Goal: Task Accomplishment & Management: Manage account settings

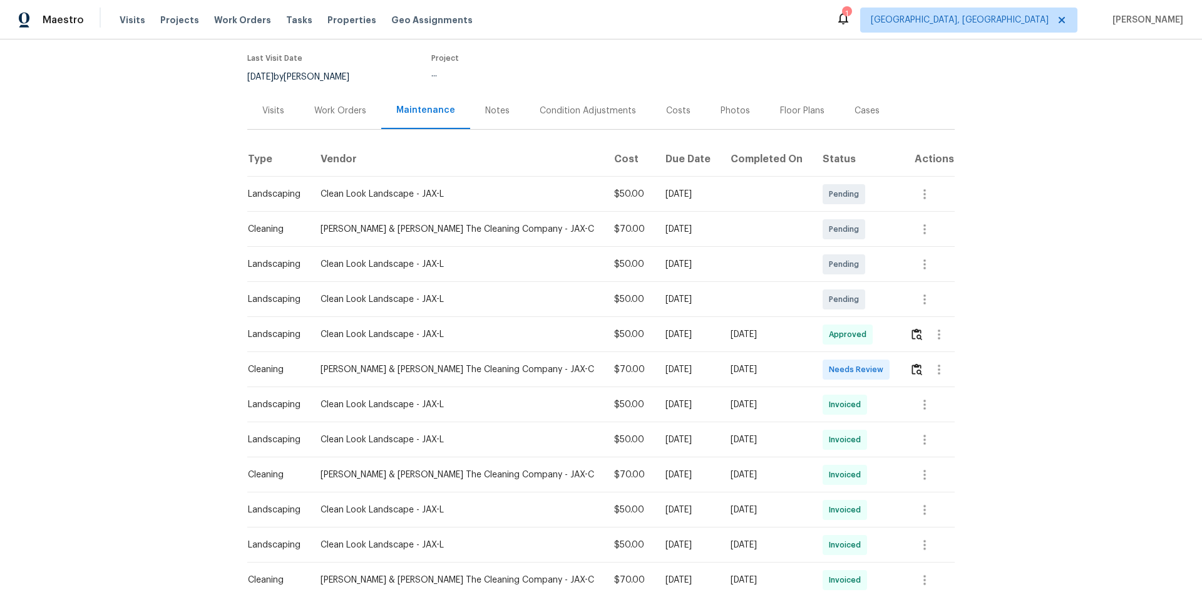
scroll to position [125, 0]
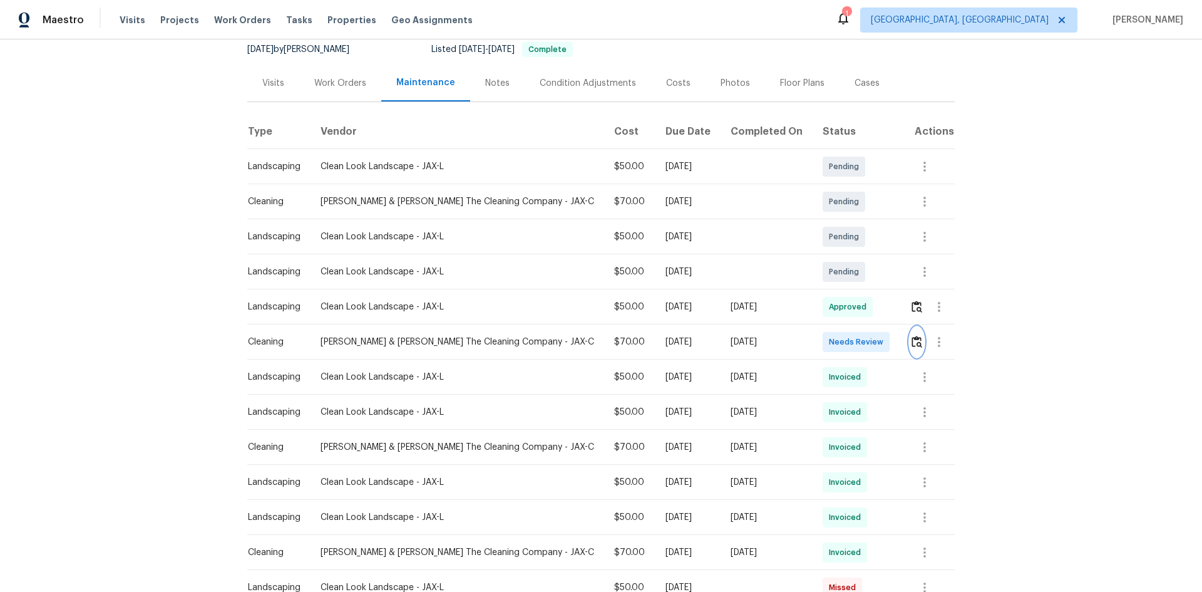
click at [647, 347] on img "button" at bounding box center [917, 342] width 11 height 12
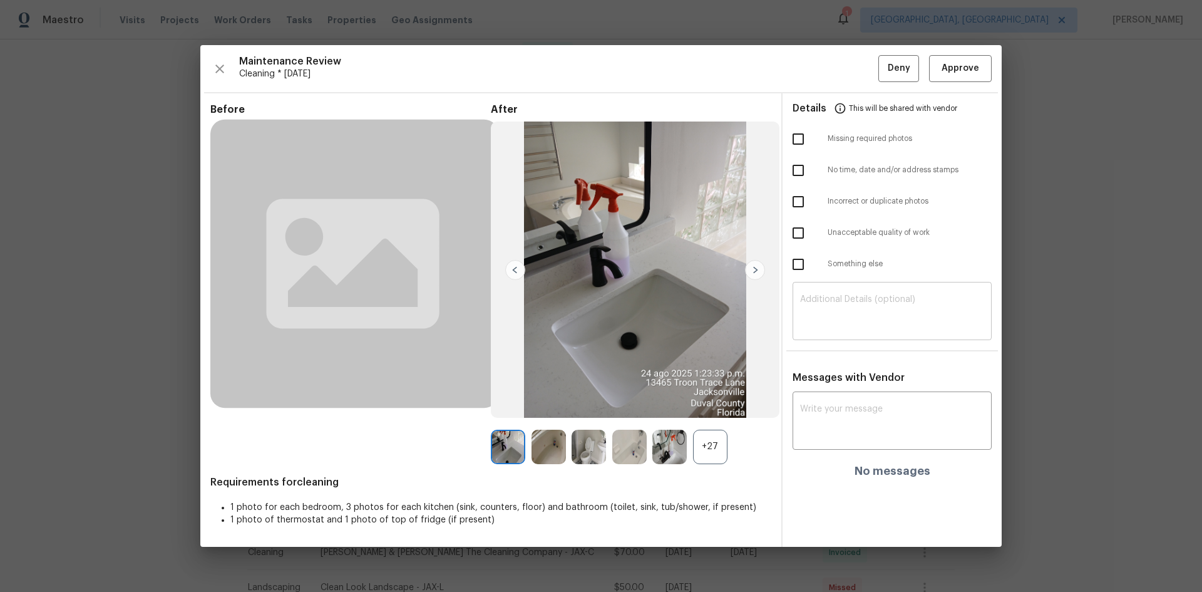
click at [647, 308] on textarea at bounding box center [892, 312] width 184 height 35
click at [647, 142] on input "checkbox" at bounding box center [798, 139] width 26 height 26
checkbox input "true"
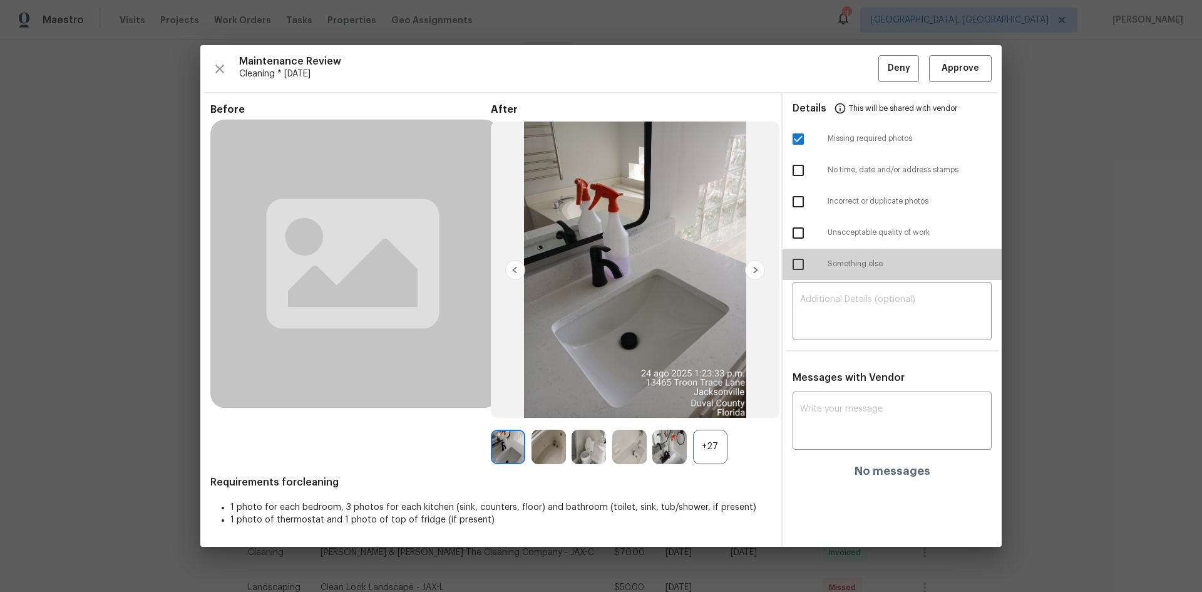
click at [647, 267] on input "checkbox" at bounding box center [798, 264] width 26 height 26
checkbox input "true"
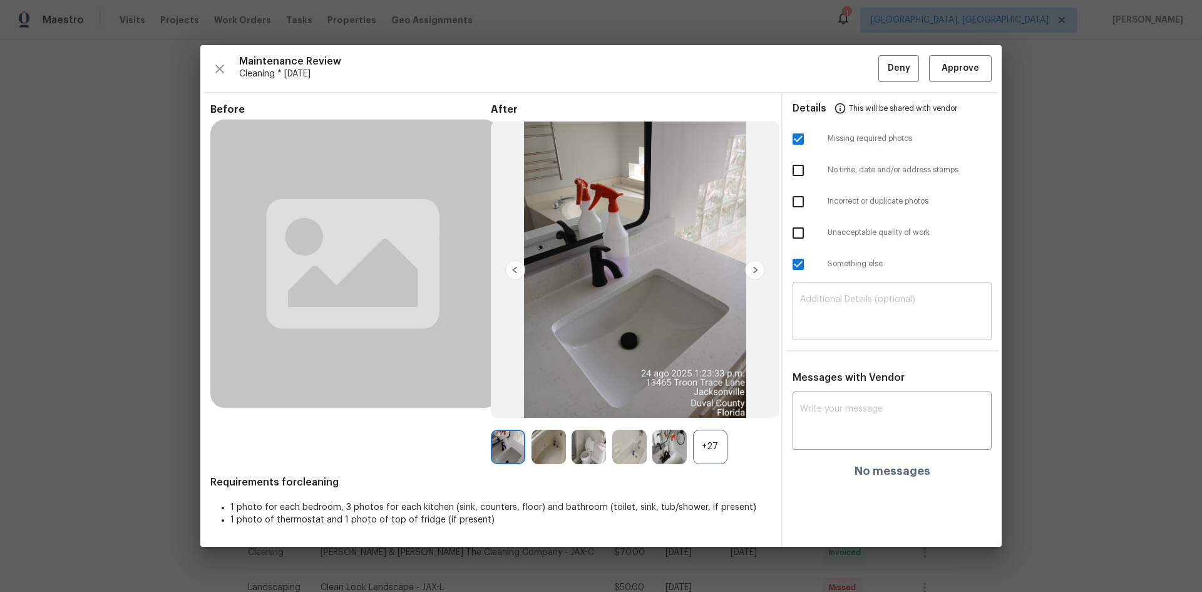
click at [647, 317] on textarea at bounding box center [892, 312] width 184 height 35
paste textarea "Maintenance Audit Team: Hello! Unfortunately, this cleaning visit completed on …"
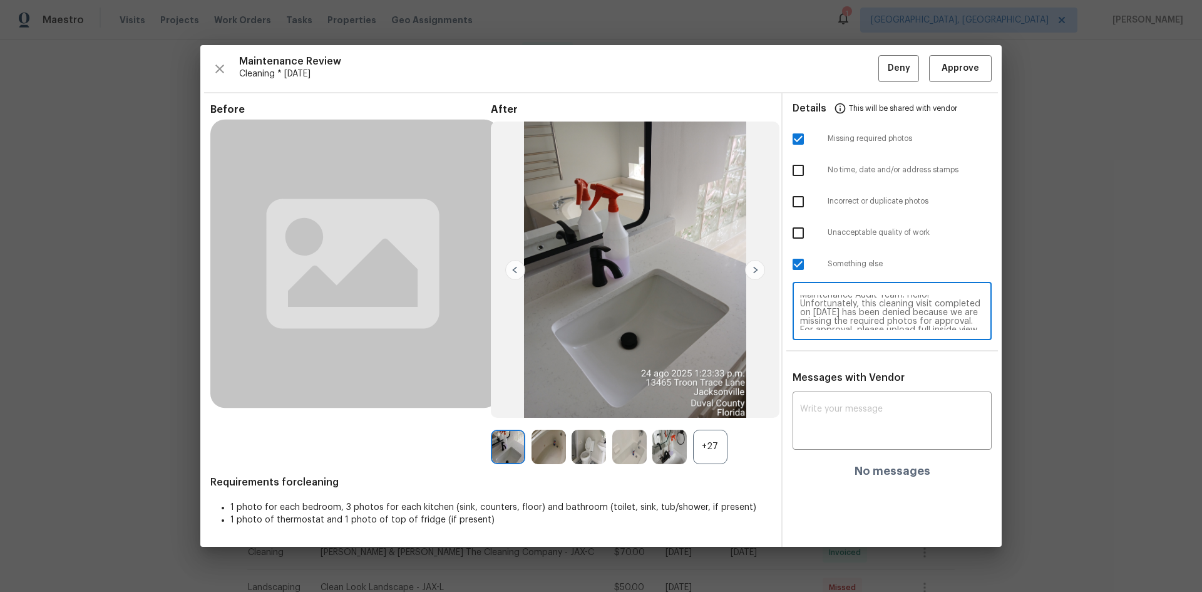
scroll to position [0, 0]
click at [647, 304] on textarea "Maintenance Audit Team: Hello! Unfortunately, this cleaning visit completed on …" at bounding box center [892, 312] width 184 height 35
type textarea "Maintenance Audit Team: Hello! Unfortunately, this cleaning visit completed on …"
click at [647, 378] on textarea at bounding box center [892, 422] width 184 height 35
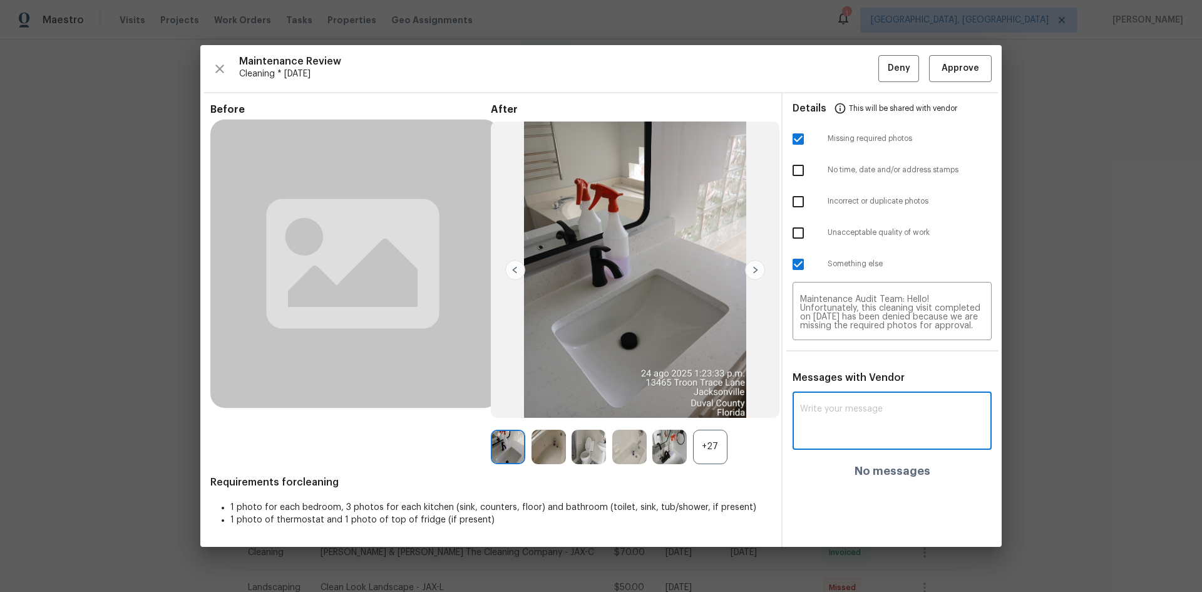
paste textarea "Maintenance Audit Team: Hello! Unfortunately, this cleaning visit completed on …"
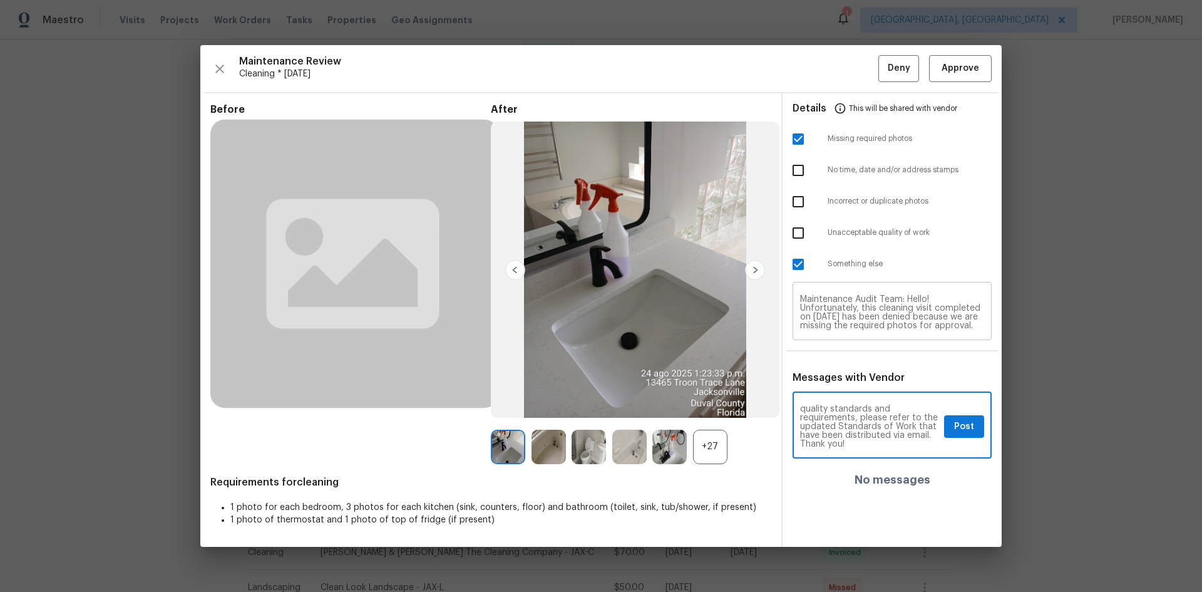
type textarea "Maintenance Audit Team: Hello! Unfortunately, this cleaning visit completed on …"
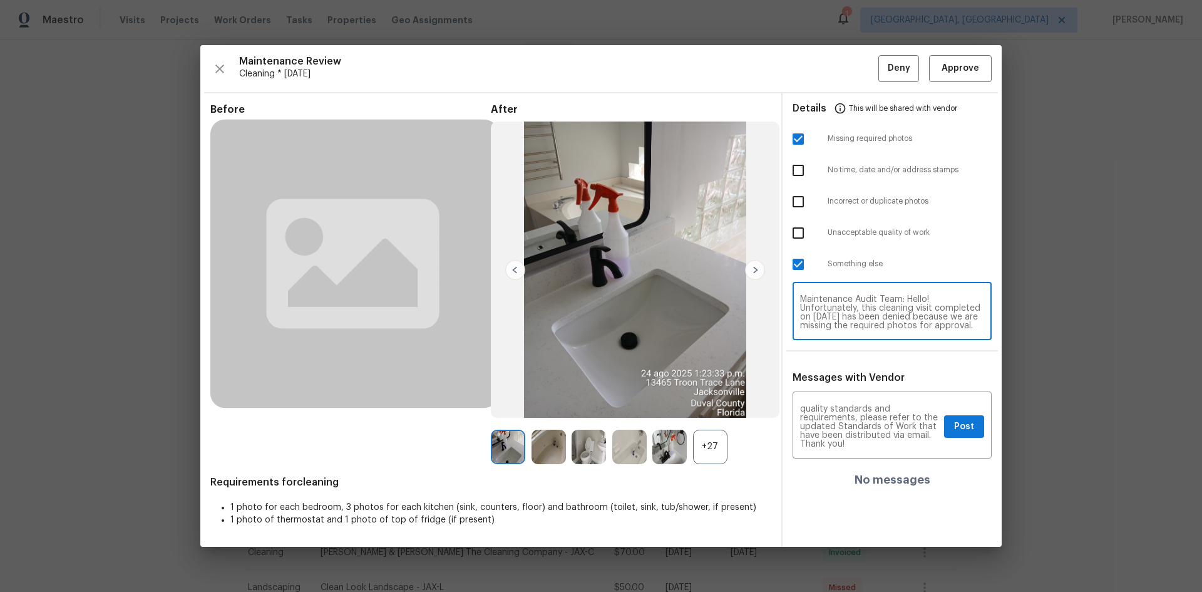
click at [647, 314] on textarea "Maintenance Audit Team: Hello! Unfortunately, this cleaning visit completed on …" at bounding box center [892, 312] width 184 height 35
click at [647, 378] on span "Post" at bounding box center [964, 427] width 20 height 16
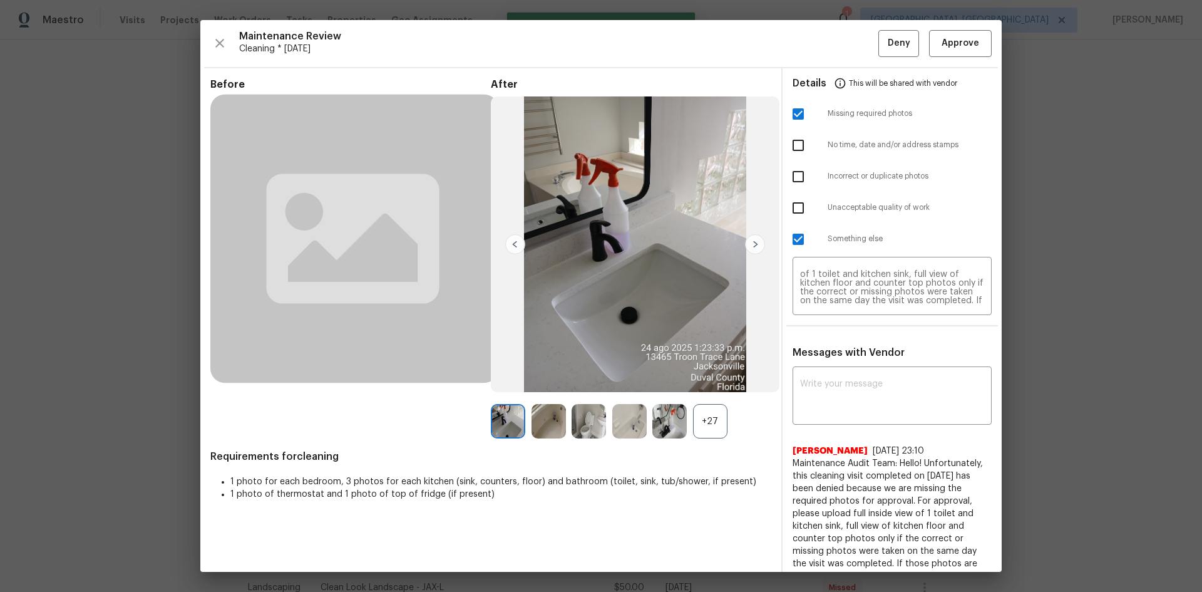
scroll to position [0, 0]
click at [647, 60] on div "Maintenance Review Cleaning * Mon, Aug 18 Deny Approve Before After +27 Require…" at bounding box center [601, 296] width 802 height 552
click at [647, 51] on button "Deny" at bounding box center [899, 43] width 41 height 27
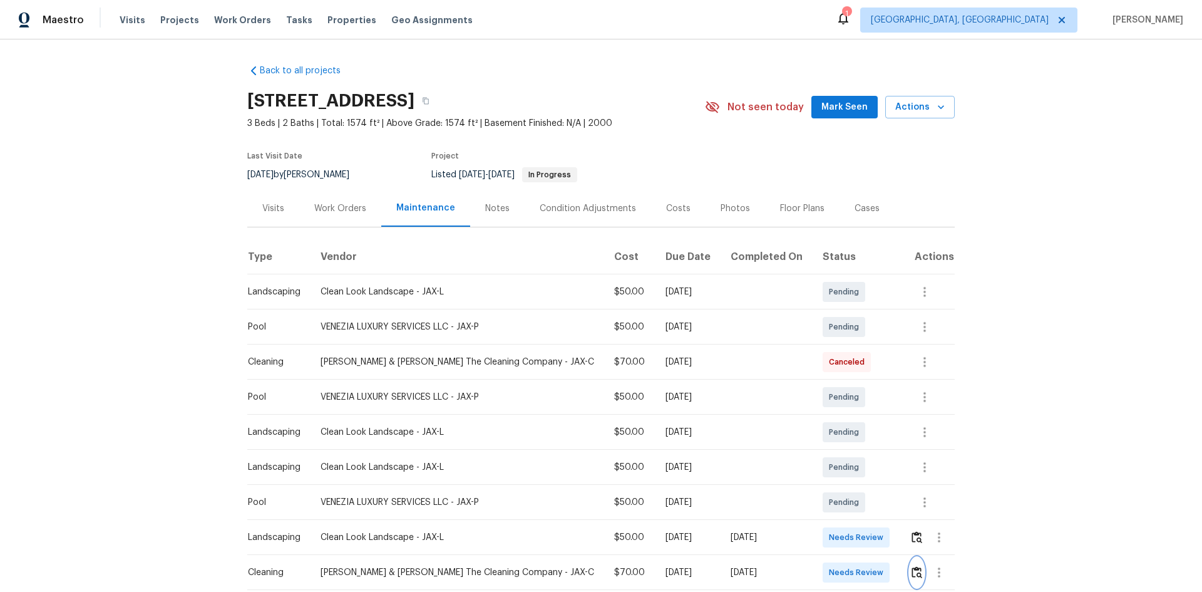
click at [855, 396] on img "button" at bounding box center [917, 572] width 11 height 12
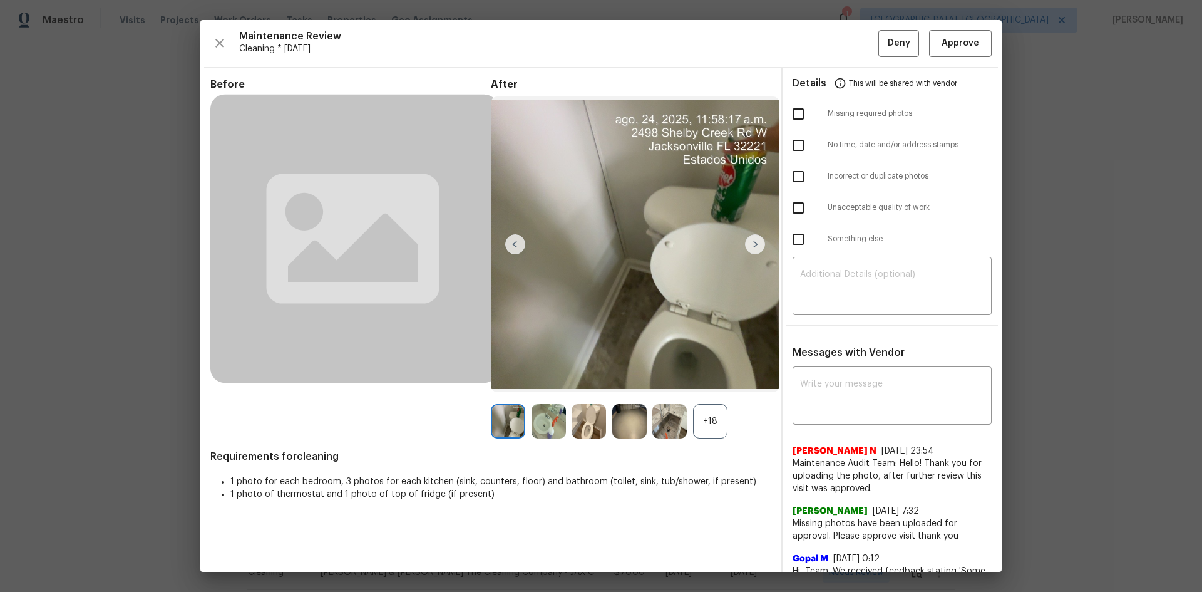
click at [789, 235] on input "checkbox" at bounding box center [798, 239] width 26 height 26
checkbox input "true"
click at [797, 210] on input "checkbox" at bounding box center [798, 208] width 26 height 26
checkbox input "true"
click at [855, 307] on div "​" at bounding box center [892, 287] width 199 height 55
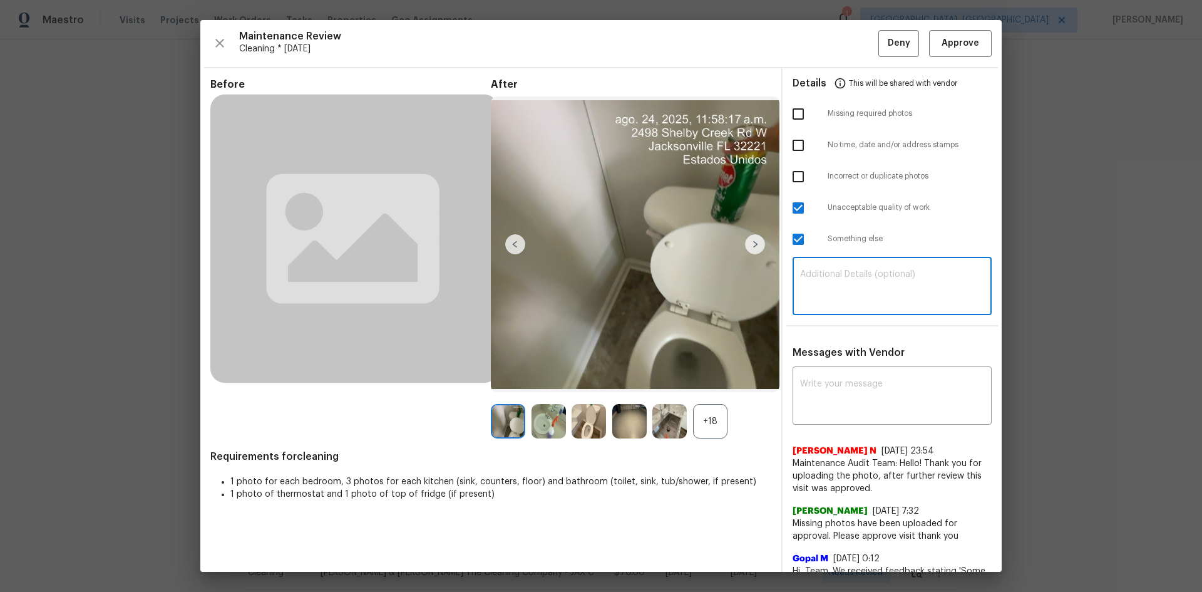
paste textarea "Maintenance Audit Team: Hello! Unfortunately, this cleaning visit completed on …"
click at [855, 281] on textarea "Maintenance Audit Team: Hello! Unfortunately, this cleaning visit completed on …" at bounding box center [892, 287] width 184 height 35
type textarea "Maintenance Audit Team: Hello! Unfortunately, this cleaning visit completed on …"
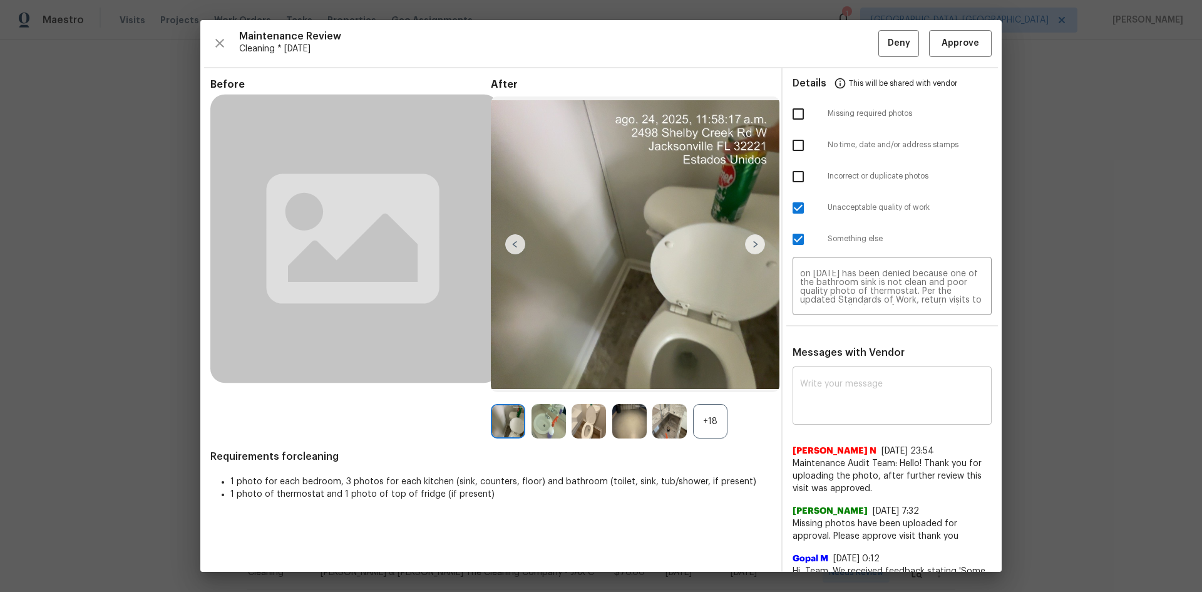
click at [855, 383] on textarea at bounding box center [892, 396] width 184 height 35
paste textarea "Maintenance Audit Team: Hello! Unfortunately, this cleaning visit completed on …"
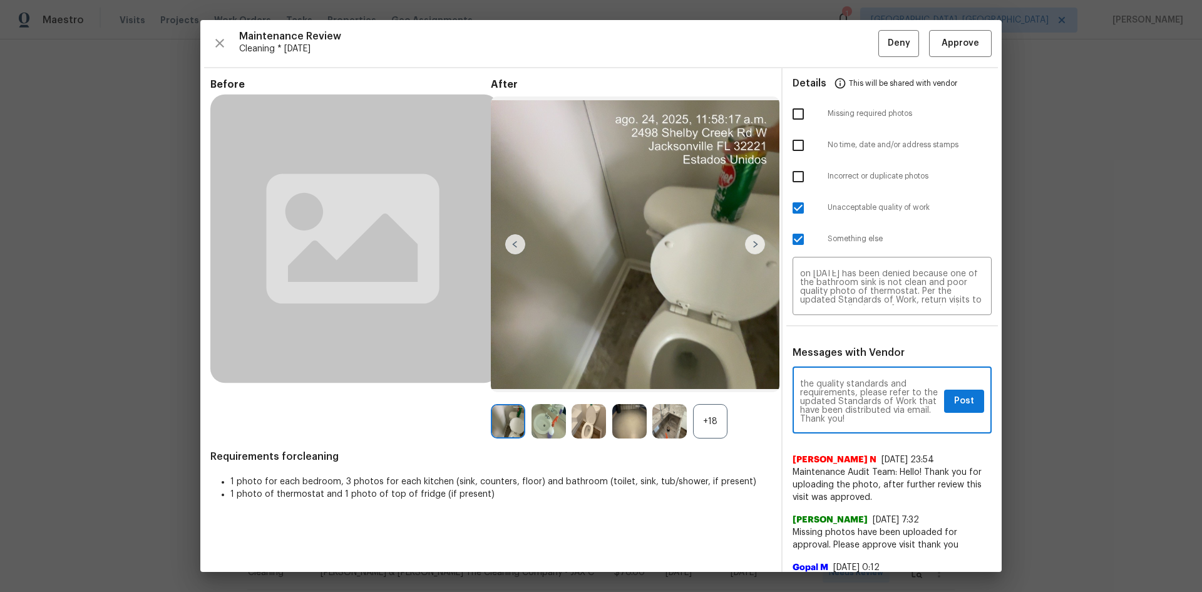
scroll to position [175, 0]
type textarea "Maintenance Audit Team: Hello! Unfortunately, this cleaning visit completed on …"
click at [855, 396] on span "Post" at bounding box center [964, 401] width 20 height 16
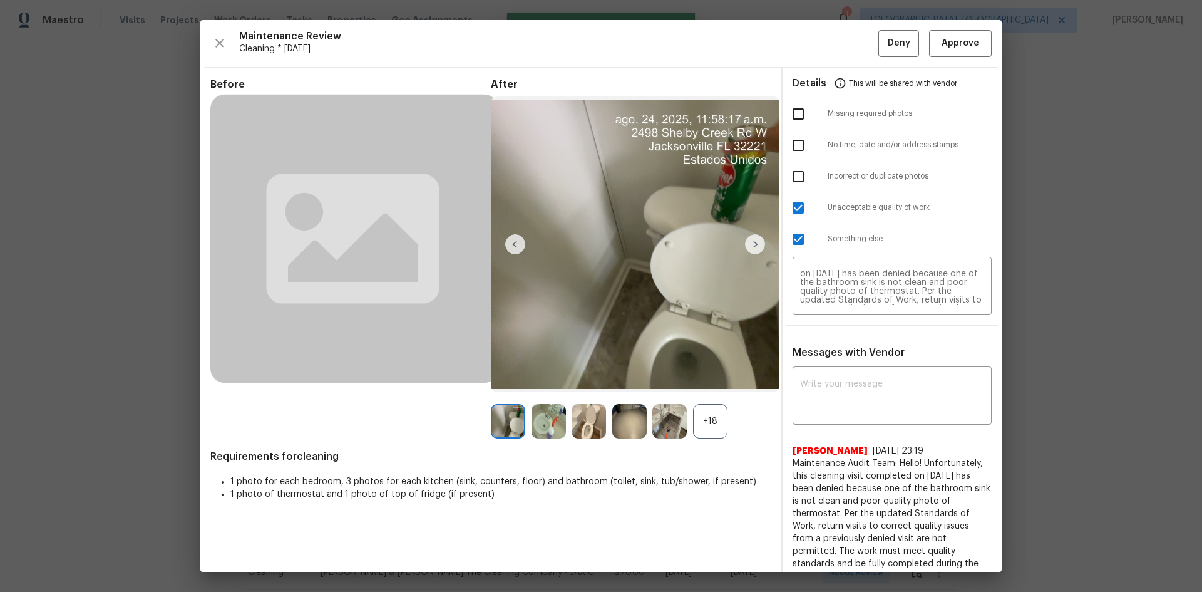
scroll to position [0, 0]
click at [855, 41] on span "Deny" at bounding box center [899, 44] width 23 height 16
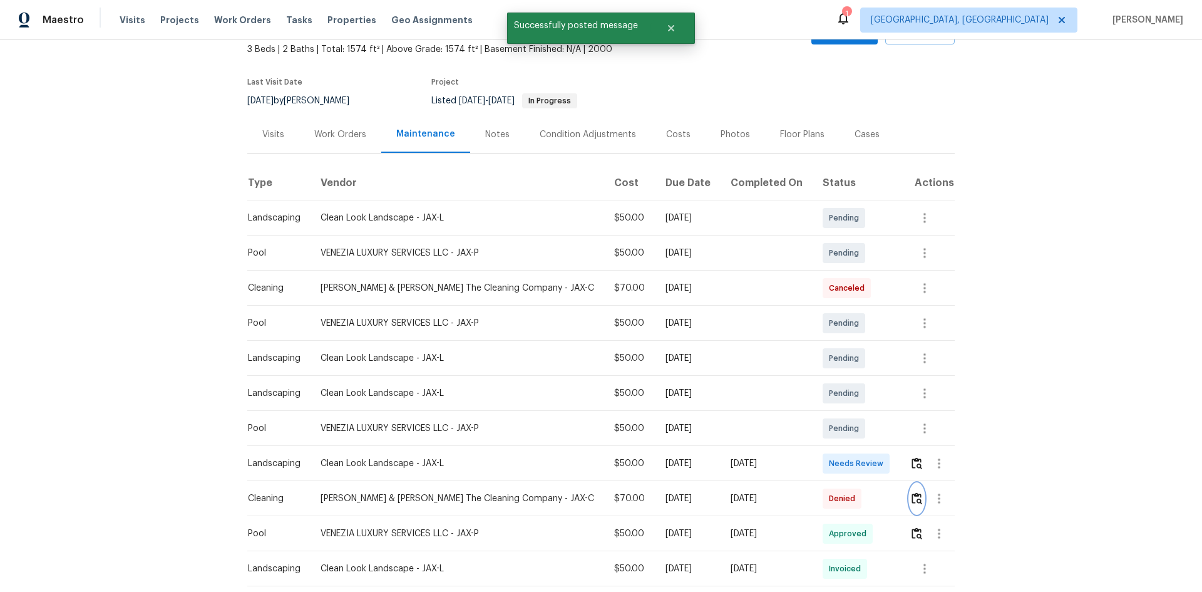
scroll to position [130, 0]
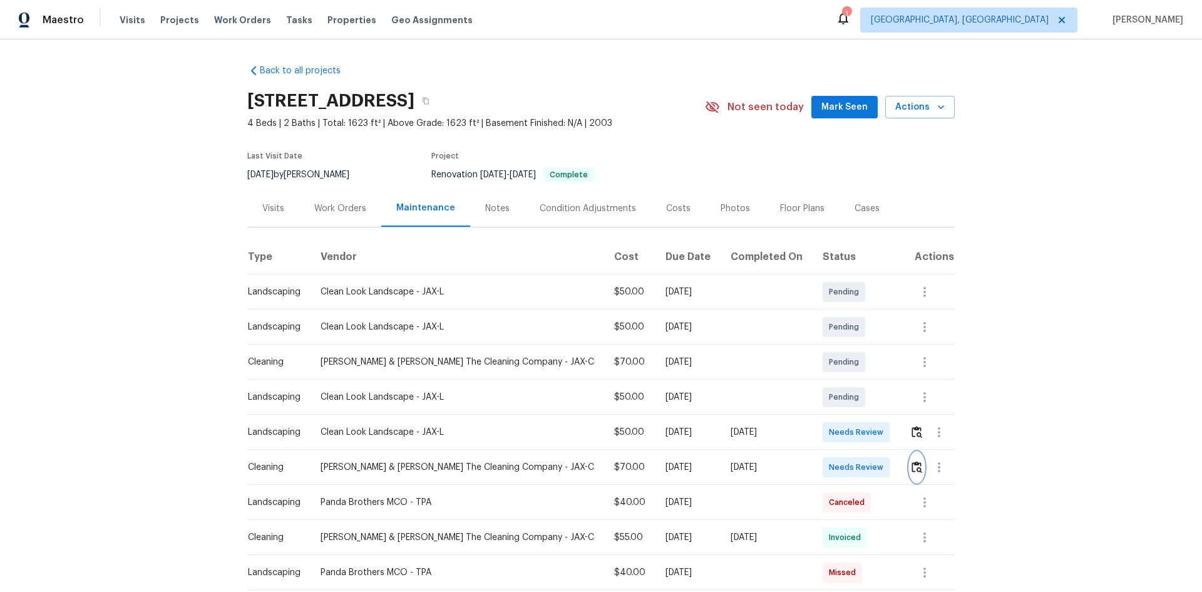
click at [855, 396] on img "button" at bounding box center [917, 467] width 11 height 12
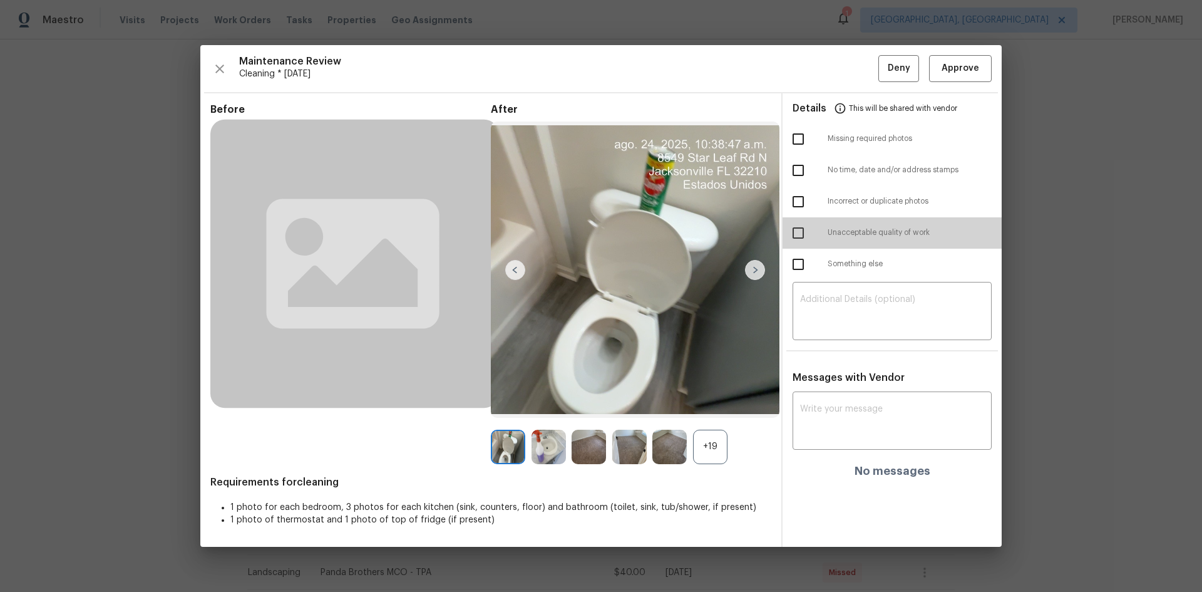
click at [804, 230] on input "checkbox" at bounding box center [798, 233] width 26 height 26
checkbox input "true"
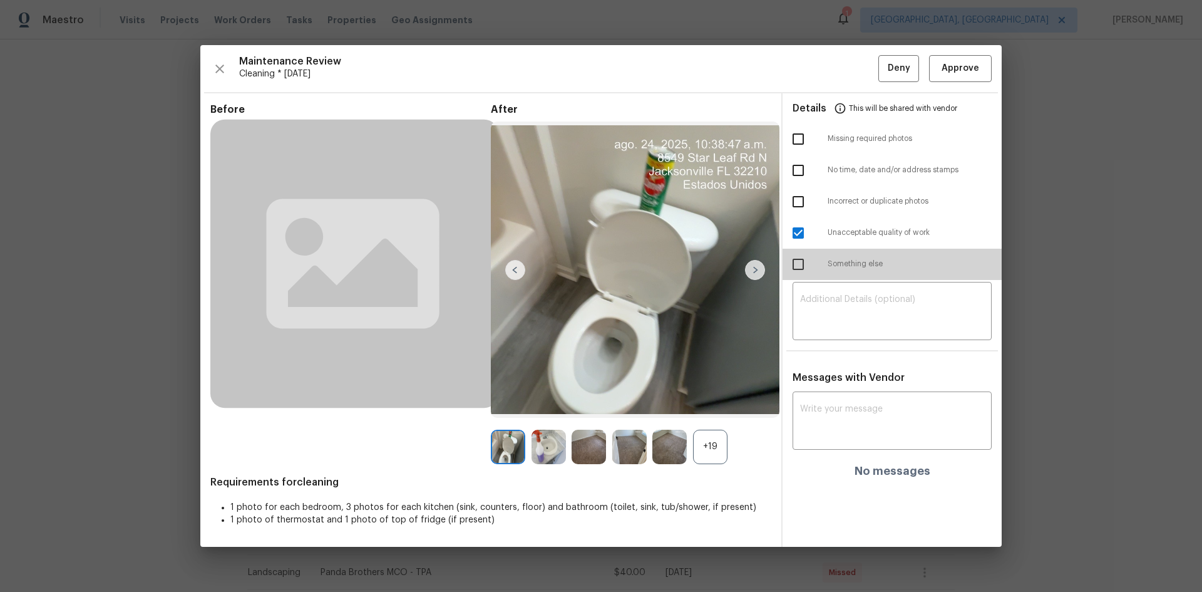
click at [794, 260] on input "checkbox" at bounding box center [798, 264] width 26 height 26
checkbox input "true"
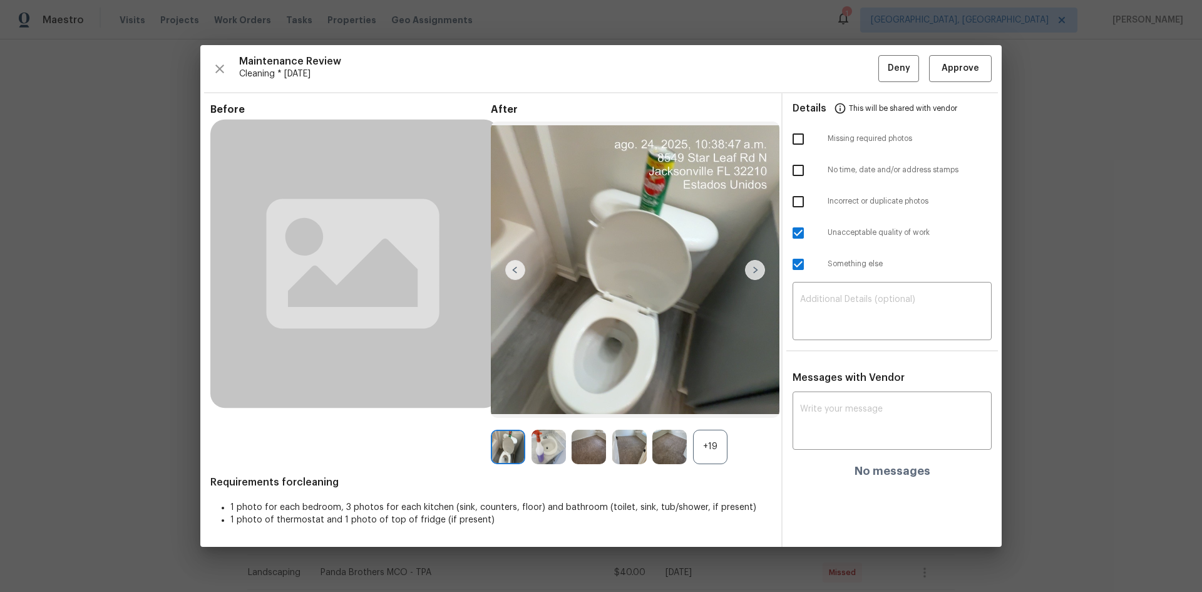
click at [797, 138] on input "checkbox" at bounding box center [798, 139] width 26 height 26
checkbox input "true"
click at [855, 314] on textarea at bounding box center [892, 312] width 184 height 35
paste textarea "Maintenance Audit Team: Hello! Unfortunately, this cleaning visit completed on …"
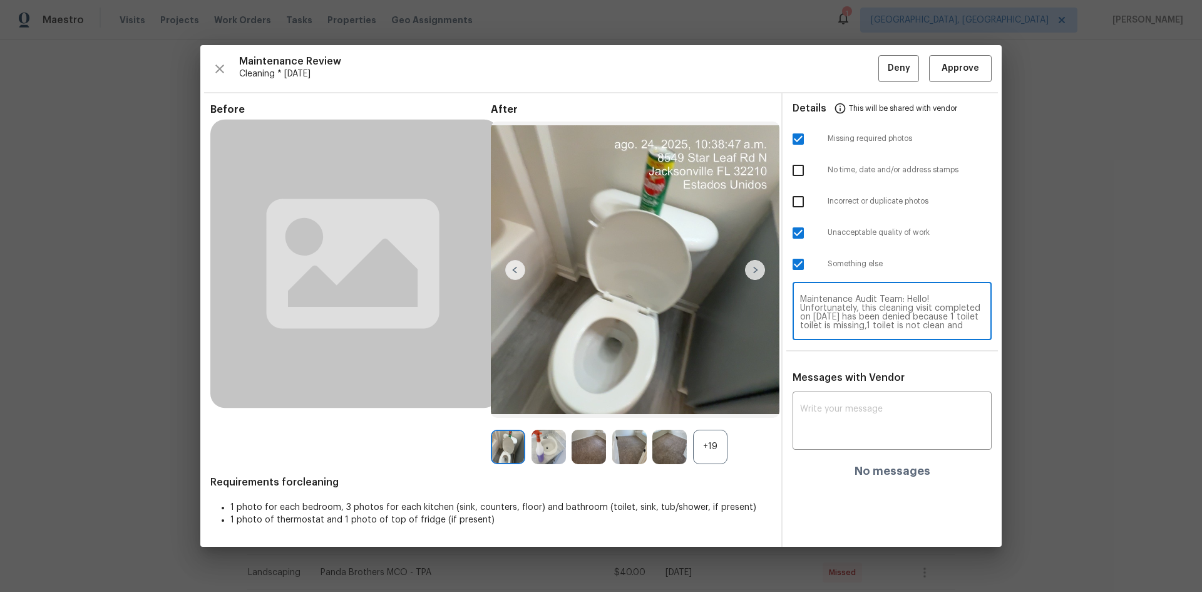
click at [855, 316] on textarea "Maintenance Audit Team: Hello! Unfortunately, this cleaning visit completed on …" at bounding box center [892, 312] width 184 height 35
click at [810, 324] on textarea "Maintenance Audit Team: Hello! Unfortunately, this cleaning visit completed on …" at bounding box center [892, 312] width 184 height 35
type textarea "Maintenance Audit Team: Hello! Unfortunately, this cleaning visit completed on …"
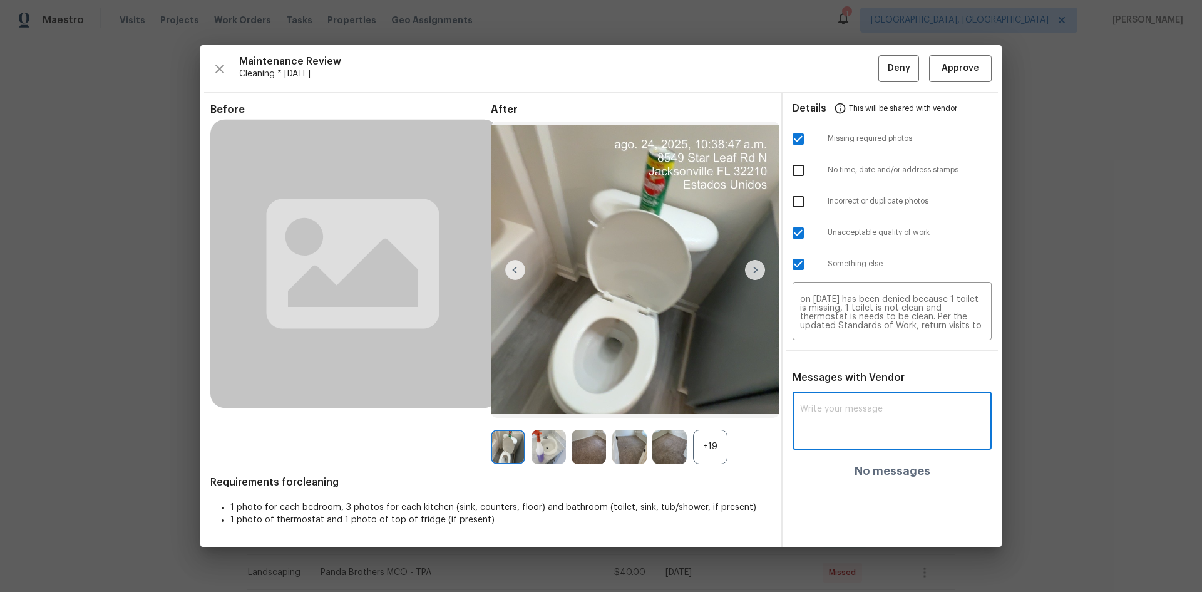
click at [855, 396] on textarea at bounding box center [892, 422] width 184 height 35
paste textarea "Maintenance Audit Team: Hello! Unfortunately, this cleaning visit completed on …"
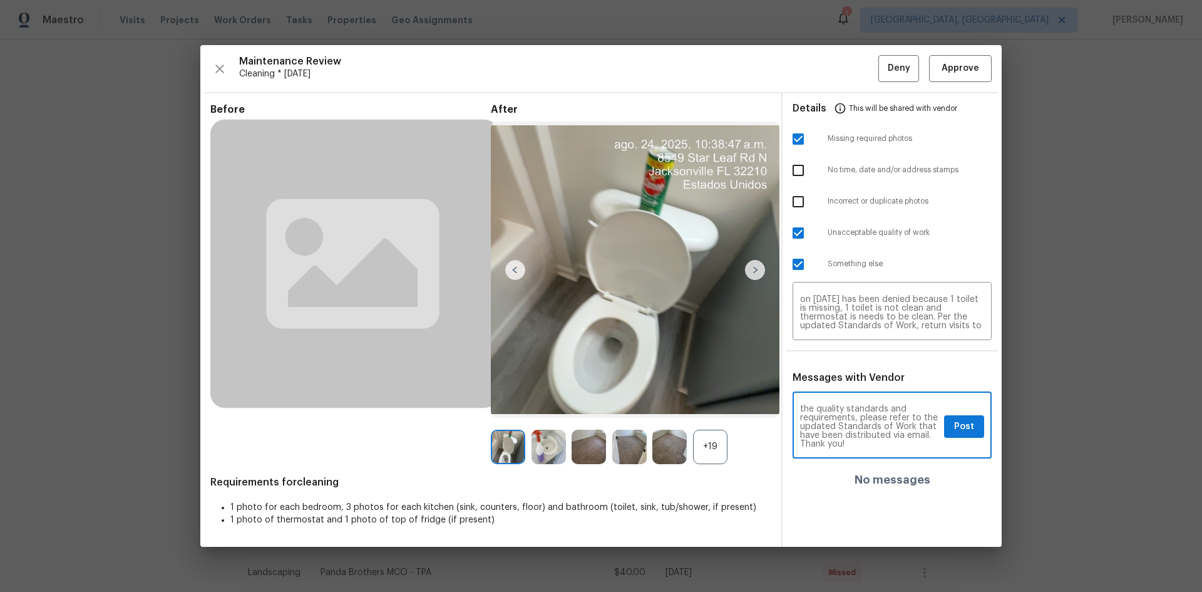
type textarea "Maintenance Audit Team: Hello! Unfortunately, this cleaning visit completed on …"
click at [855, 322] on textarea "Maintenance Audit Team: Hello! Unfortunately, this cleaning visit completed on …" at bounding box center [892, 312] width 184 height 35
drag, startPoint x: 973, startPoint y: 433, endPoint x: 977, endPoint y: 346, distance: 87.2
click at [855, 396] on span "Post" at bounding box center [964, 427] width 20 height 16
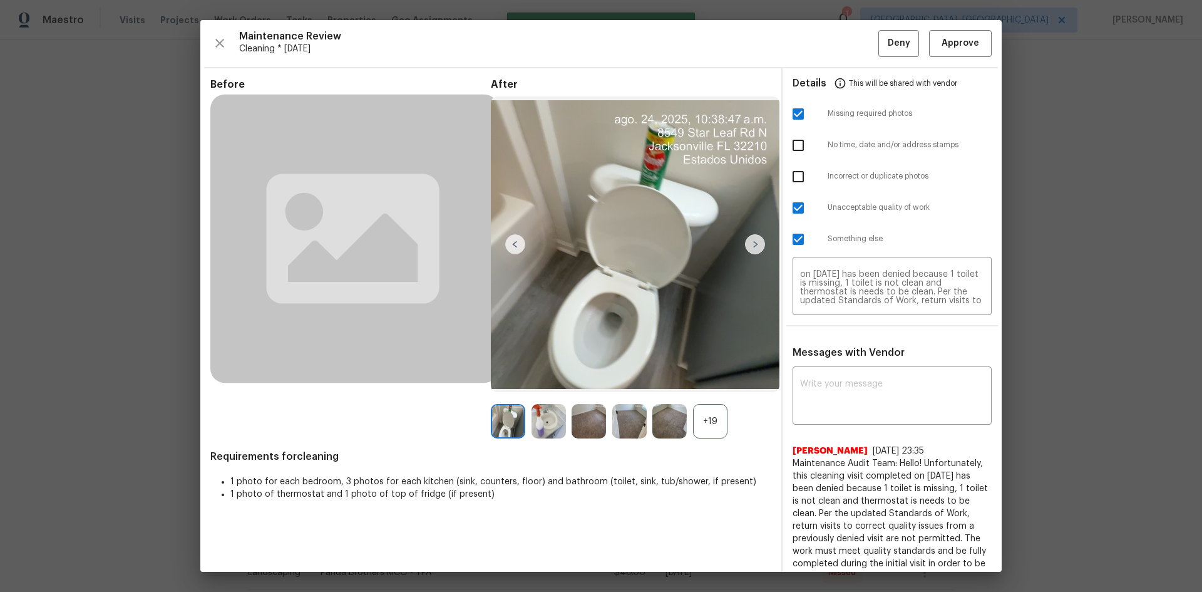
scroll to position [0, 0]
click at [855, 39] on span "Deny" at bounding box center [899, 44] width 23 height 16
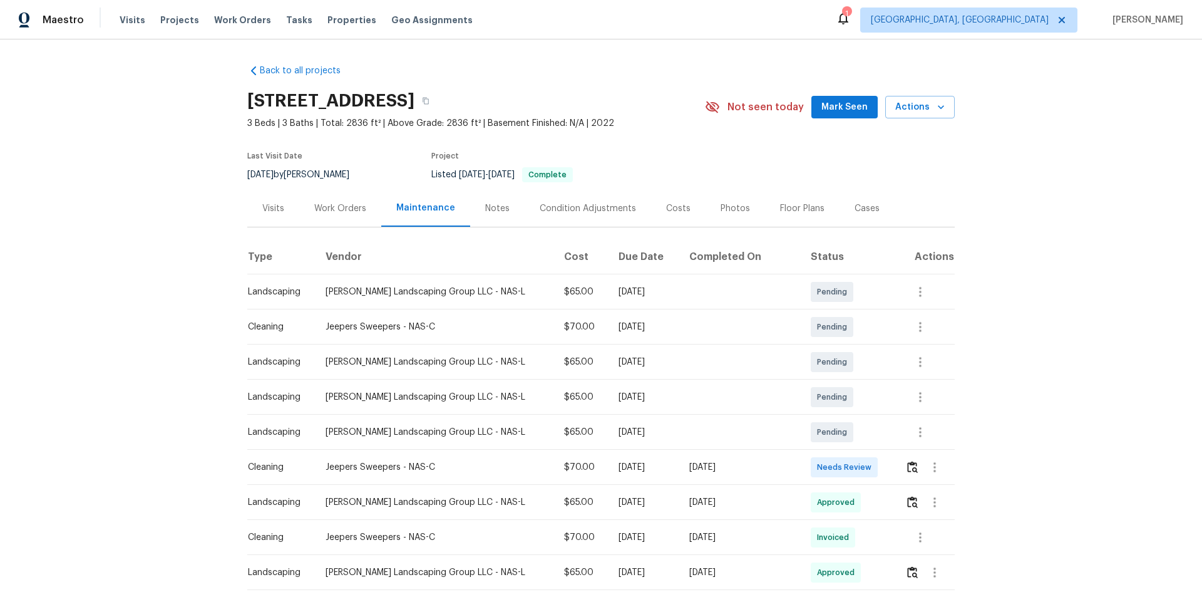
drag, startPoint x: 641, startPoint y: 488, endPoint x: 781, endPoint y: 480, distance: 139.8
click at [781, 396] on tr "Cleaning Jeepers Sweepers - NAS-C $70.00 Fri, Aug 22 2025 Sun, Aug 24 2025 Need…" at bounding box center [601, 467] width 708 height 35
click at [817, 396] on td "Needs Review" at bounding box center [848, 467] width 95 height 35
click at [855, 396] on img "button" at bounding box center [912, 467] width 11 height 12
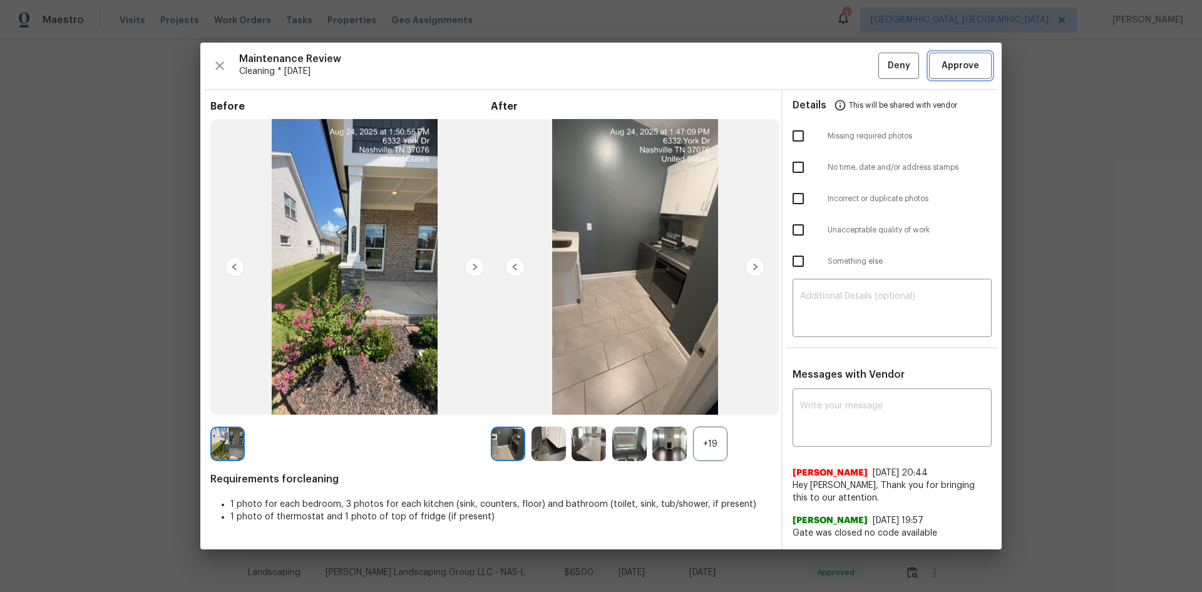
click at [855, 65] on span "Approve" at bounding box center [961, 66] width 38 height 16
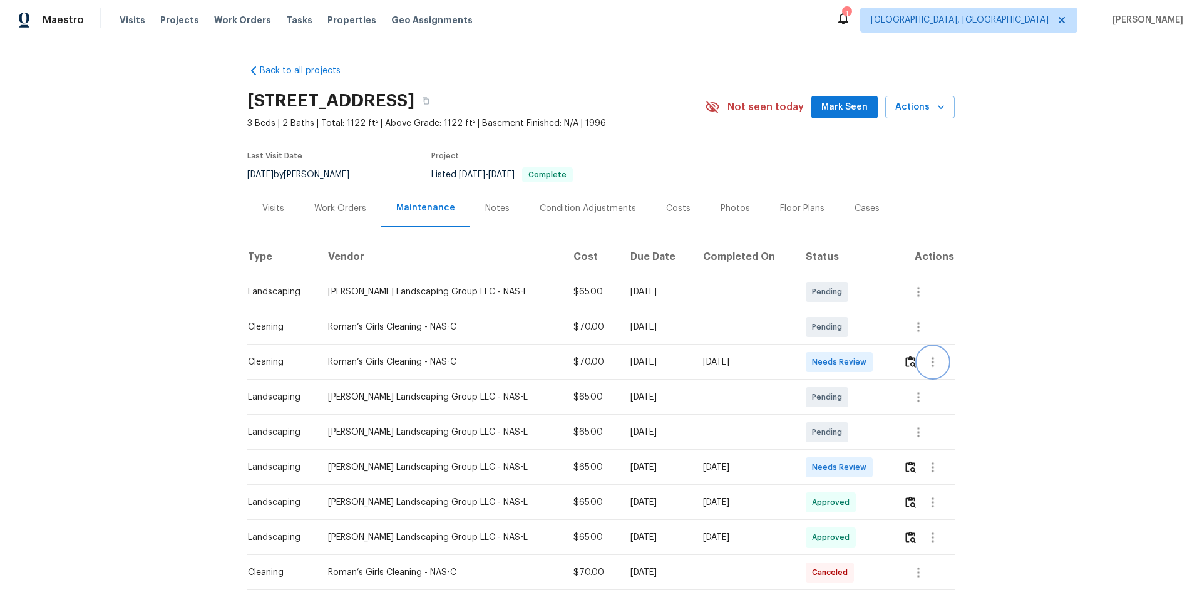
click at [855, 368] on button "button" at bounding box center [933, 362] width 30 height 30
click at [855, 366] on div at bounding box center [601, 296] width 1202 height 592
click at [855, 366] on img "button" at bounding box center [910, 362] width 11 height 12
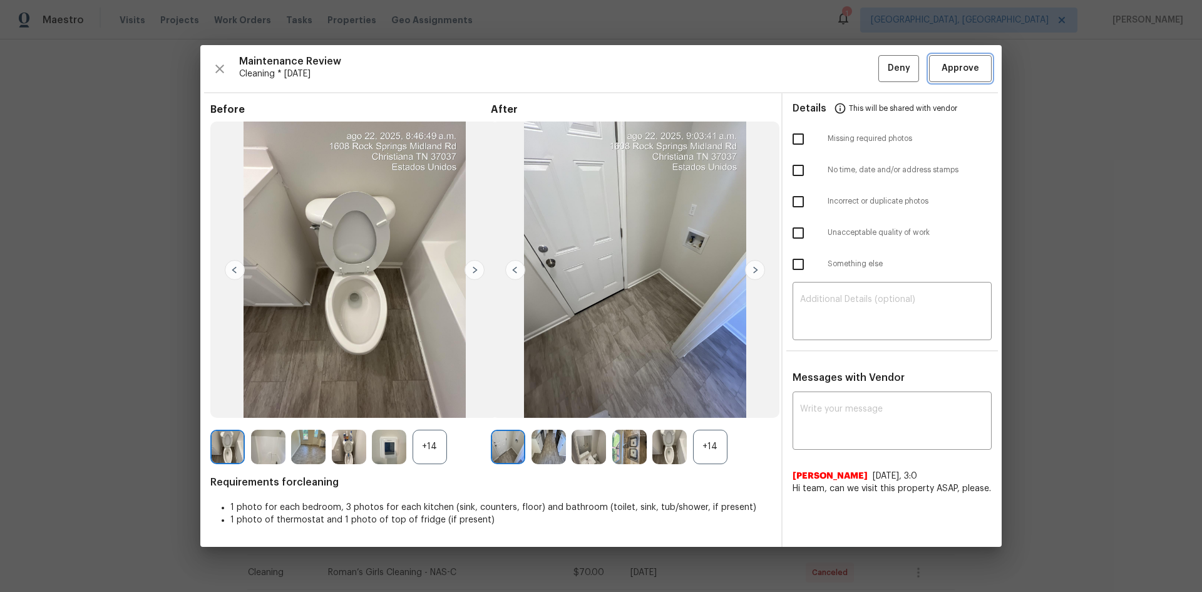
click at [855, 59] on button "Approve" at bounding box center [960, 68] width 63 height 27
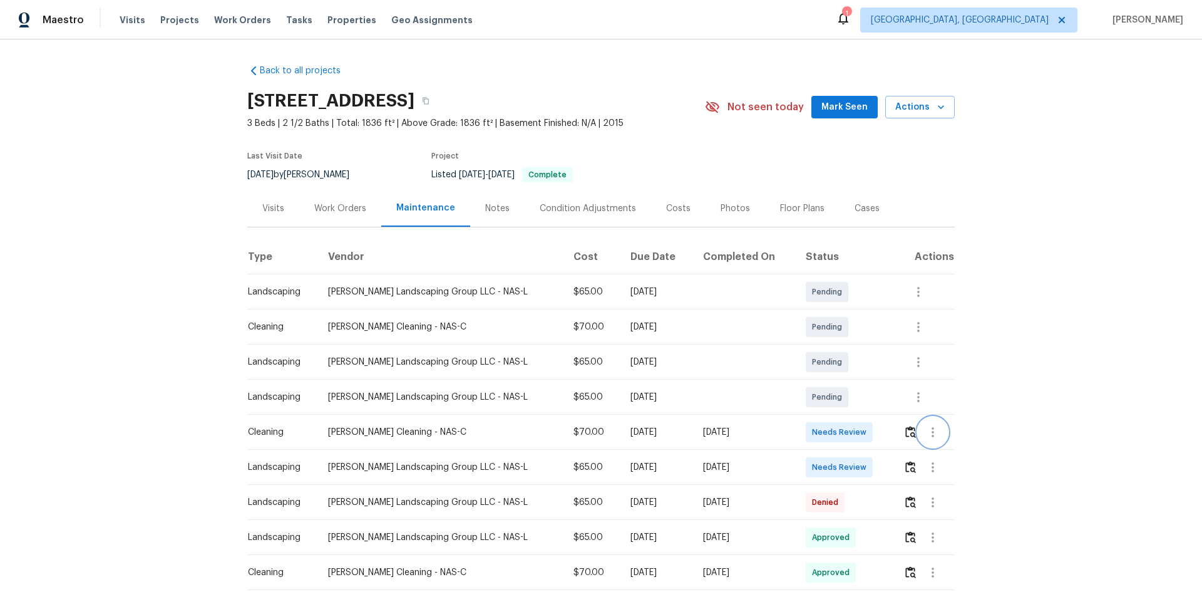
click at [855, 396] on button "button" at bounding box center [933, 432] width 30 height 30
click at [855, 396] on div at bounding box center [601, 296] width 1202 height 592
click at [855, 396] on img "button" at bounding box center [910, 432] width 11 height 12
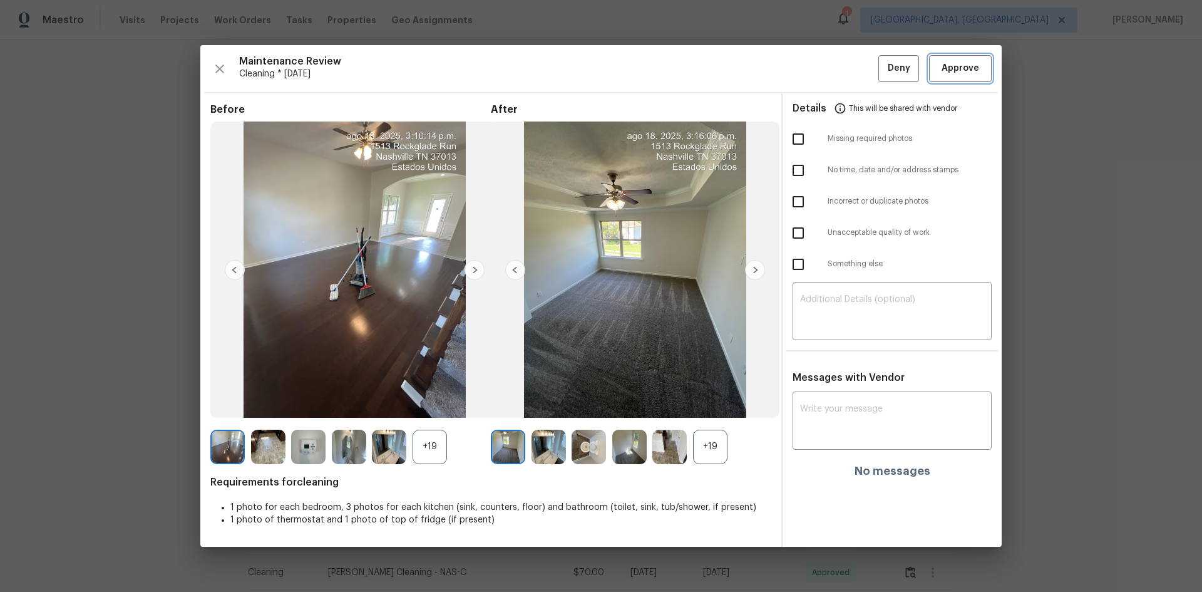
click at [855, 68] on span "Approve" at bounding box center [961, 69] width 38 height 16
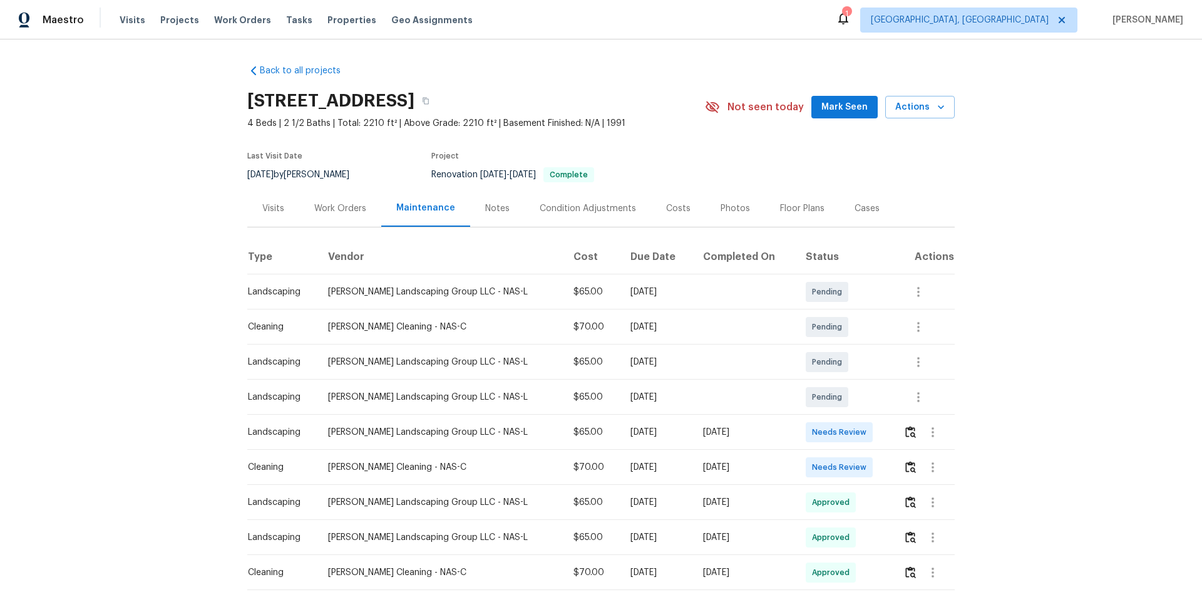
drag, startPoint x: 306, startPoint y: 453, endPoint x: 749, endPoint y: 454, distance: 442.7
click at [681, 396] on tr "Cleaning [PERSON_NAME] Cleaning - NAS-C $70.00 [DATE] [DATE] Needs Review" at bounding box center [601, 467] width 708 height 35
click at [771, 396] on td "[DATE]" at bounding box center [744, 467] width 103 height 35
click at [855, 396] on button "button" at bounding box center [911, 467] width 14 height 30
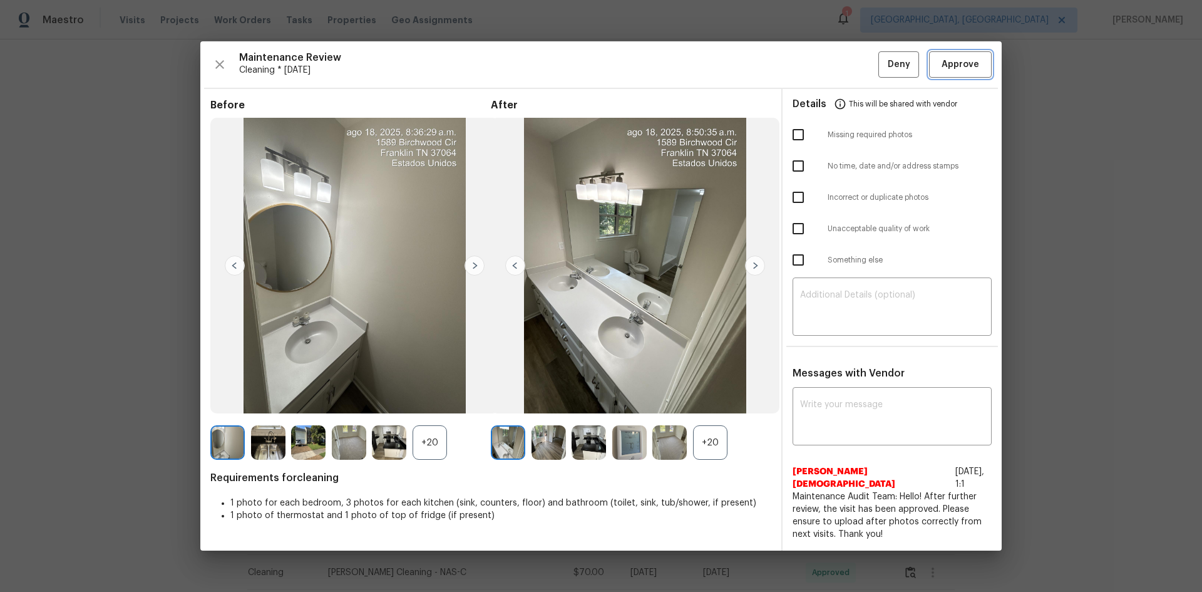
click at [855, 72] on span "Approve" at bounding box center [960, 65] width 43 height 16
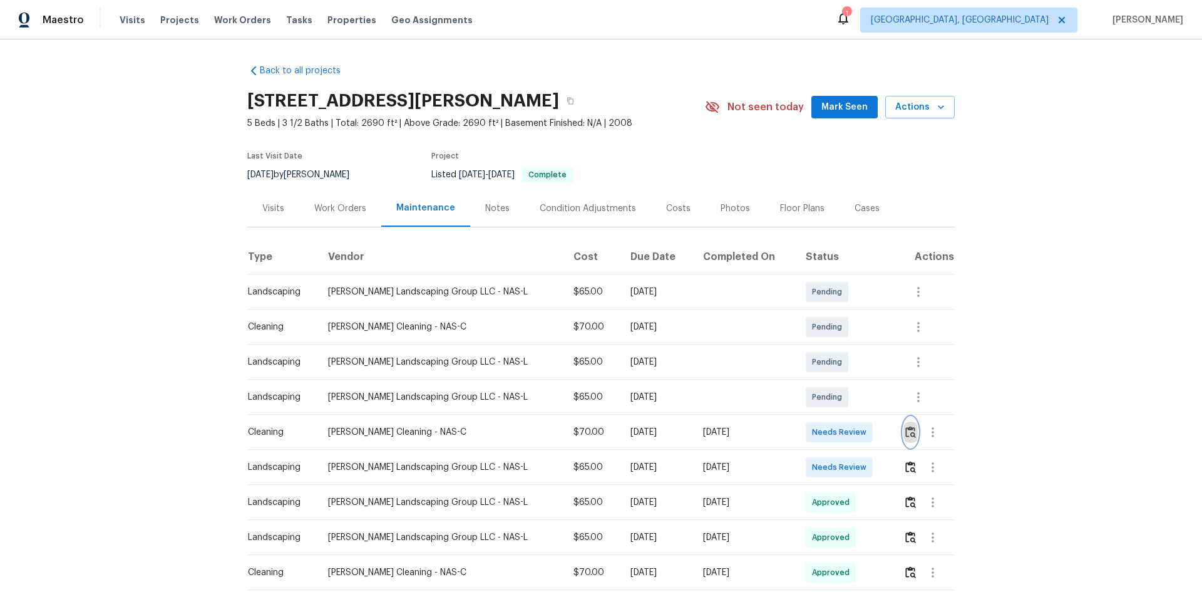
click at [855, 396] on button "button" at bounding box center [911, 432] width 14 height 30
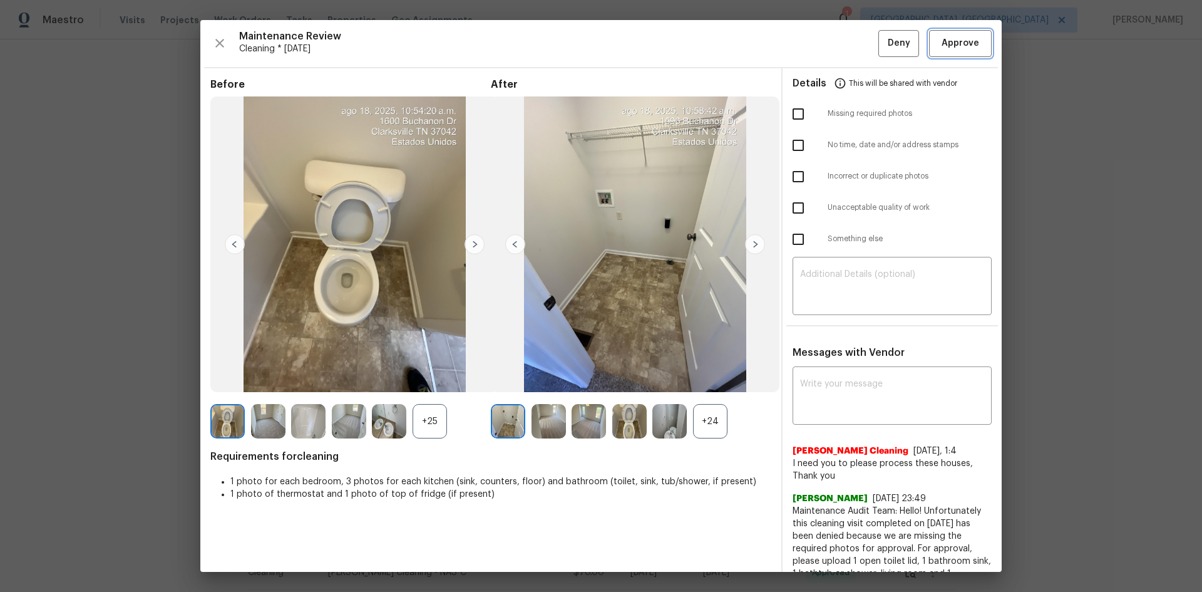
click at [855, 43] on span "Approve" at bounding box center [961, 44] width 38 height 16
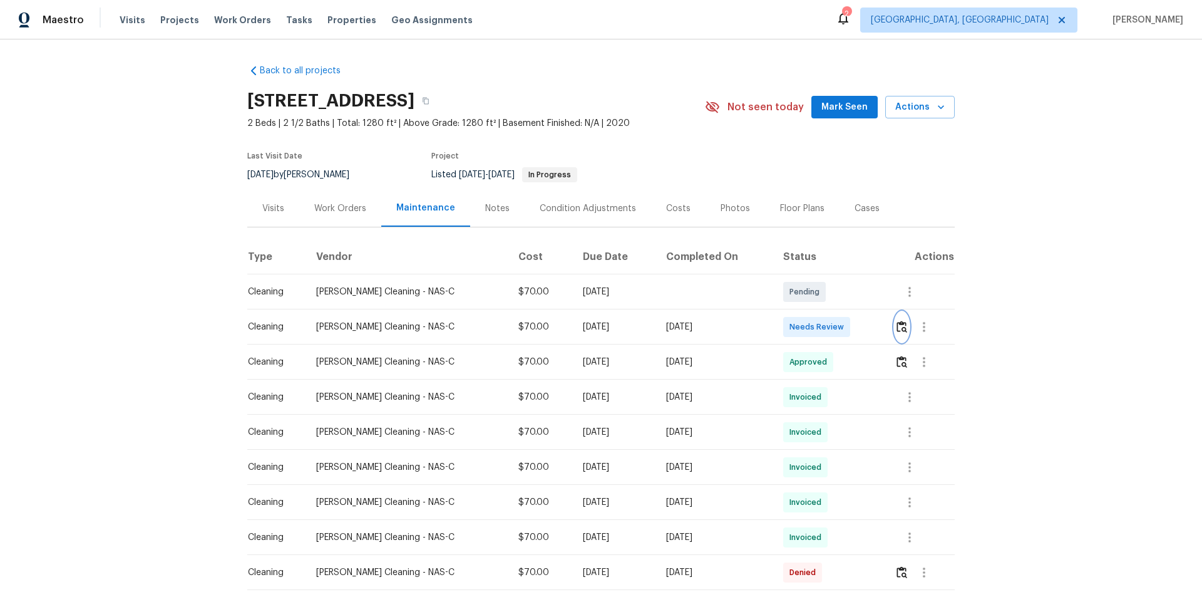
click at [855, 329] on img "button" at bounding box center [902, 327] width 11 height 12
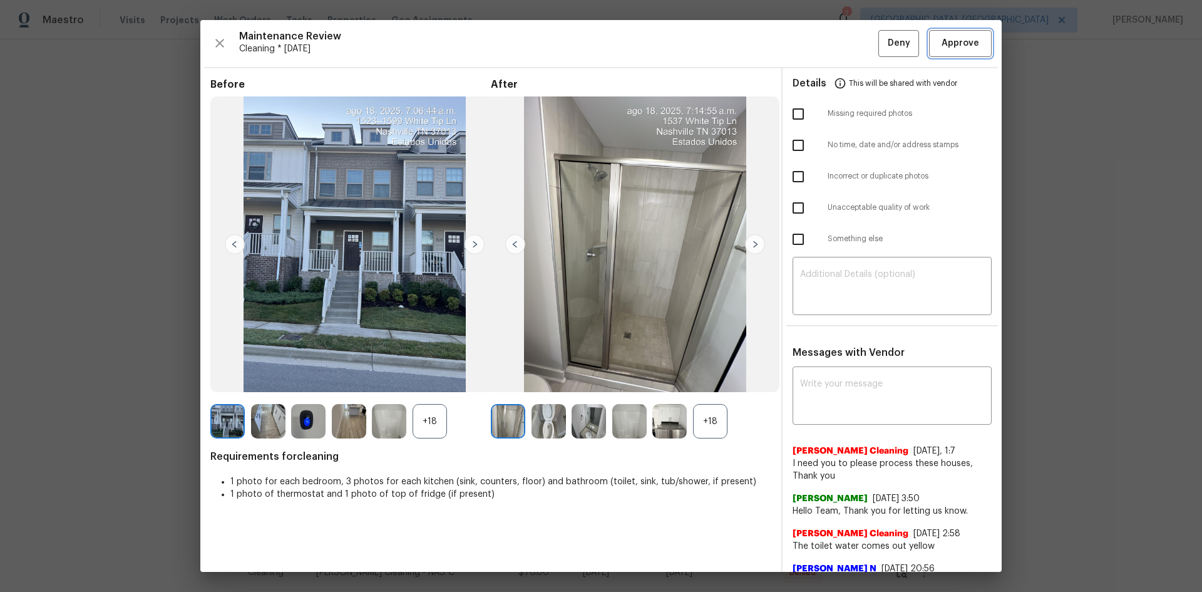
drag, startPoint x: 942, startPoint y: 41, endPoint x: 955, endPoint y: 0, distance: 43.2
click at [855, 41] on span "Approve" at bounding box center [961, 44] width 38 height 16
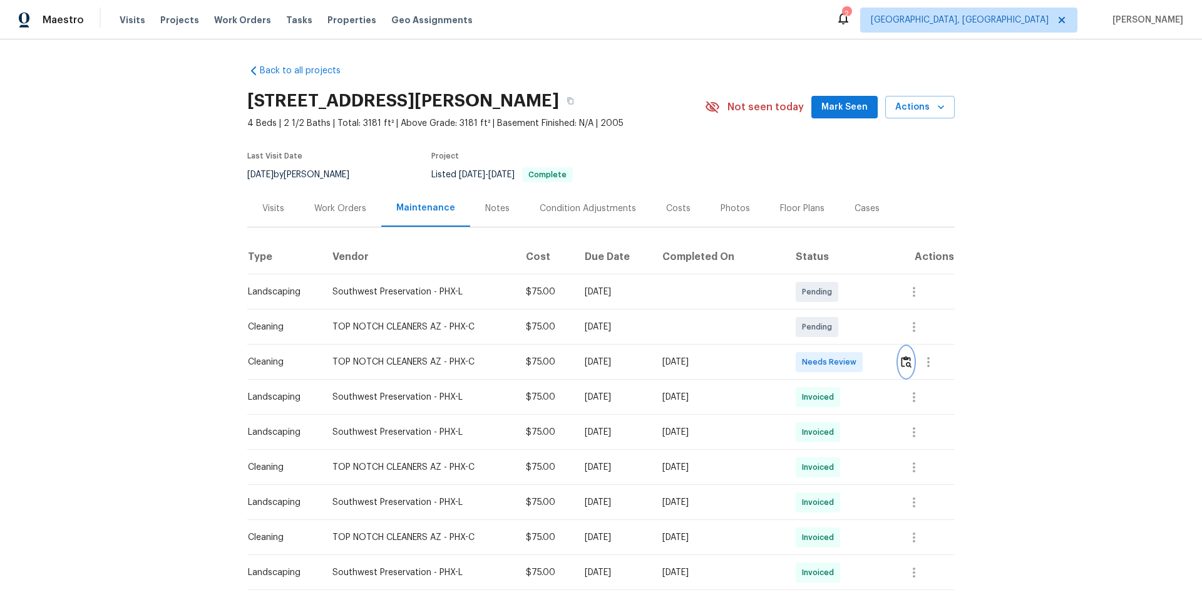
click at [855, 359] on button "button" at bounding box center [906, 362] width 14 height 30
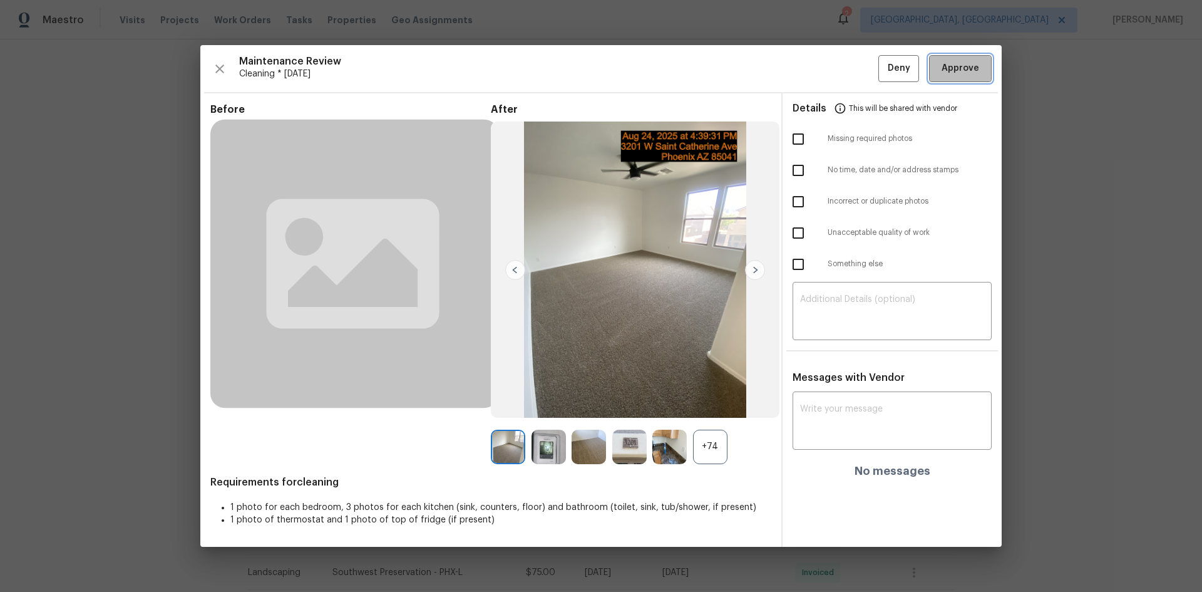
click at [855, 63] on span "Approve" at bounding box center [961, 69] width 38 height 16
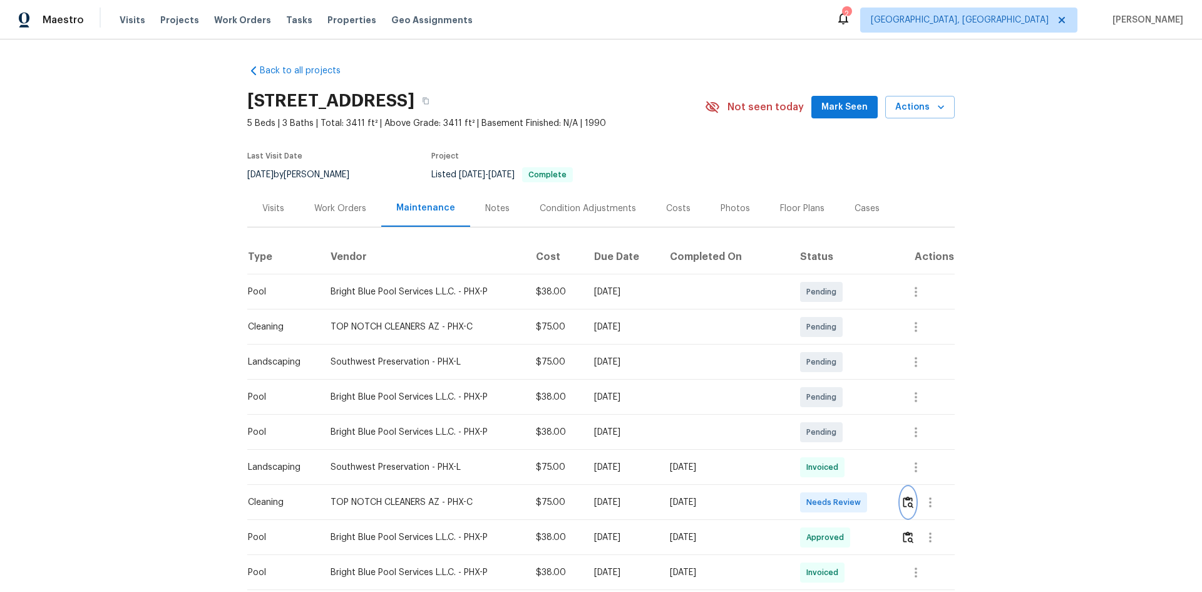
click at [855, 396] on img "button" at bounding box center [908, 502] width 11 height 12
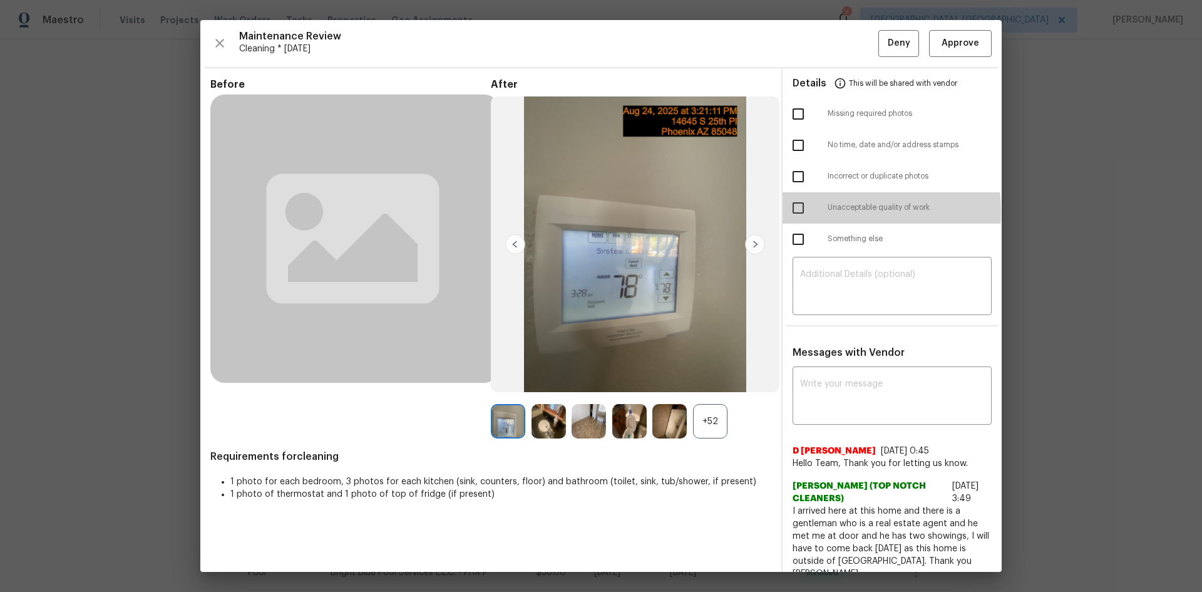
click at [800, 211] on input "checkbox" at bounding box center [798, 208] width 26 height 26
checkbox input "true"
click at [855, 286] on textarea at bounding box center [892, 287] width 184 height 35
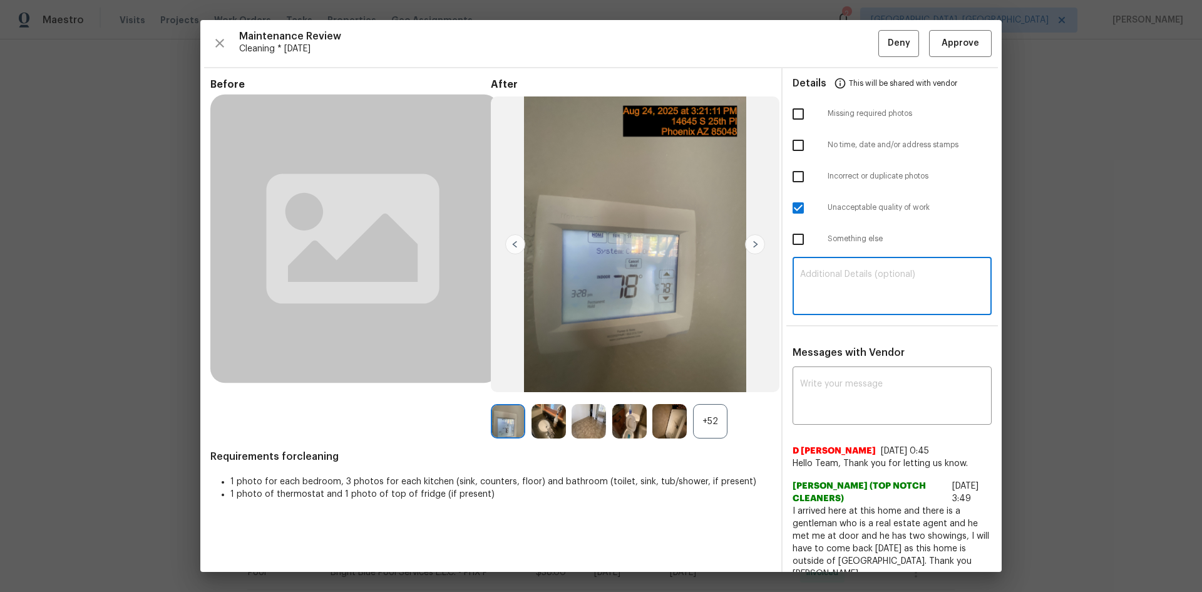
paste textarea "Maintenance Audit Team: Hello! Unfortunately, this cleaning visit completed on …"
click at [855, 279] on textarea "Maintenance Audit Team: Hello! Unfortunately, this cleaning visit completed on …" at bounding box center [892, 287] width 184 height 35
type textarea "Maintenance Audit Team: Hello! Unfortunately, this cleaning visit completed on …"
click at [855, 373] on div "x ​" at bounding box center [892, 396] width 199 height 55
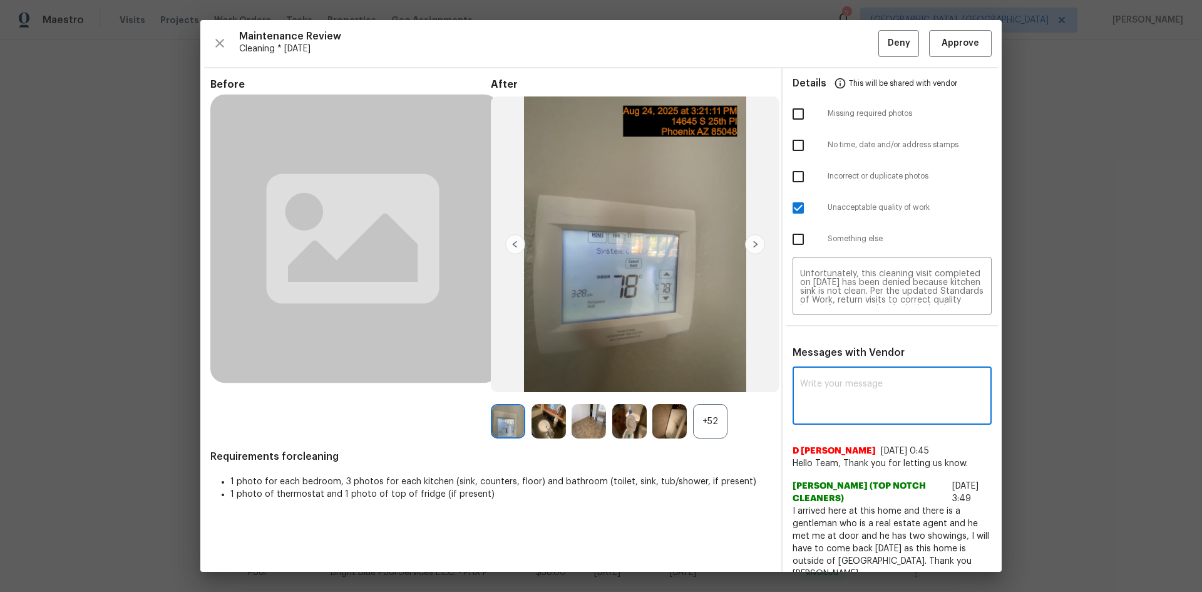
paste textarea "Maintenance Audit Team: Hello! Unfortunately, this cleaning visit completed on …"
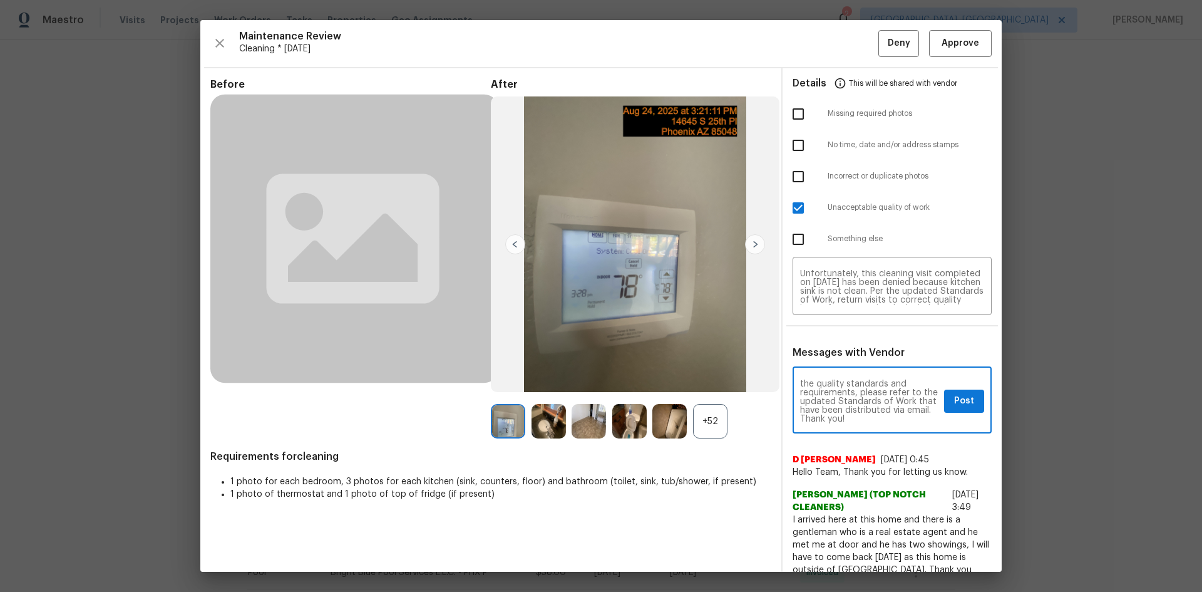
type textarea "Maintenance Audit Team: Hello! Unfortunately, this cleaning visit completed on …"
click at [855, 396] on span "Post" at bounding box center [964, 401] width 20 height 16
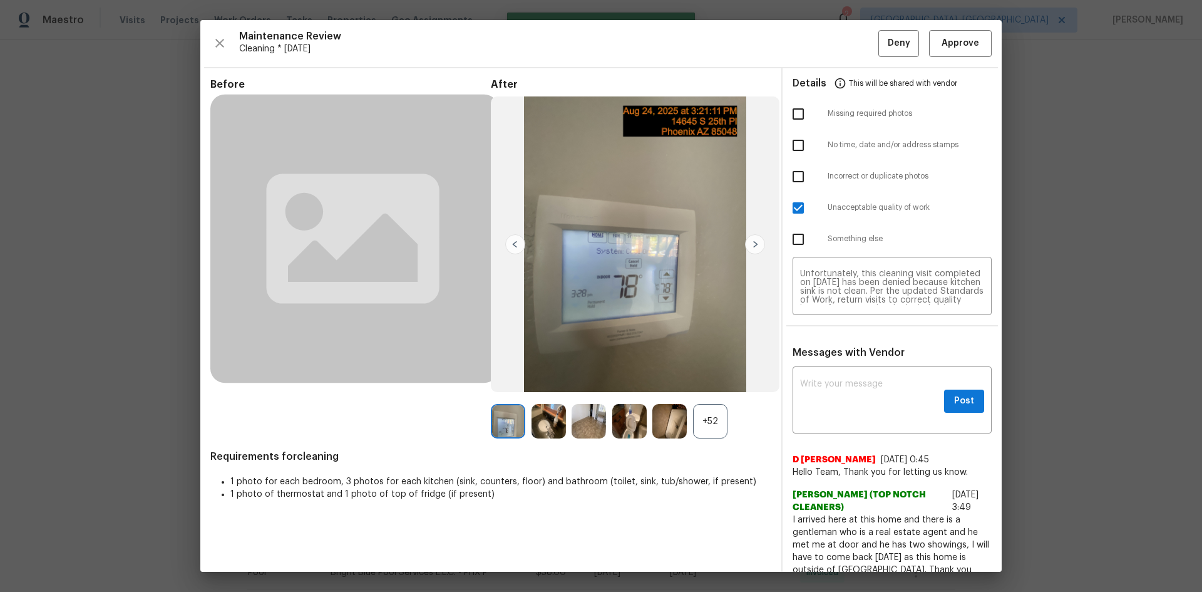
scroll to position [0, 0]
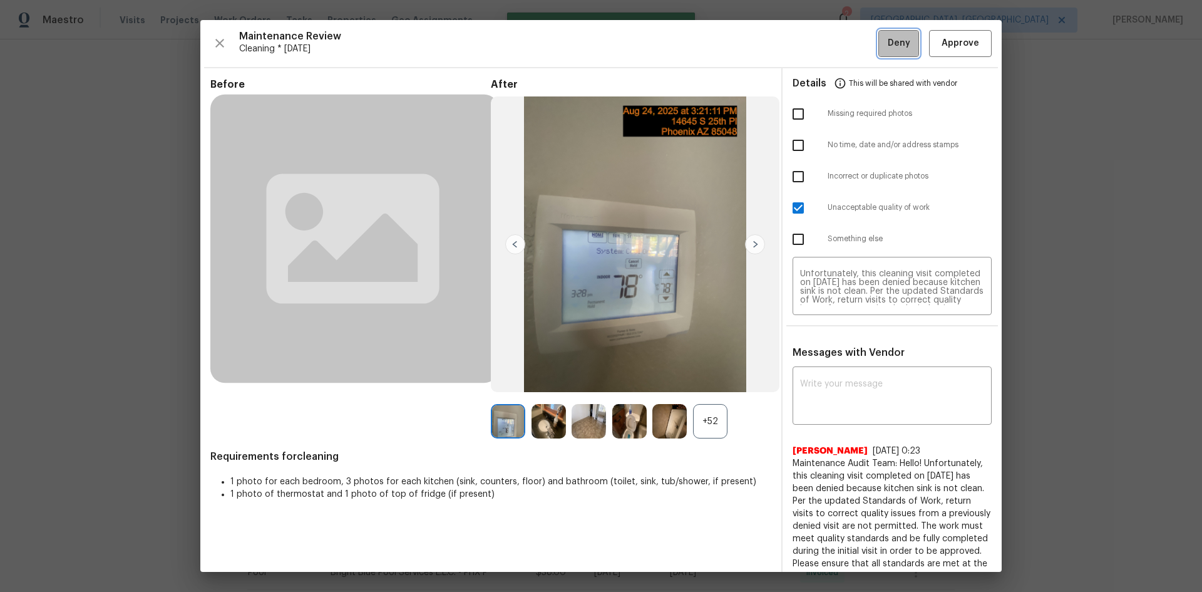
click at [855, 44] on span "Deny" at bounding box center [899, 44] width 23 height 16
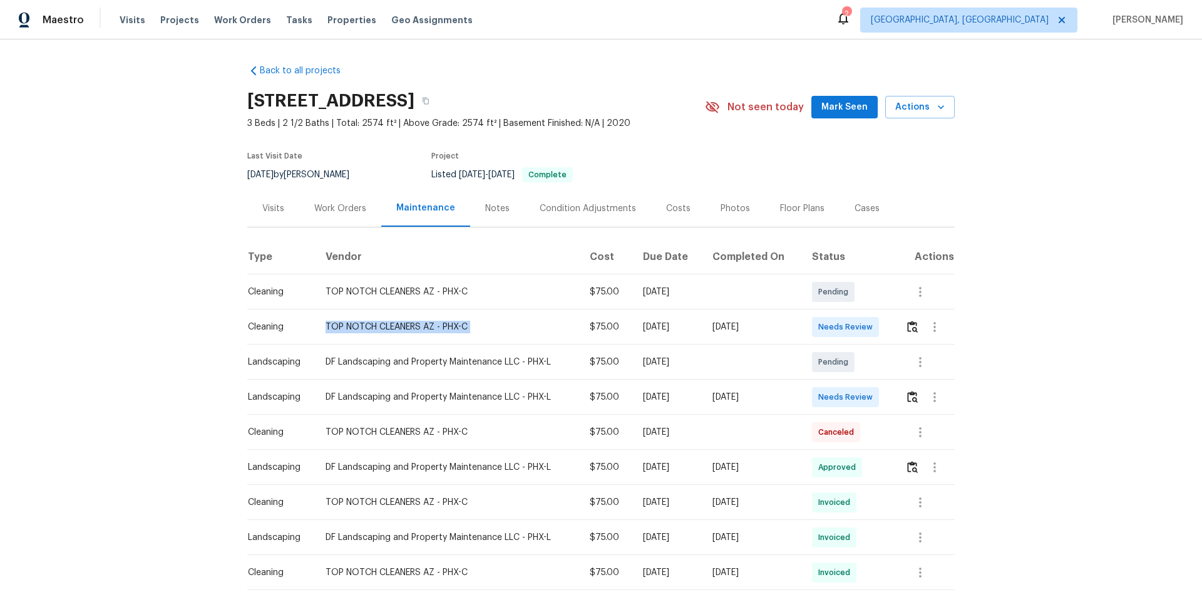
drag, startPoint x: 314, startPoint y: 326, endPoint x: 911, endPoint y: 326, distance: 596.8
click at [855, 326] on tr "Cleaning TOP NOTCH CLEANERS AZ - PHX-C $75.00 [DATE] [DATE] Needs Review" at bounding box center [601, 326] width 708 height 35
drag, startPoint x: 790, startPoint y: 324, endPoint x: 828, endPoint y: 313, distance: 39.2
click at [792, 324] on div "[DATE]" at bounding box center [752, 327] width 79 height 13
click at [855, 327] on img "button" at bounding box center [912, 327] width 11 height 12
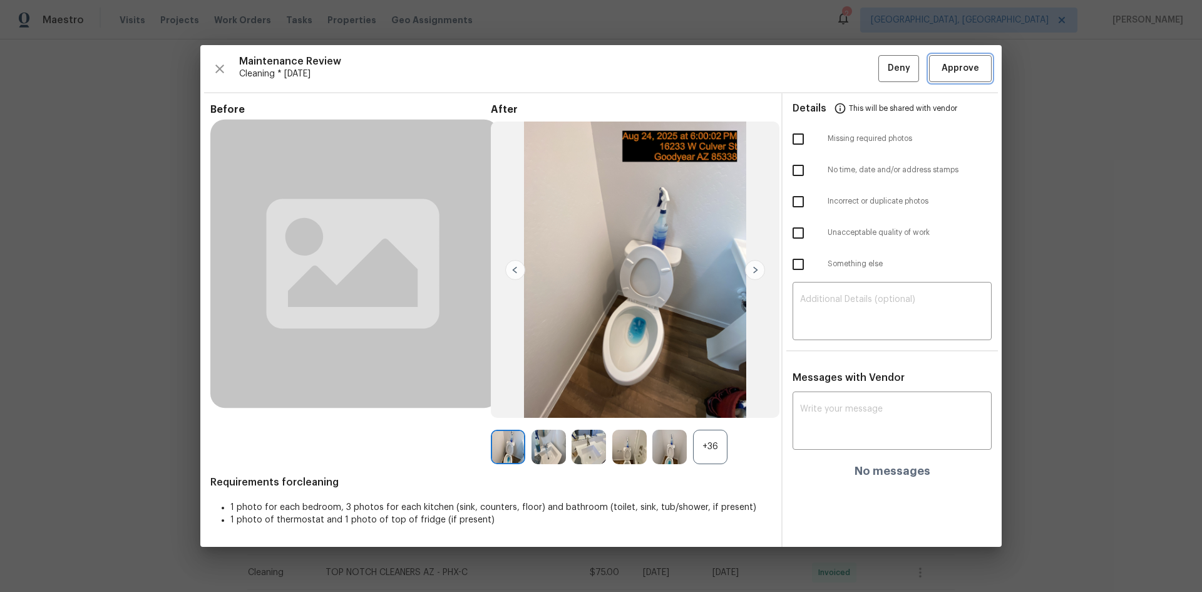
click at [855, 72] on span "Approve" at bounding box center [961, 69] width 38 height 16
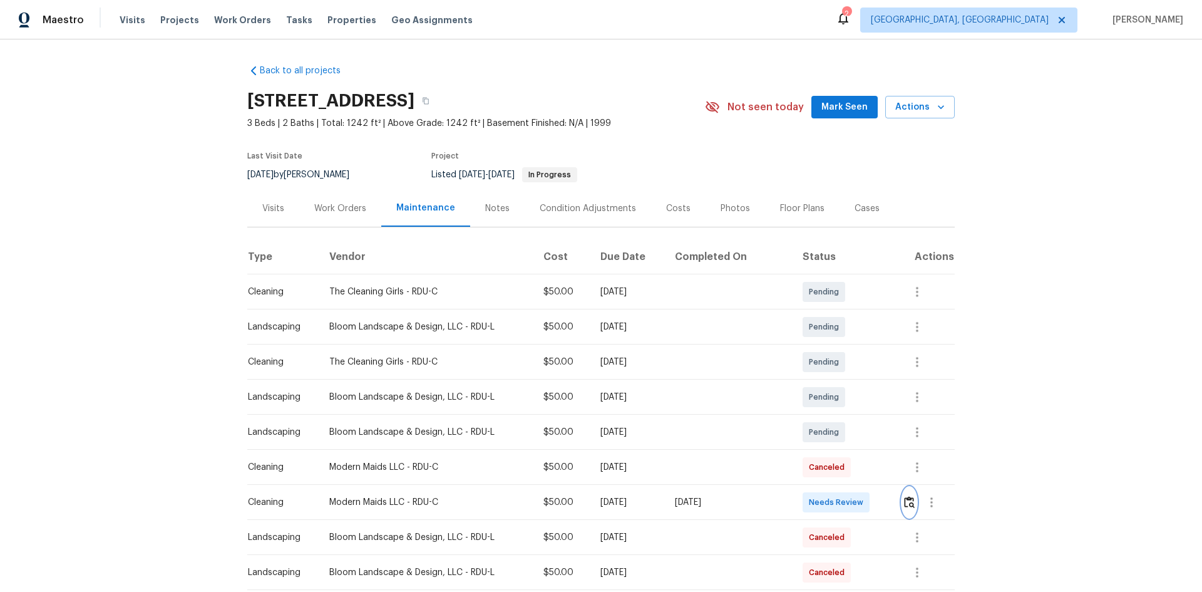
click at [855, 396] on img "button" at bounding box center [909, 502] width 11 height 12
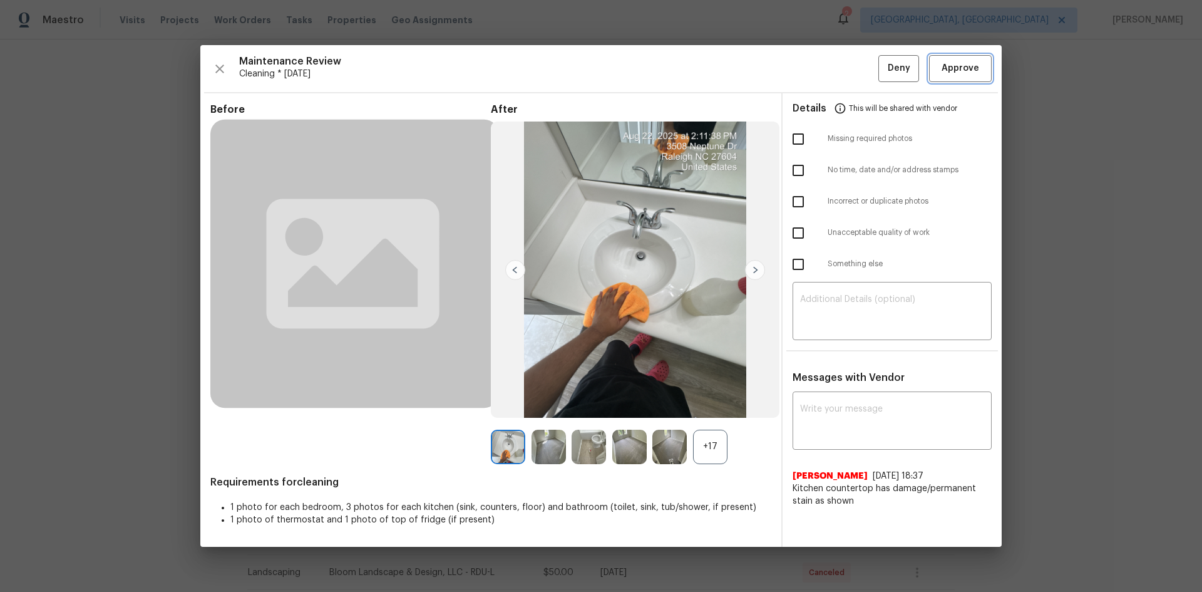
click at [855, 76] on span "Approve" at bounding box center [961, 69] width 38 height 16
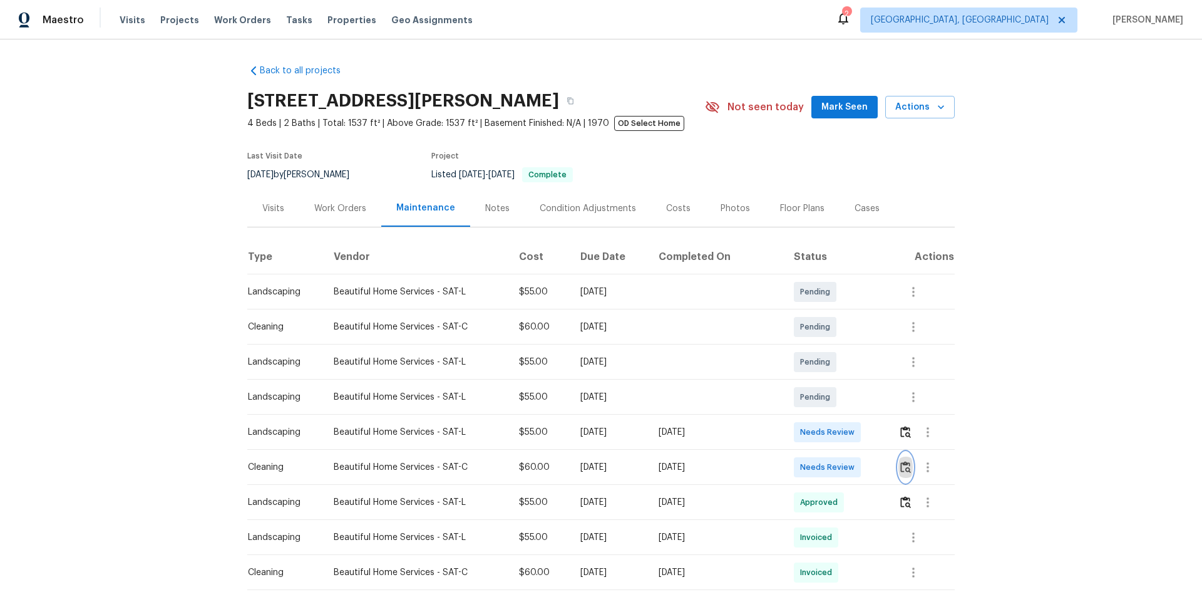
click at [855, 396] on button "button" at bounding box center [906, 467] width 14 height 30
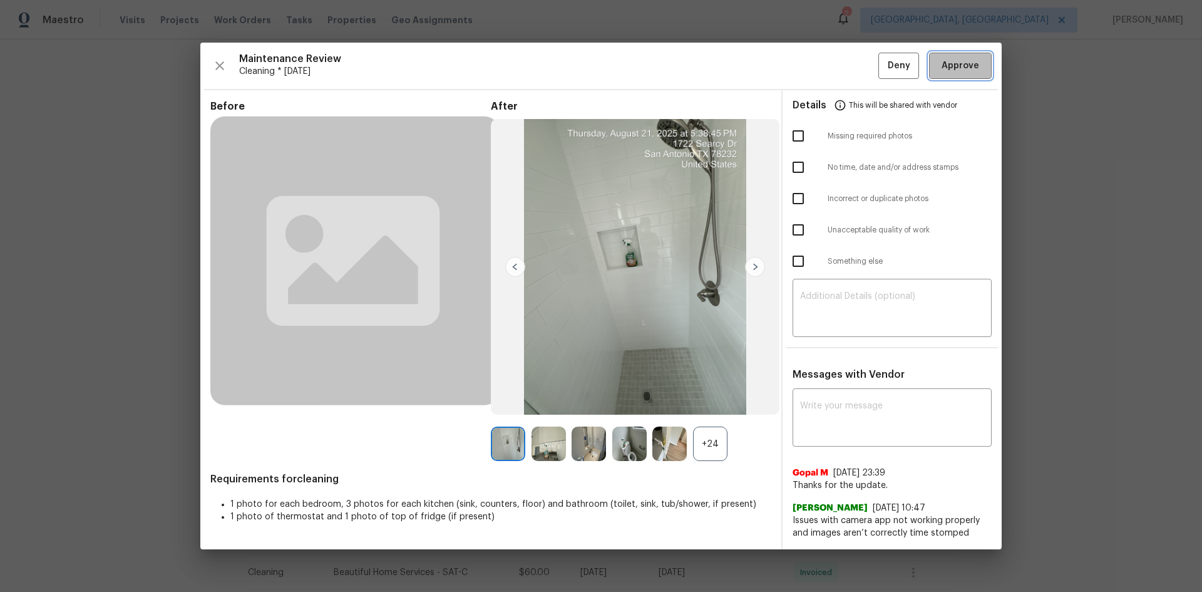
click at [855, 53] on button "Approve" at bounding box center [960, 66] width 63 height 27
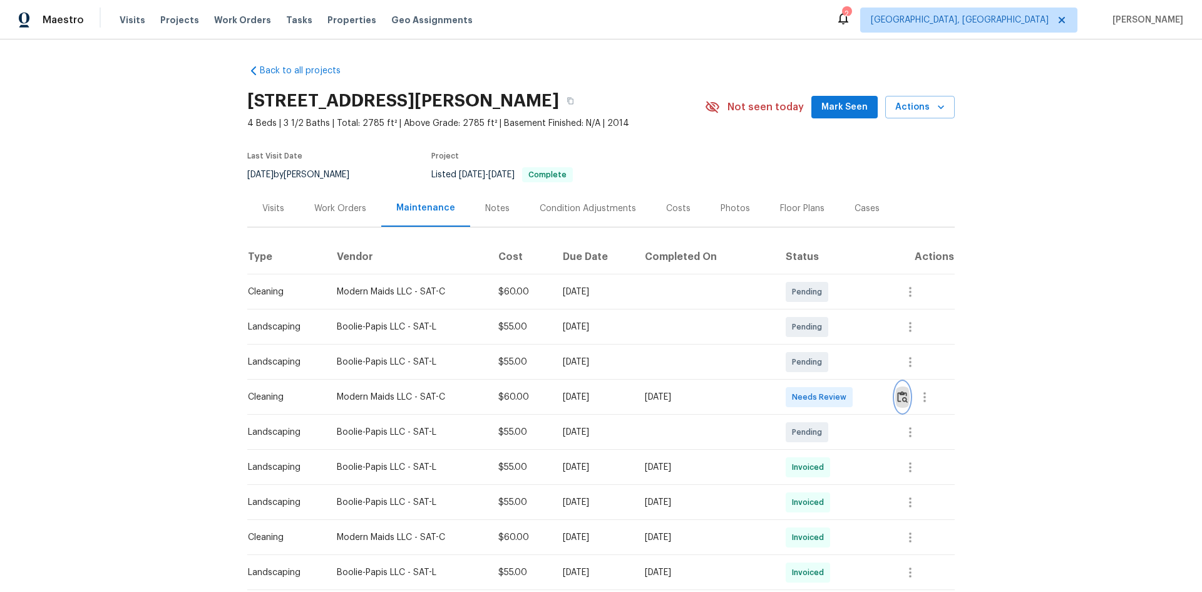
click at [855, 396] on img "button" at bounding box center [902, 397] width 11 height 12
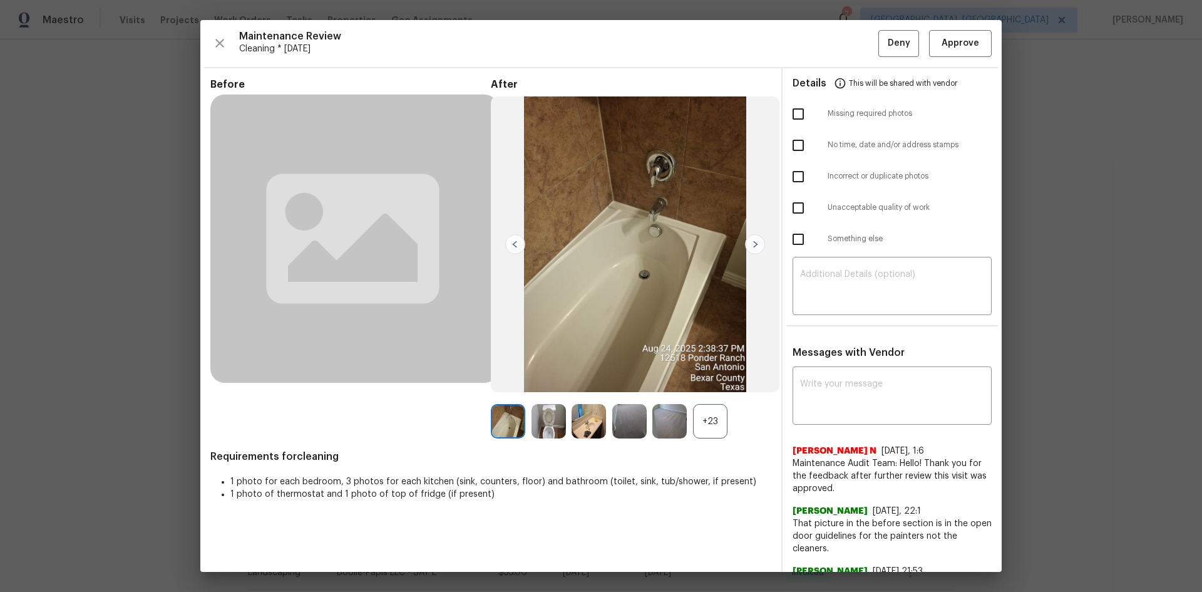
click at [791, 124] on input "checkbox" at bounding box center [798, 114] width 26 height 26
checkbox input "true"
click at [855, 291] on textarea at bounding box center [892, 287] width 184 height 35
paste textarea "Maintenance Audit Team: Hello! Unfortunately, this cleaning visit completed on …"
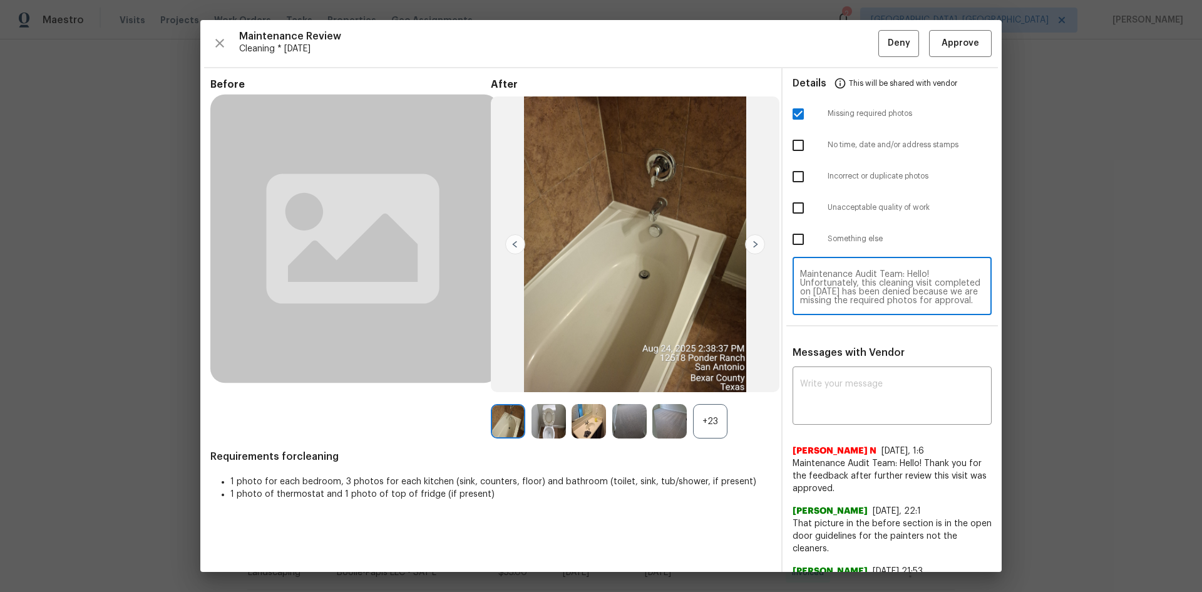
click at [855, 299] on textarea "Maintenance Audit Team: Hello! Unfortunately, this cleaning visit completed on …" at bounding box center [892, 287] width 184 height 35
type textarea "Maintenance Audit Team: Hello! Unfortunately, this cleaning visit completed on …"
click at [855, 396] on textarea at bounding box center [892, 396] width 184 height 35
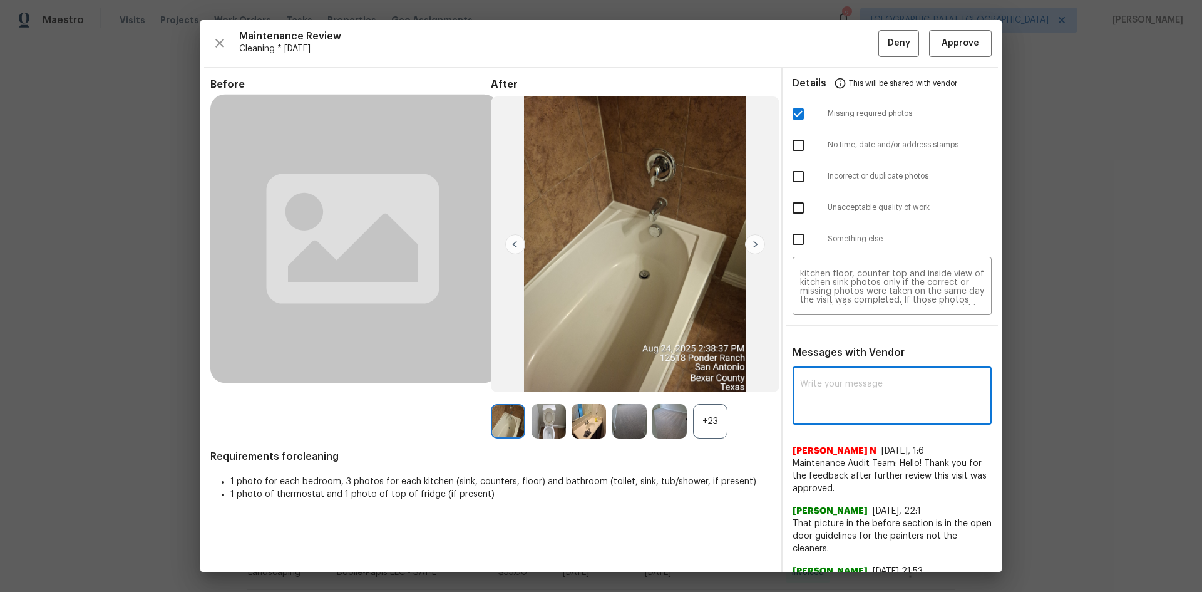
paste textarea "Maintenance Audit Team: Hello! Unfortunately, this cleaning visit completed on …"
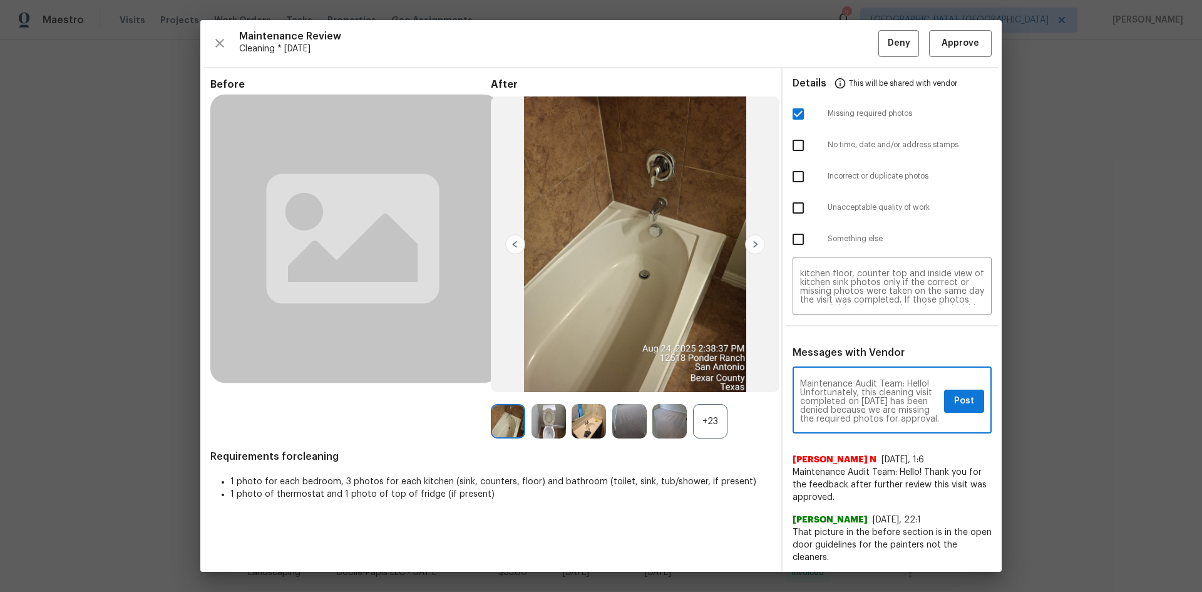
scroll to position [184, 0]
type textarea "Maintenance Audit Team: Hello! Unfortunately, this cleaning visit completed on …"
click at [855, 396] on div "Maintenance Audit Team: Hello! Unfortunately, this cleaning visit completed on …" at bounding box center [892, 401] width 199 height 64
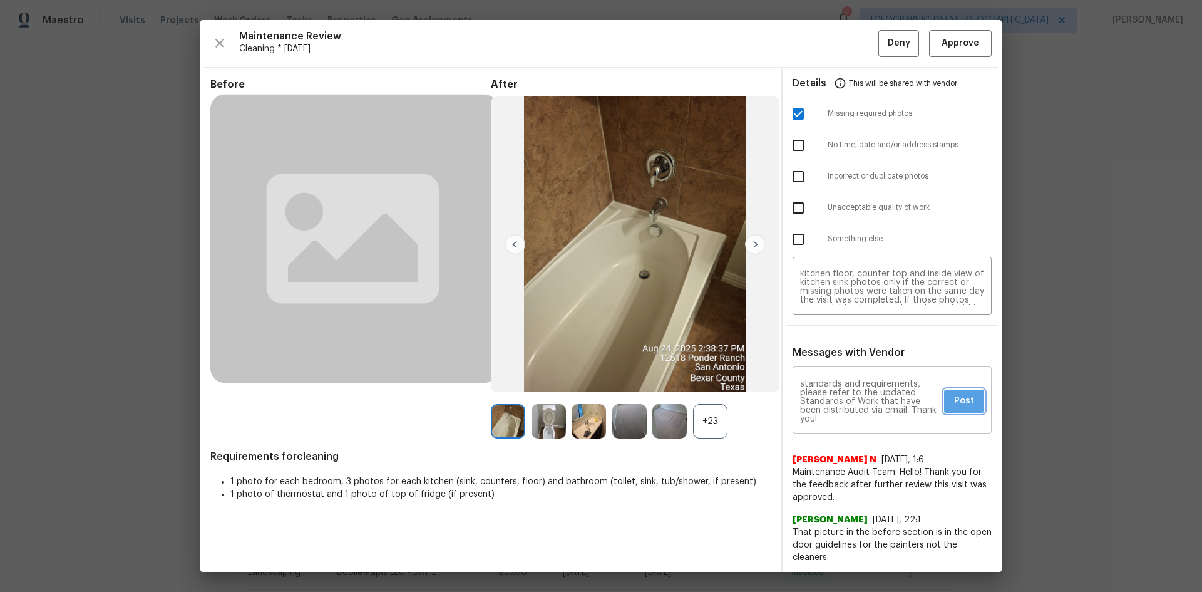
click at [855, 396] on span "Post" at bounding box center [964, 401] width 20 height 16
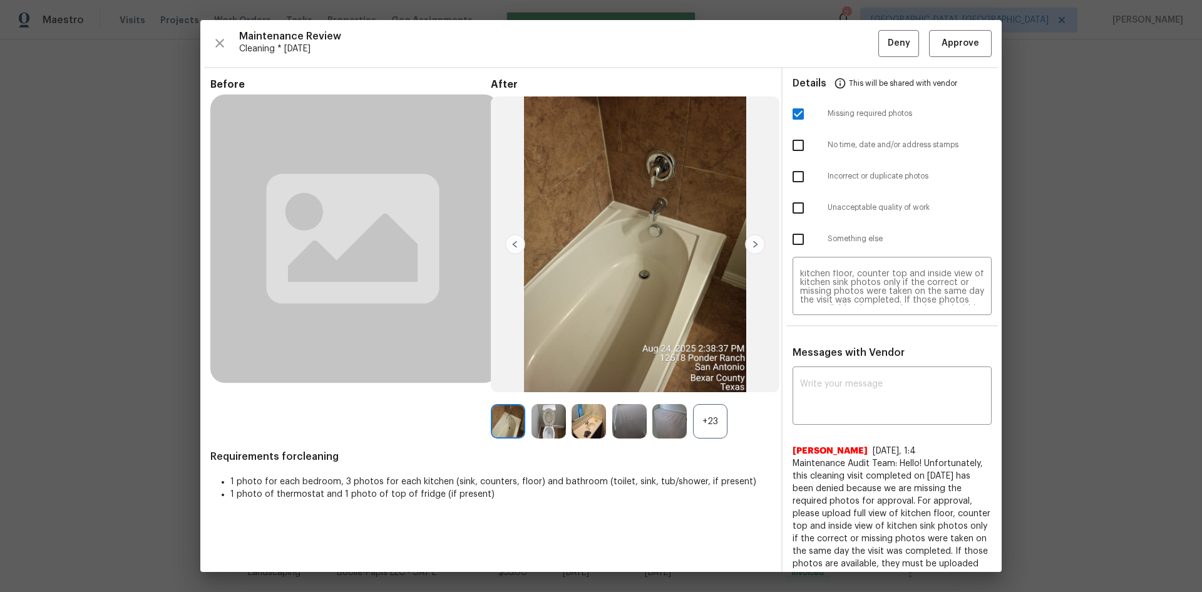
scroll to position [0, 0]
click at [855, 41] on span "Deny" at bounding box center [899, 44] width 23 height 16
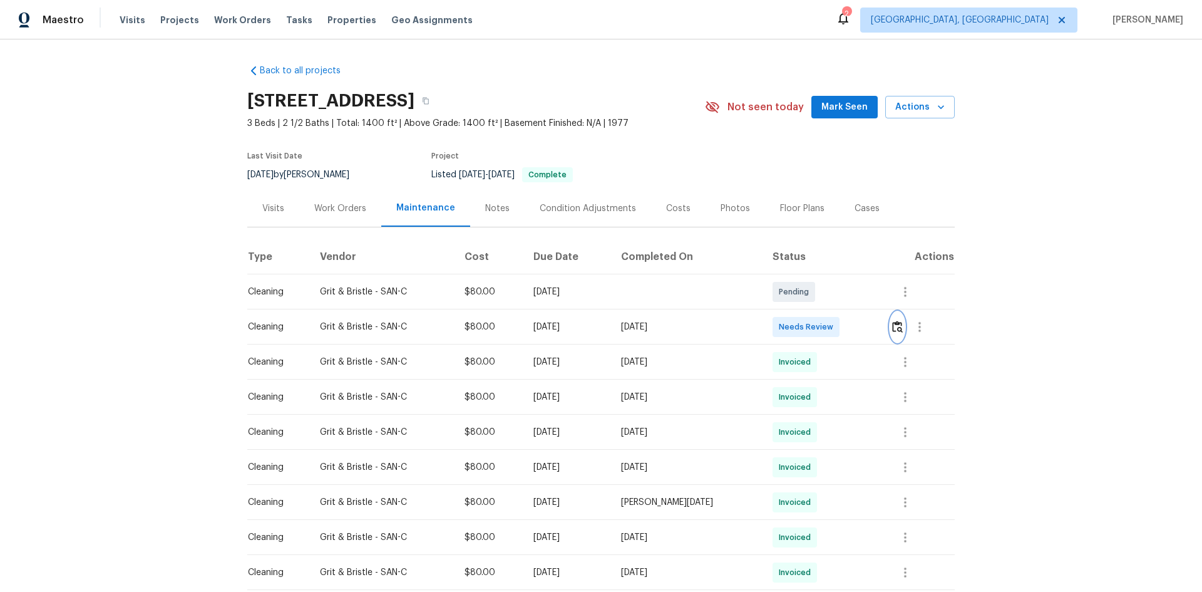
click at [855, 329] on img "button" at bounding box center [897, 327] width 11 height 12
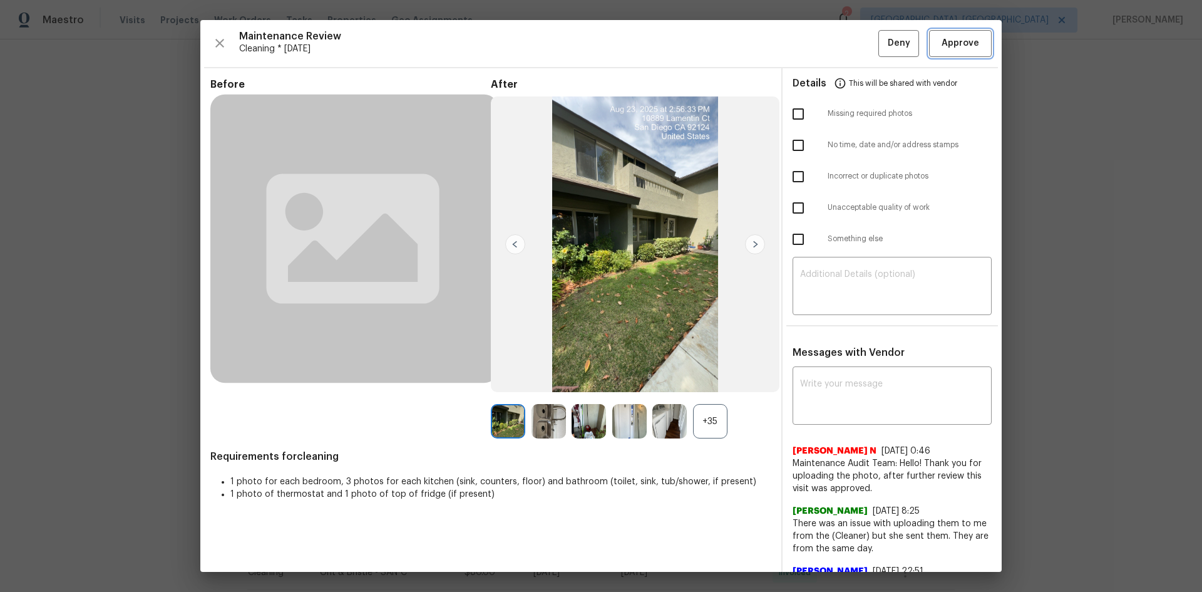
click at [855, 43] on span "Approve" at bounding box center [961, 44] width 38 height 16
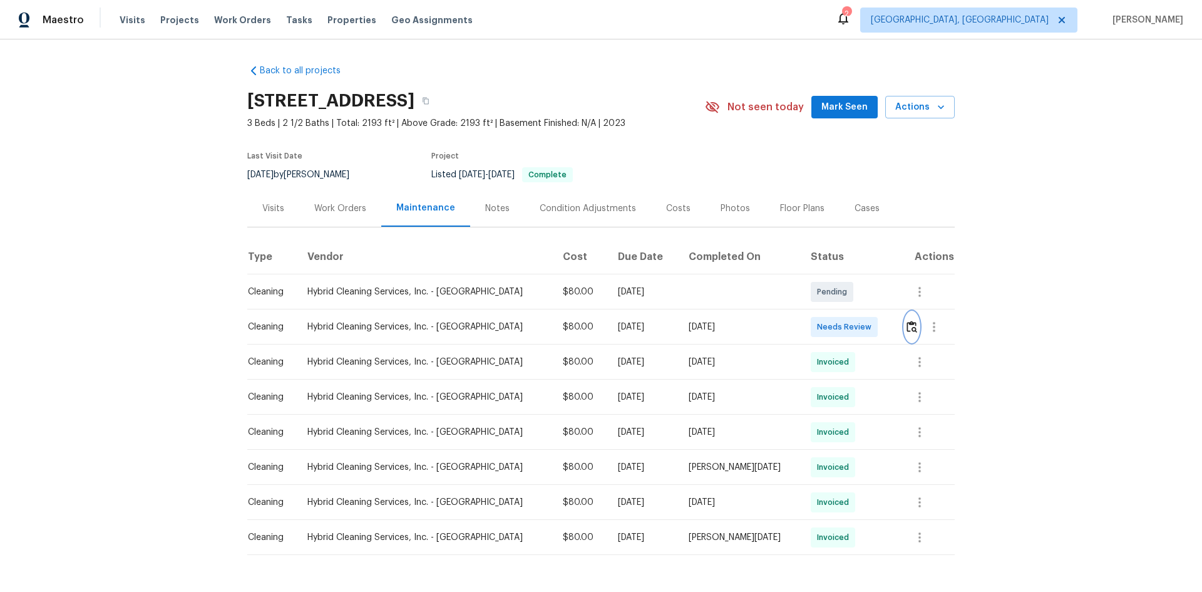
click at [855, 334] on button "button" at bounding box center [912, 327] width 14 height 30
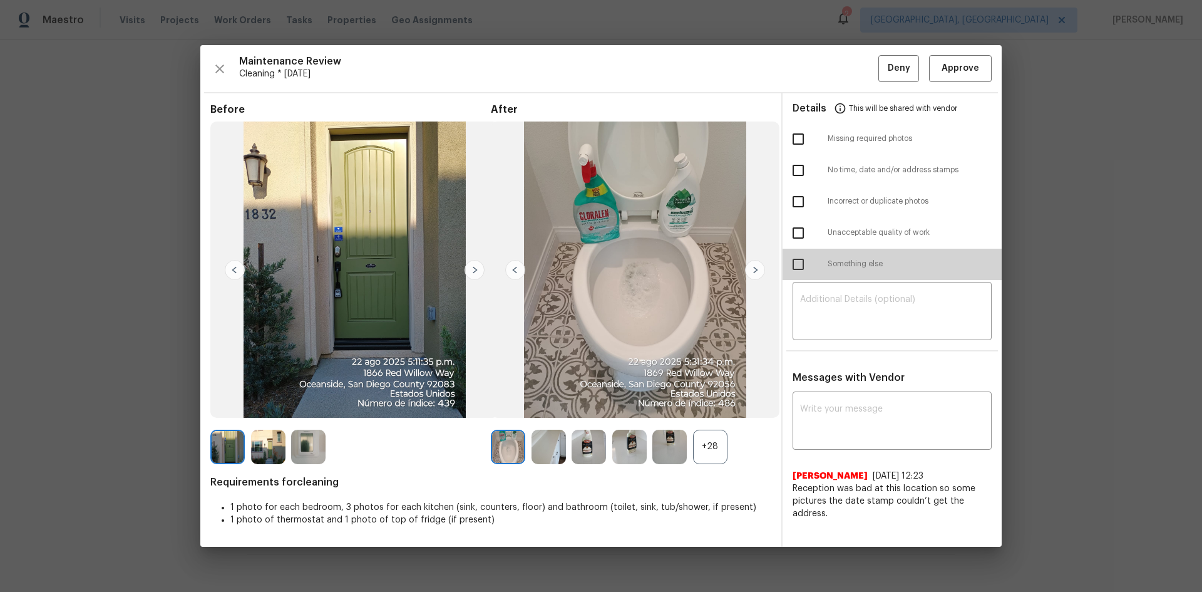
click at [804, 263] on input "checkbox" at bounding box center [798, 264] width 26 height 26
checkbox input "true"
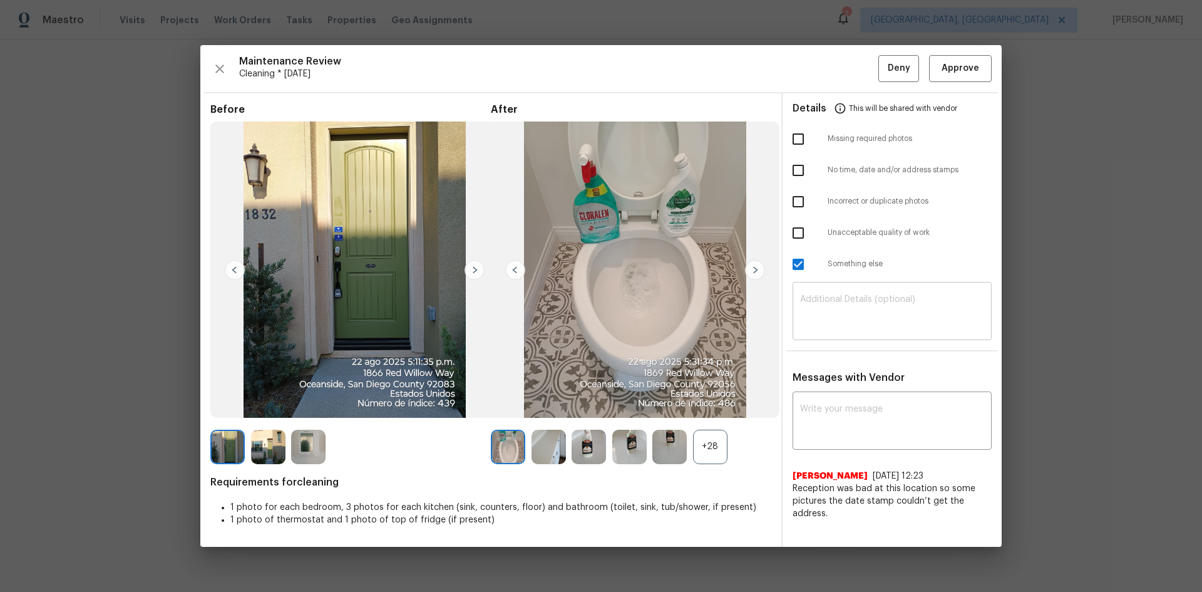
click at [855, 319] on textarea at bounding box center [892, 312] width 184 height 35
paste textarea "Maintenance Audit Team: Hello! Unfortunately, this cleaning visit completed on …"
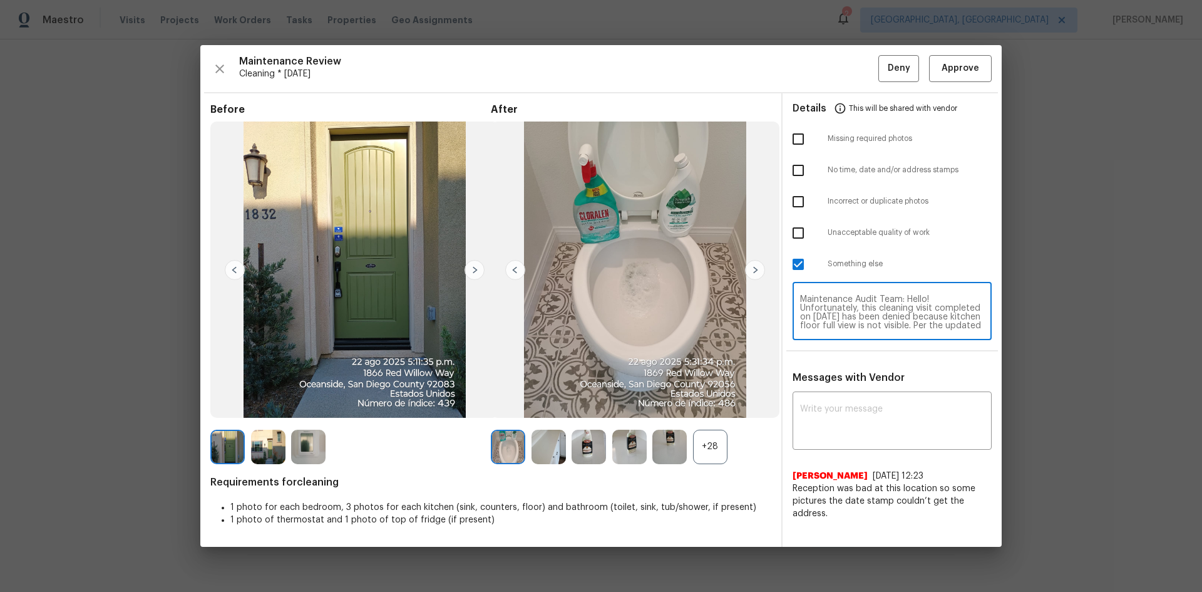
click at [855, 308] on textarea "Maintenance Audit Team: Hello! Unfortunately, this cleaning visit completed on …" at bounding box center [892, 312] width 184 height 35
type textarea "Maintenance Audit Team: Hello! Unfortunately, this cleaning visit completed on …"
click at [855, 396] on textarea at bounding box center [892, 422] width 184 height 35
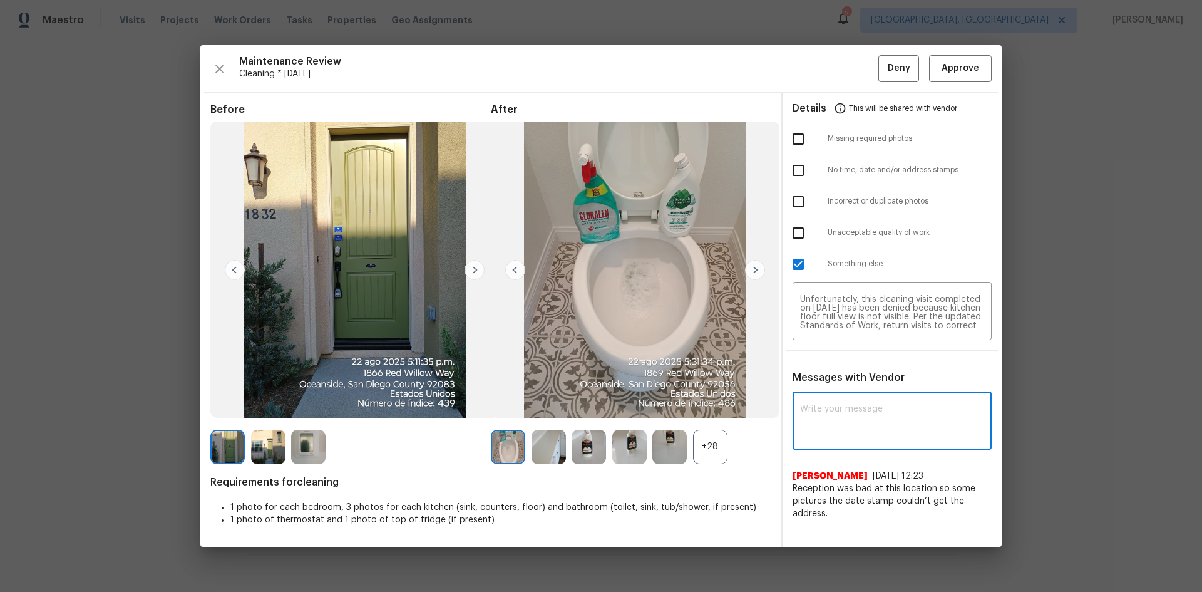
paste textarea "Maintenance Audit Team: Hello! Unfortunately, this cleaning visit completed on …"
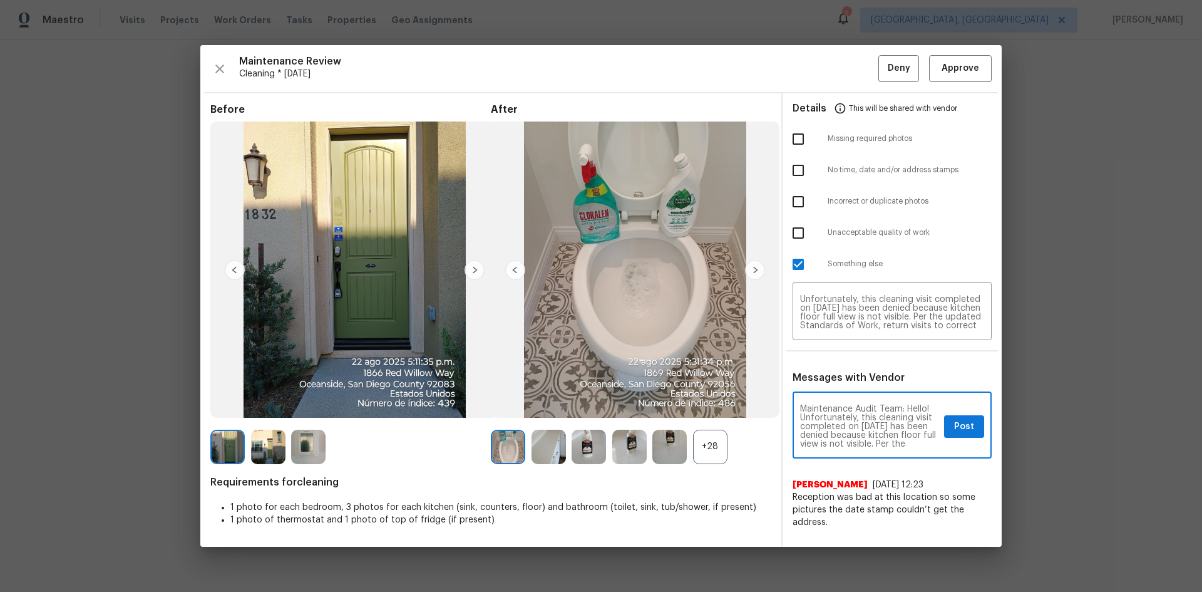
scroll to position [149, 0]
type textarea "Maintenance Audit Team: Hello! Unfortunately, this cleaning visit completed on …"
click at [855, 396] on span "Post" at bounding box center [964, 427] width 20 height 16
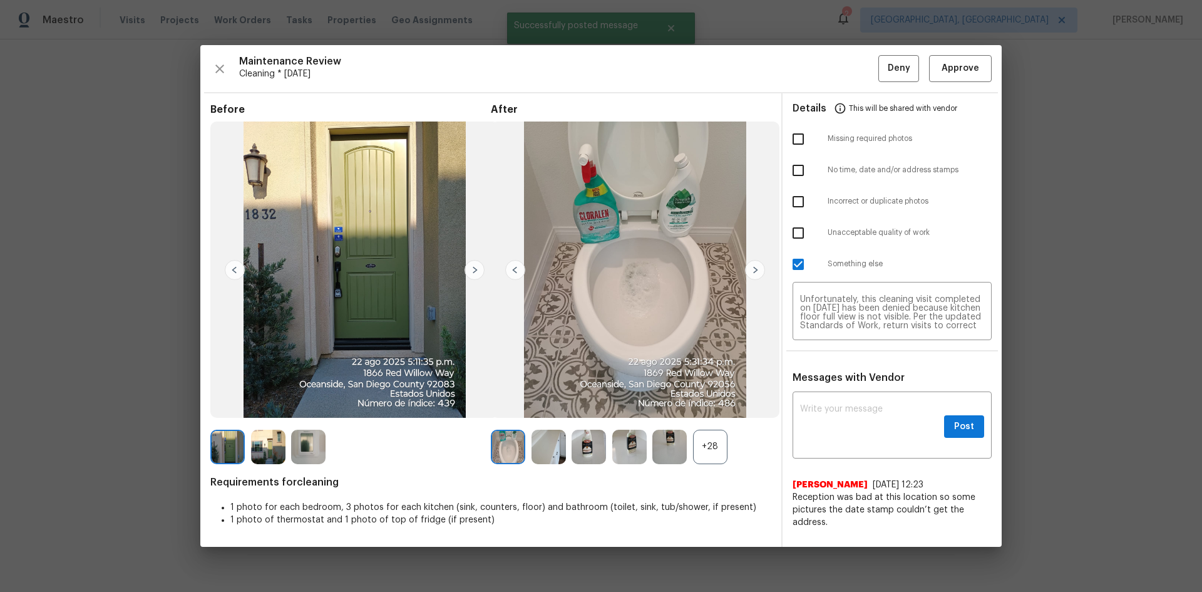
scroll to position [0, 0]
click at [855, 65] on div "Maintenance Review Cleaning * Mon, Aug 18 Deny Approve Before After +28 Require…" at bounding box center [601, 295] width 802 height 501
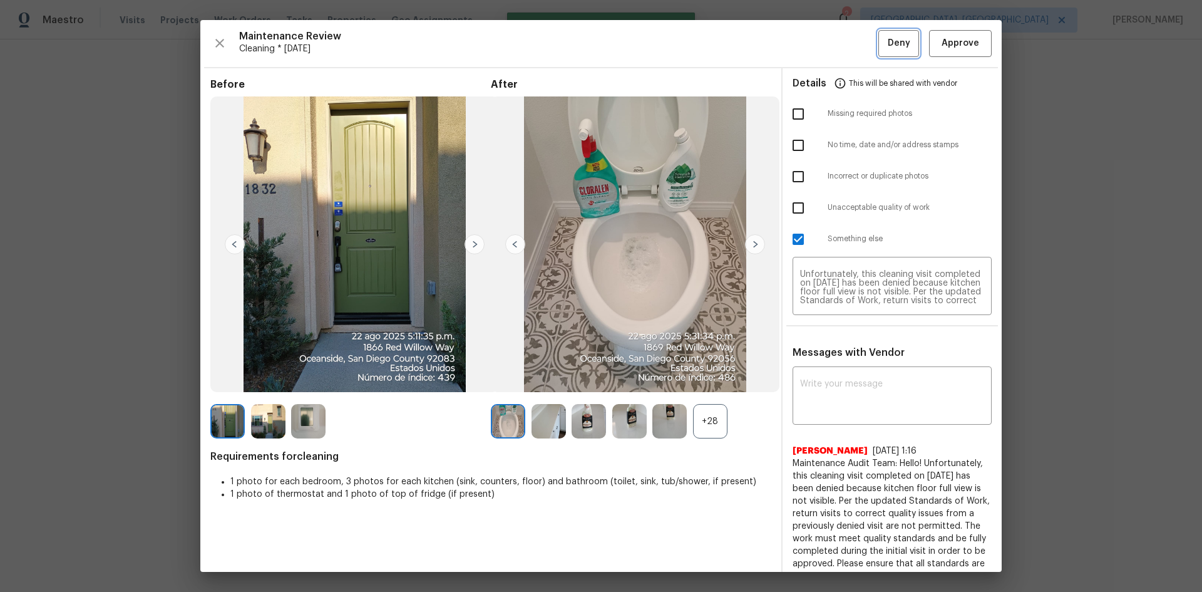
click at [855, 49] on span "Deny" at bounding box center [899, 44] width 23 height 16
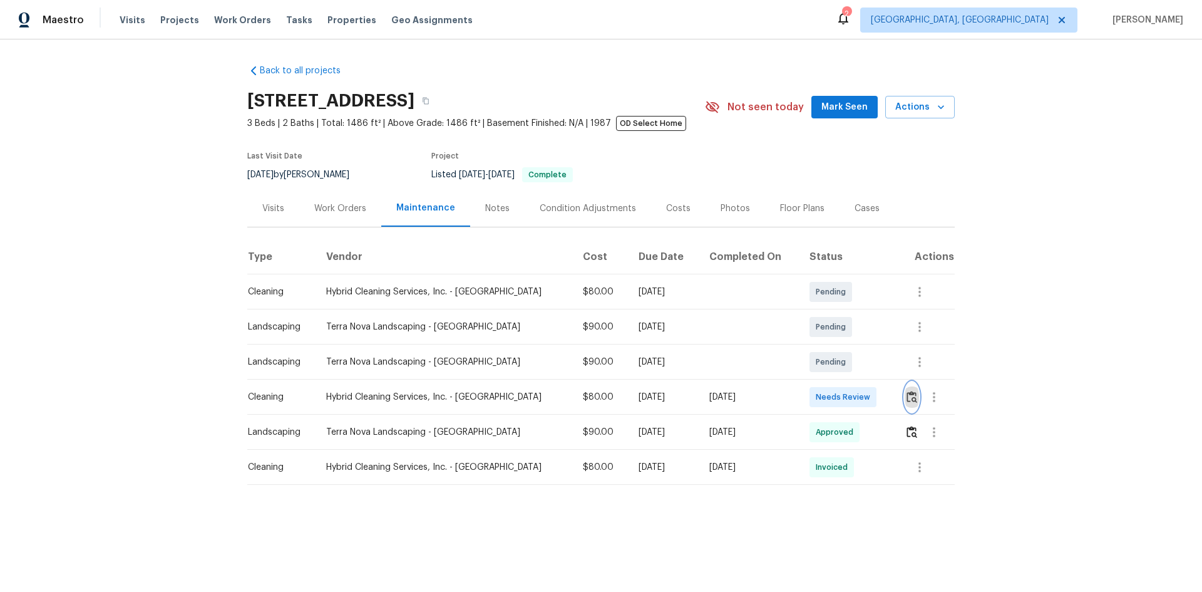
click at [855, 393] on img "button" at bounding box center [912, 397] width 11 height 12
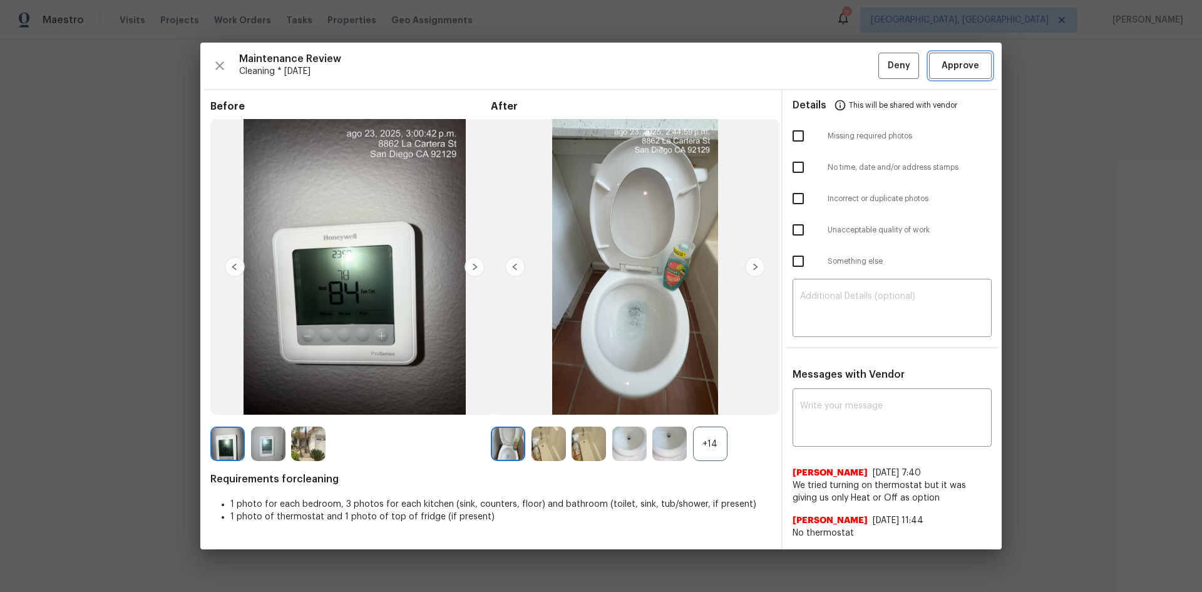
click at [855, 64] on span "Approve" at bounding box center [961, 66] width 38 height 16
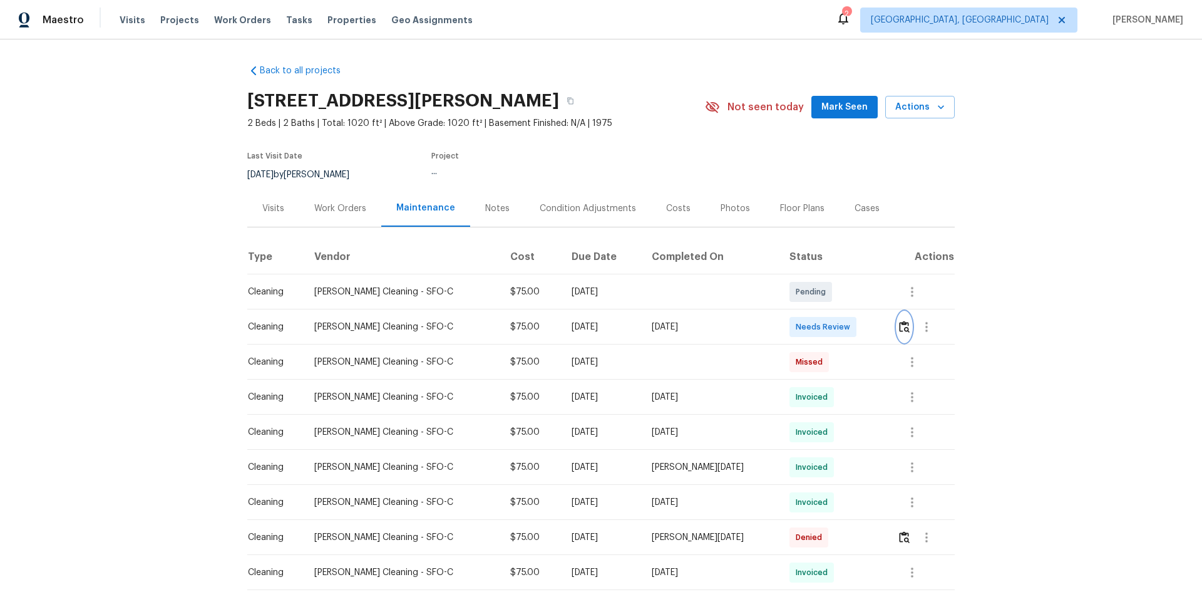
click at [855, 321] on img "button" at bounding box center [904, 327] width 11 height 12
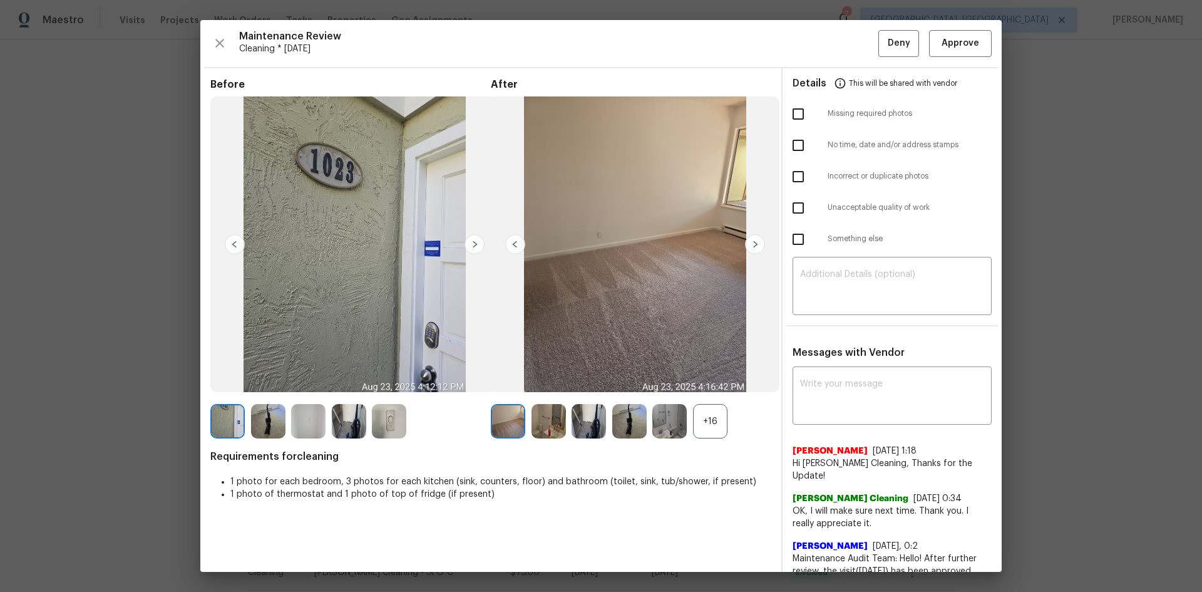
click at [855, 60] on div "Maintenance Review Cleaning * Tue, Aug 19 Deny Approve Before After +16 Require…" at bounding box center [601, 296] width 802 height 552
click at [855, 38] on span "Approve" at bounding box center [961, 44] width 38 height 16
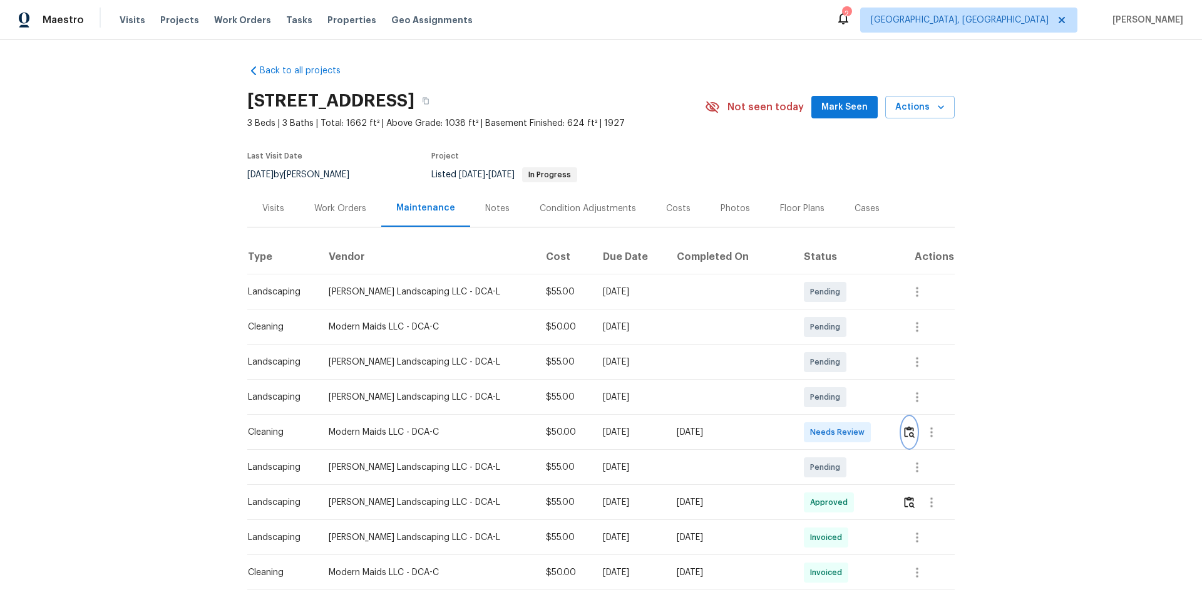
click at [855, 396] on button "button" at bounding box center [909, 432] width 14 height 30
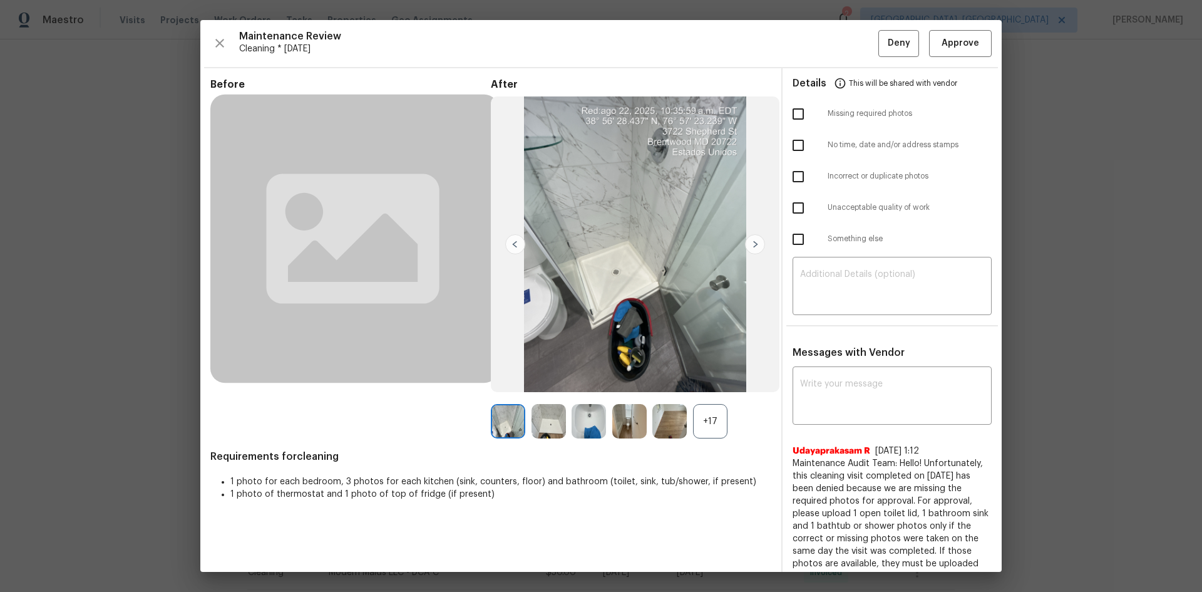
click at [798, 211] on input "checkbox" at bounding box center [798, 208] width 26 height 26
checkbox input "true"
click at [793, 238] on input "checkbox" at bounding box center [798, 239] width 26 height 26
checkbox input "true"
click at [855, 296] on textarea at bounding box center [892, 287] width 184 height 35
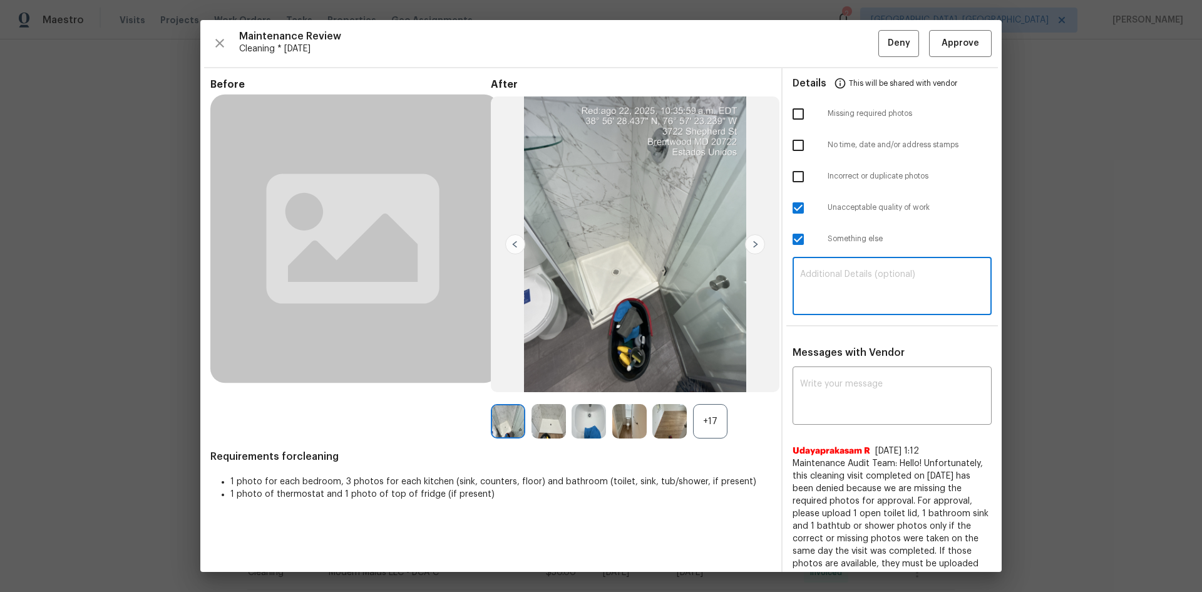
paste textarea "Maintenance Audit Team: Hello! Unfortunately, this cleaning visit completed on …"
click at [855, 287] on textarea "Maintenance Audit Team: Hello! Unfortunately, this cleaning visit completed on …" at bounding box center [892, 287] width 184 height 35
type textarea "Maintenance Audit Team: Hello! Unfortunately, this cleaning visit completed on …"
click at [855, 389] on textarea at bounding box center [892, 396] width 184 height 35
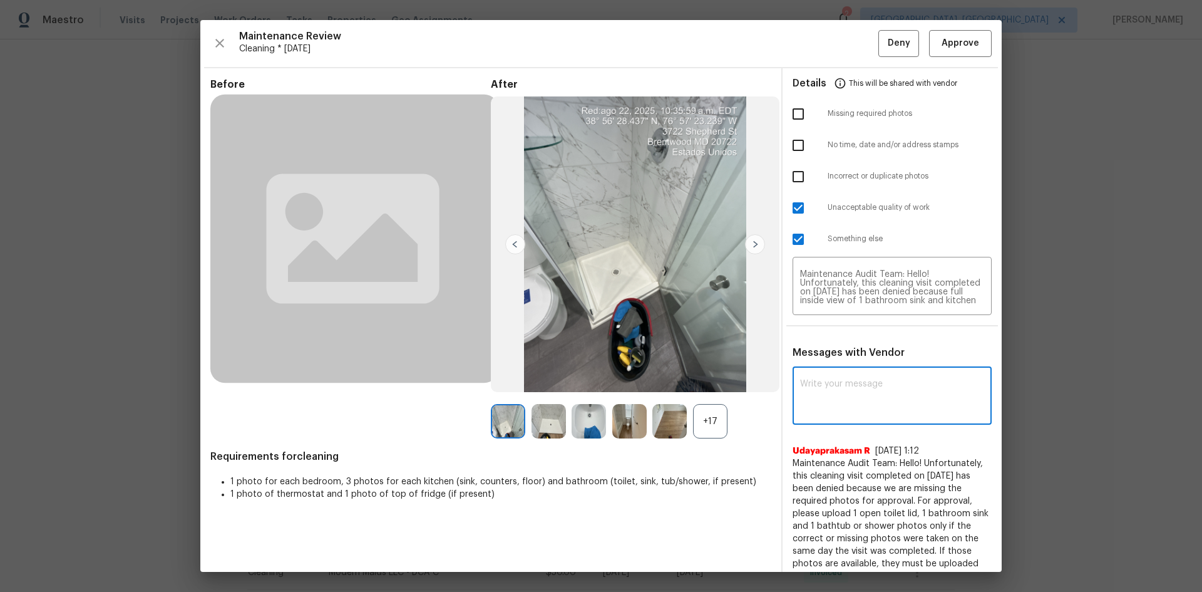
paste textarea "Maintenance Audit Team: Hello! Unfortunately, this cleaning visit completed on …"
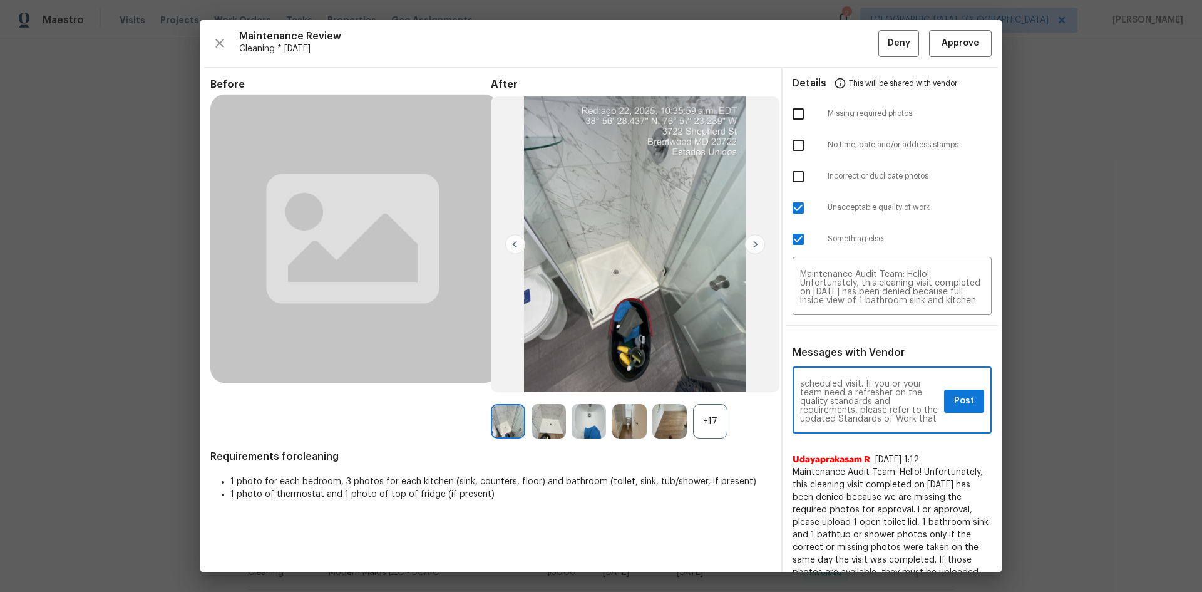
type textarea "Maintenance Audit Team: Hello! Unfortunately, this cleaning visit completed on …"
click at [855, 396] on button "Post" at bounding box center [964, 400] width 40 height 23
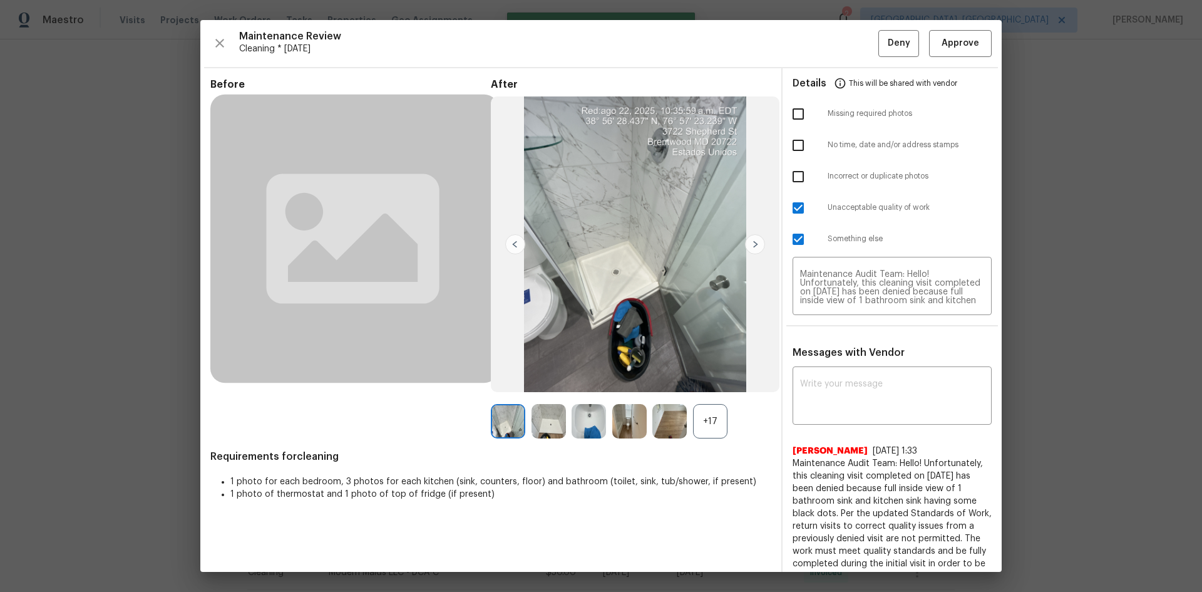
scroll to position [0, 0]
click at [855, 35] on button "Deny" at bounding box center [899, 43] width 41 height 27
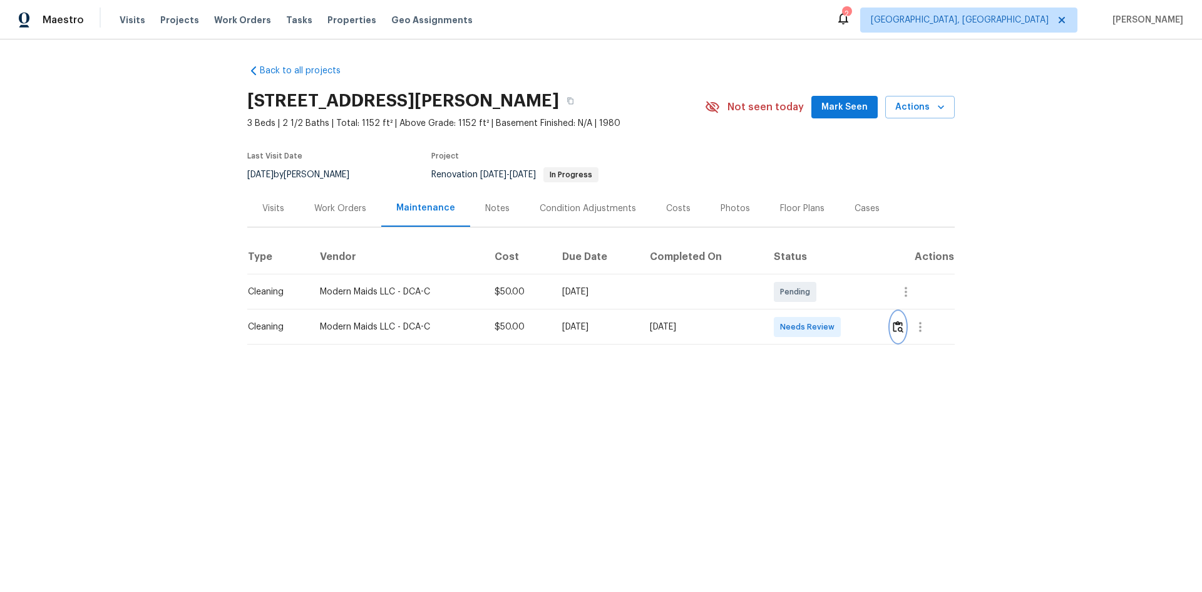
click at [855, 326] on img "button" at bounding box center [898, 327] width 11 height 12
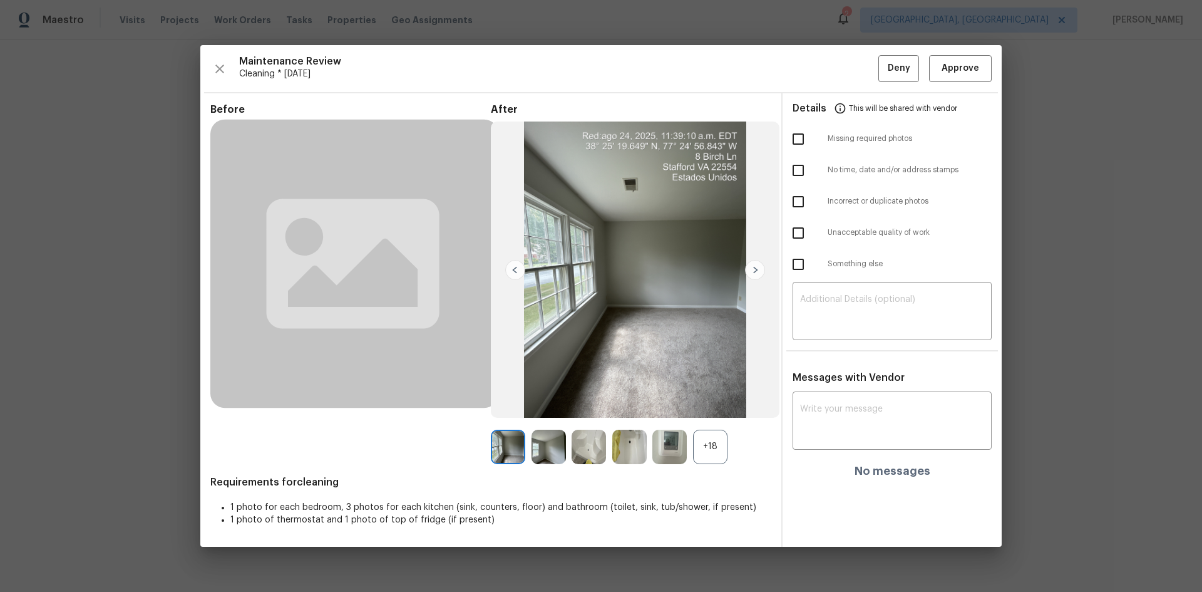
click at [805, 237] on input "checkbox" at bounding box center [798, 233] width 26 height 26
checkbox input "true"
click at [855, 316] on textarea at bounding box center [892, 312] width 184 height 35
paste textarea "Maintenance Audit Team: Hello! Unfortunately, this cleaning visit completed on …"
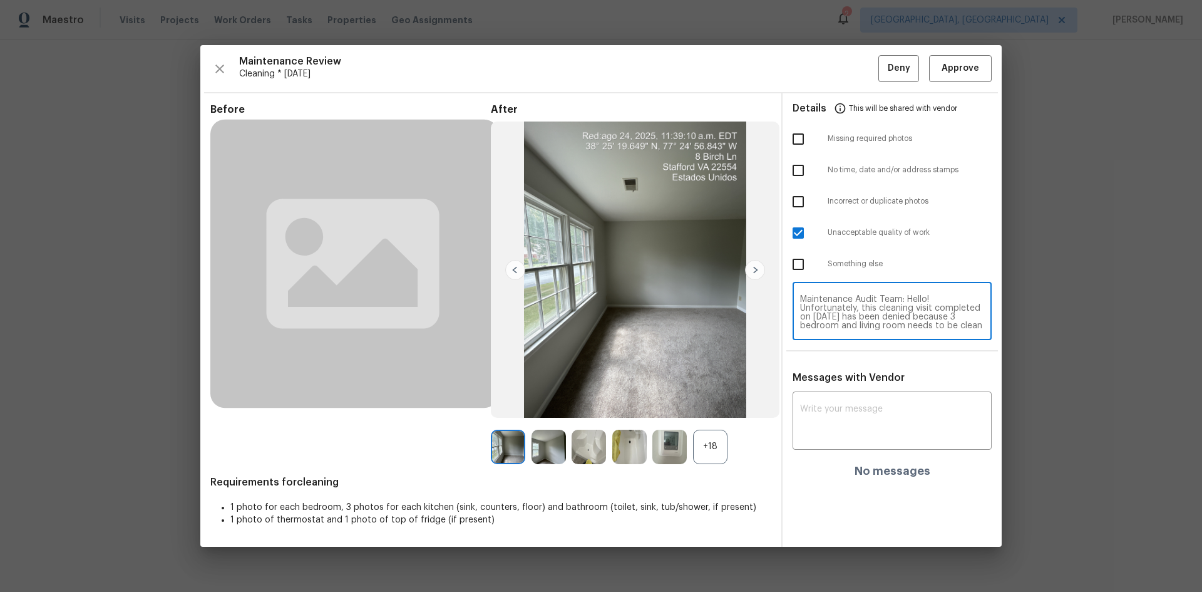
click at [855, 312] on textarea "Maintenance Audit Team: Hello! Unfortunately, this cleaning visit completed on …" at bounding box center [892, 312] width 184 height 35
type textarea "Maintenance Audit Team: Hello! Unfortunately, this cleaning visit completed on …"
click at [852, 396] on div "x ​" at bounding box center [892, 422] width 199 height 55
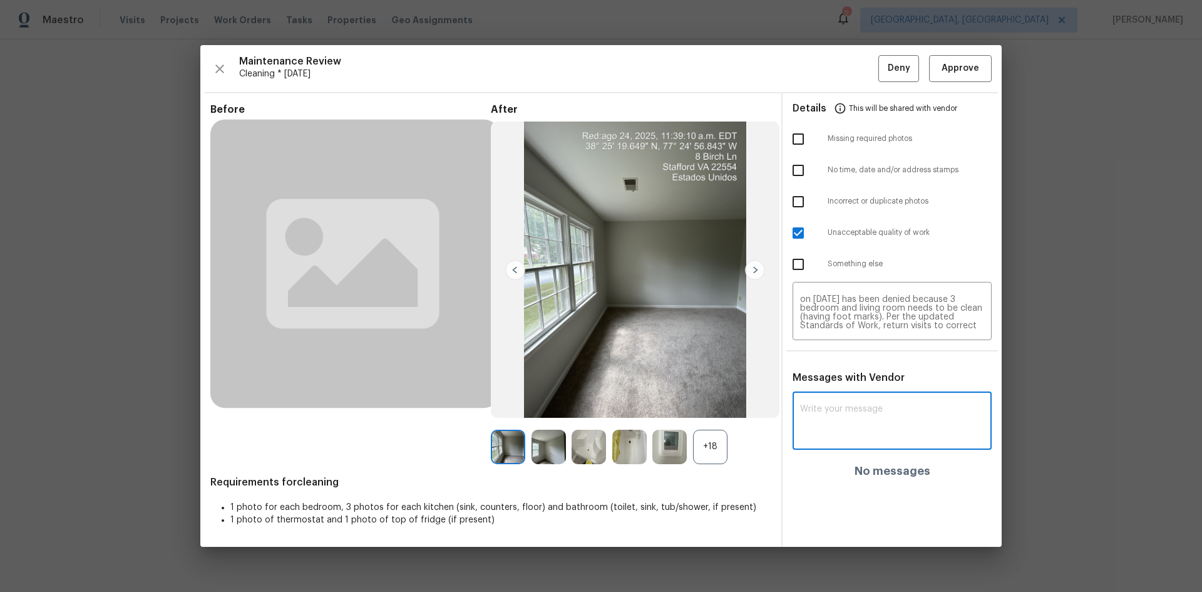
paste textarea "Maintenance Audit Team: Hello! Unfortunately, this cleaning visit completed on …"
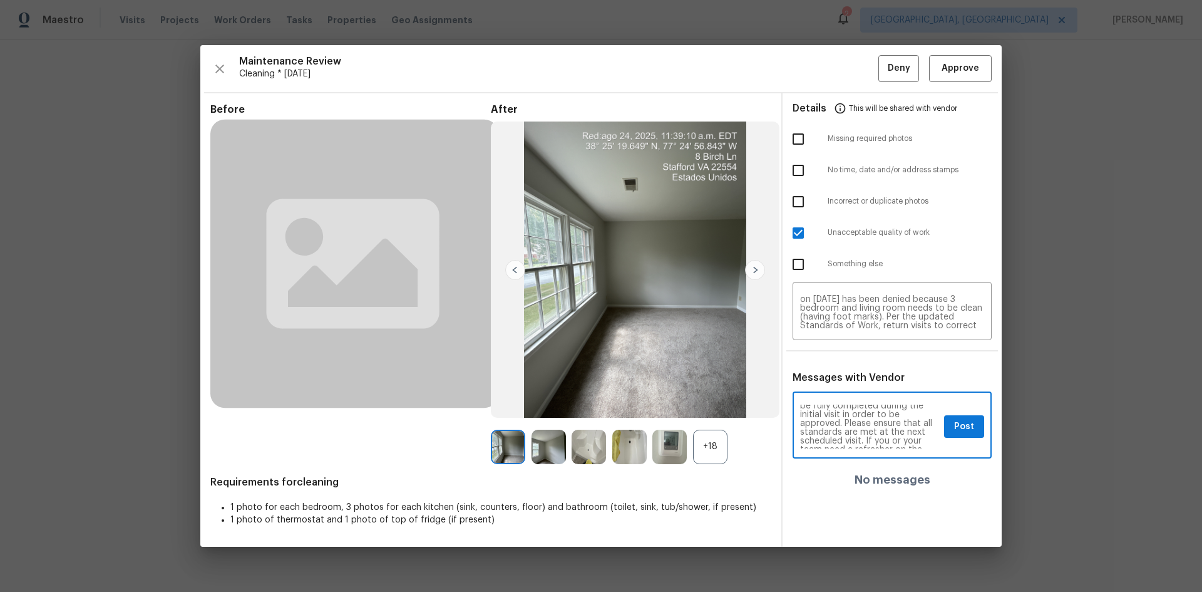
scroll to position [0, 0]
type textarea "Maintenance Audit Team: Hello! Unfortunately, this cleaning visit completed on …"
click at [855, 396] on span "Post" at bounding box center [964, 427] width 20 height 16
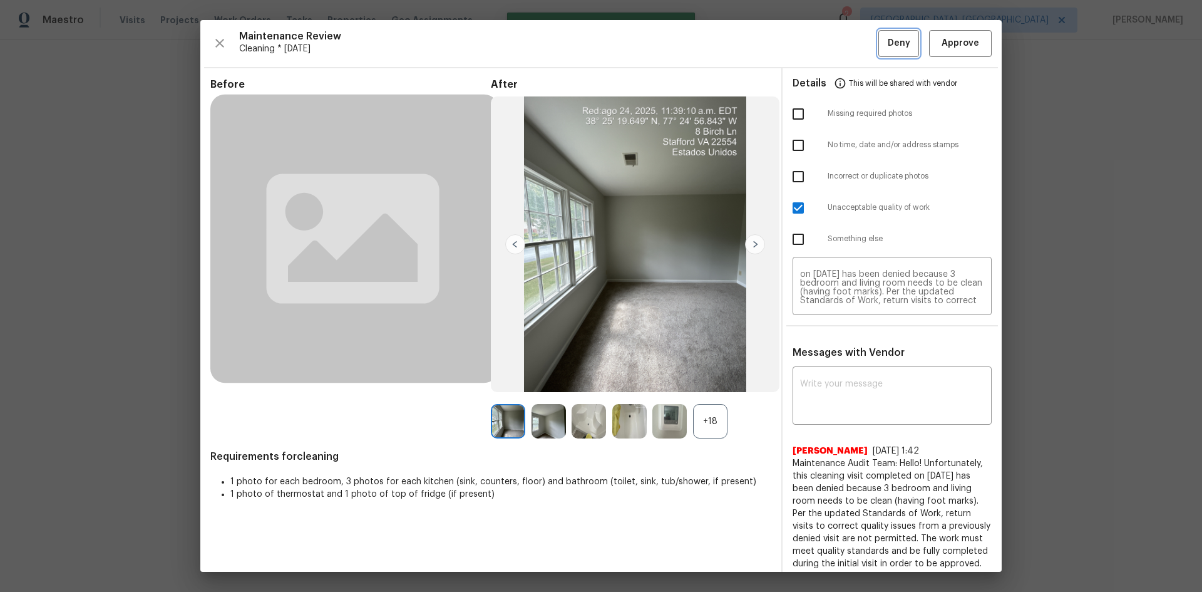
click at [855, 49] on span "Deny" at bounding box center [899, 44] width 23 height 16
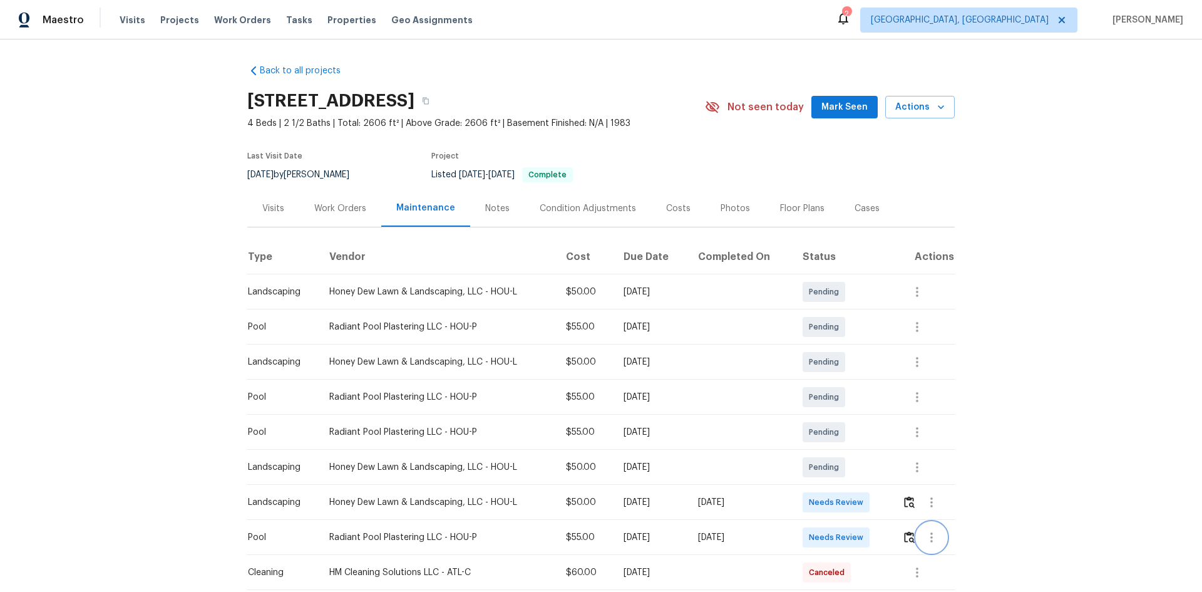
click at [855, 396] on button "button" at bounding box center [932, 537] width 30 height 30
click at [855, 396] on div at bounding box center [601, 296] width 1202 height 592
click at [855, 396] on img "button" at bounding box center [909, 537] width 11 height 12
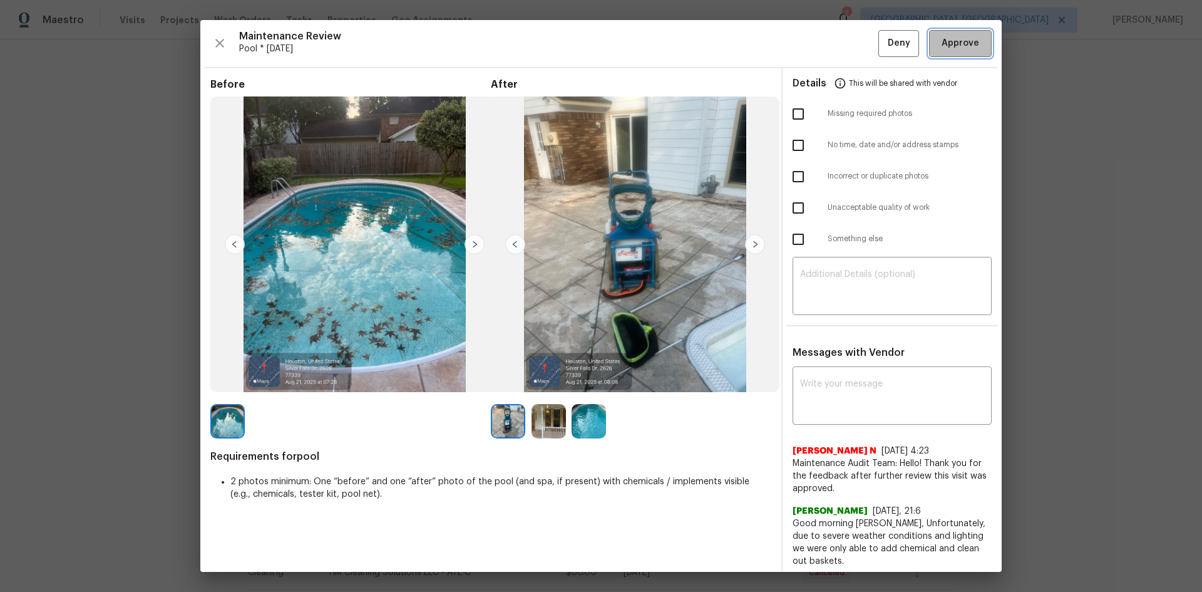
click at [855, 46] on span "Approve" at bounding box center [961, 44] width 38 height 16
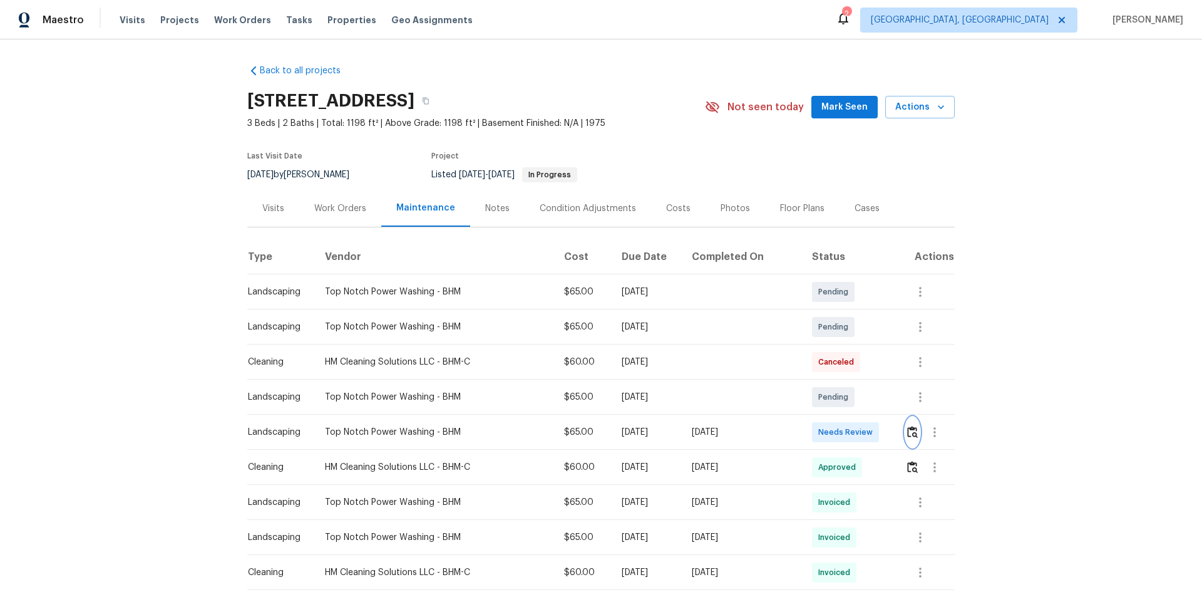
click at [855, 396] on img "button" at bounding box center [912, 432] width 11 height 12
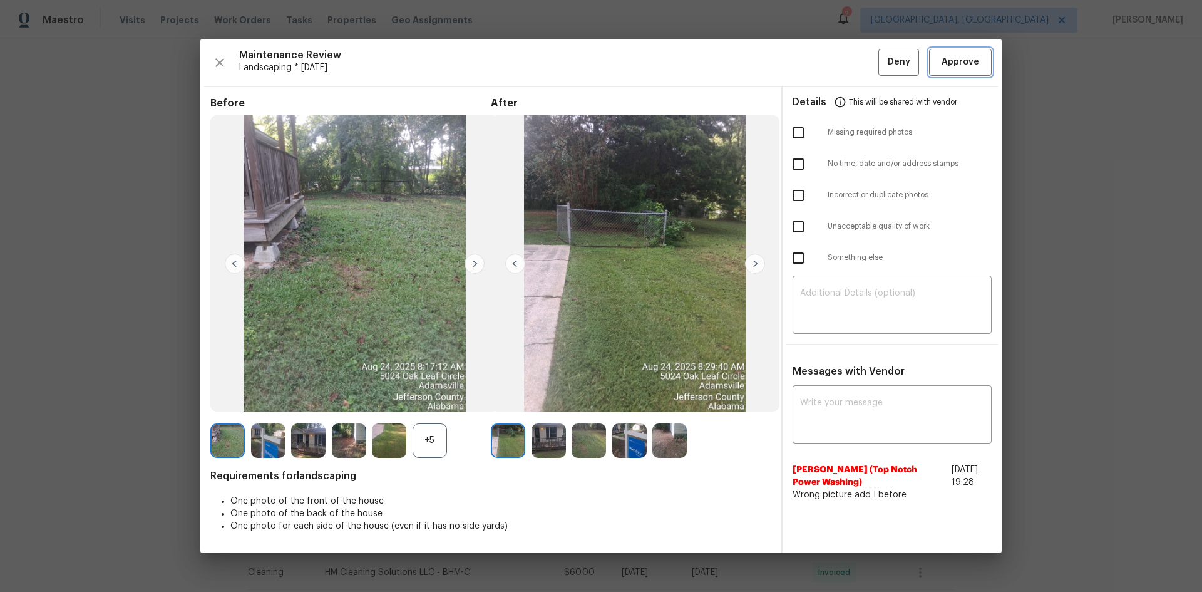
click at [855, 54] on span "Approve" at bounding box center [961, 62] width 38 height 16
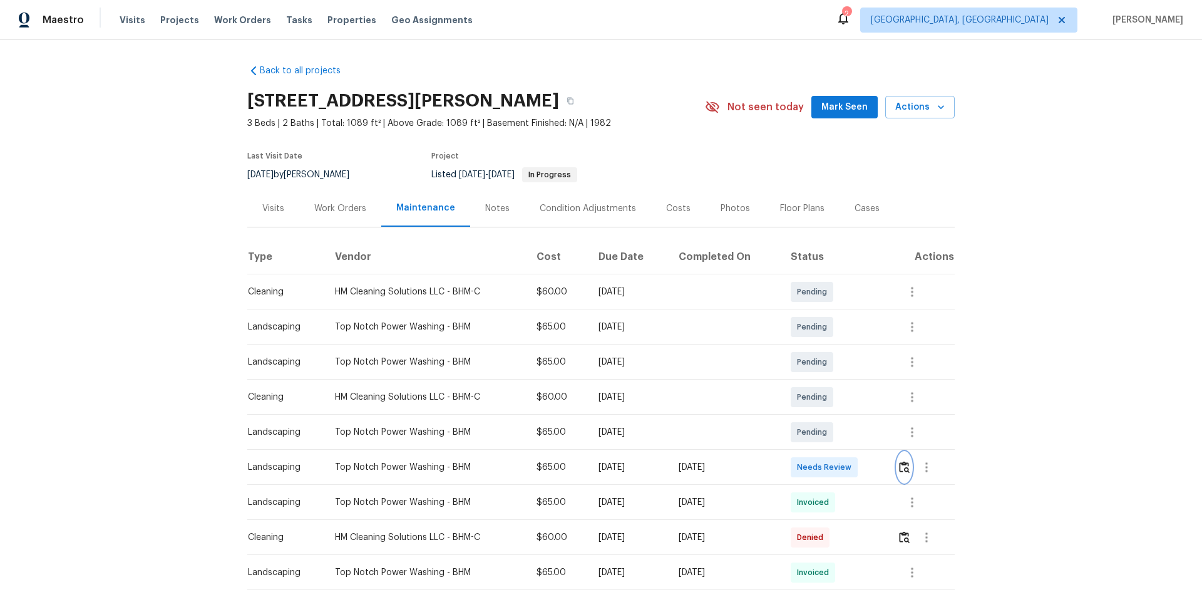
click at [855, 396] on img "button" at bounding box center [904, 467] width 11 height 12
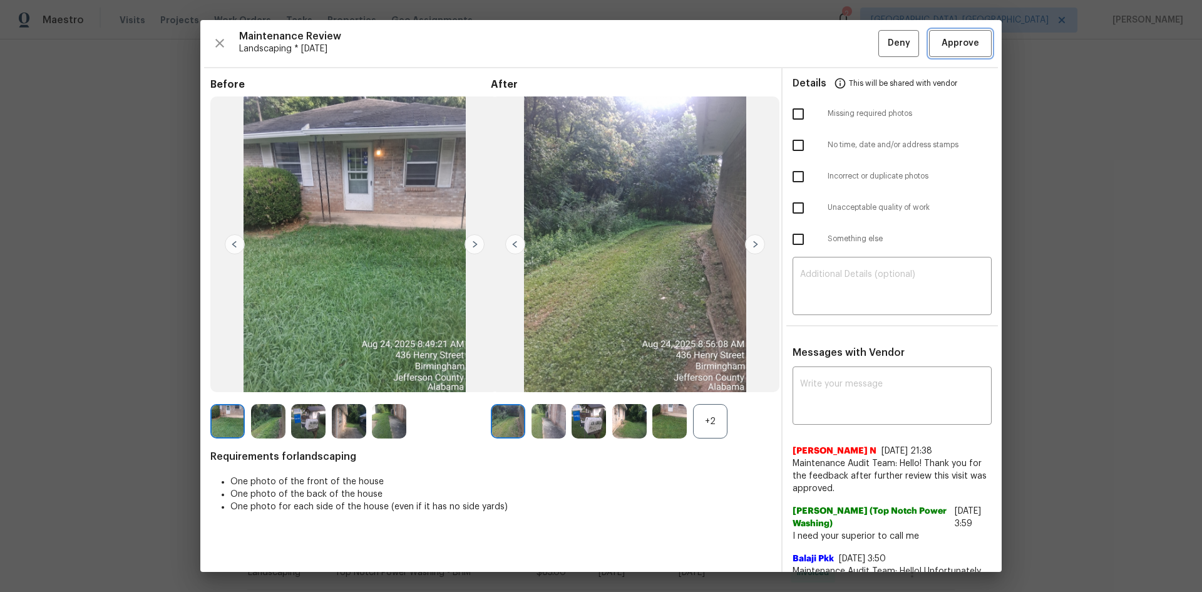
click at [855, 43] on span "Approve" at bounding box center [961, 44] width 38 height 16
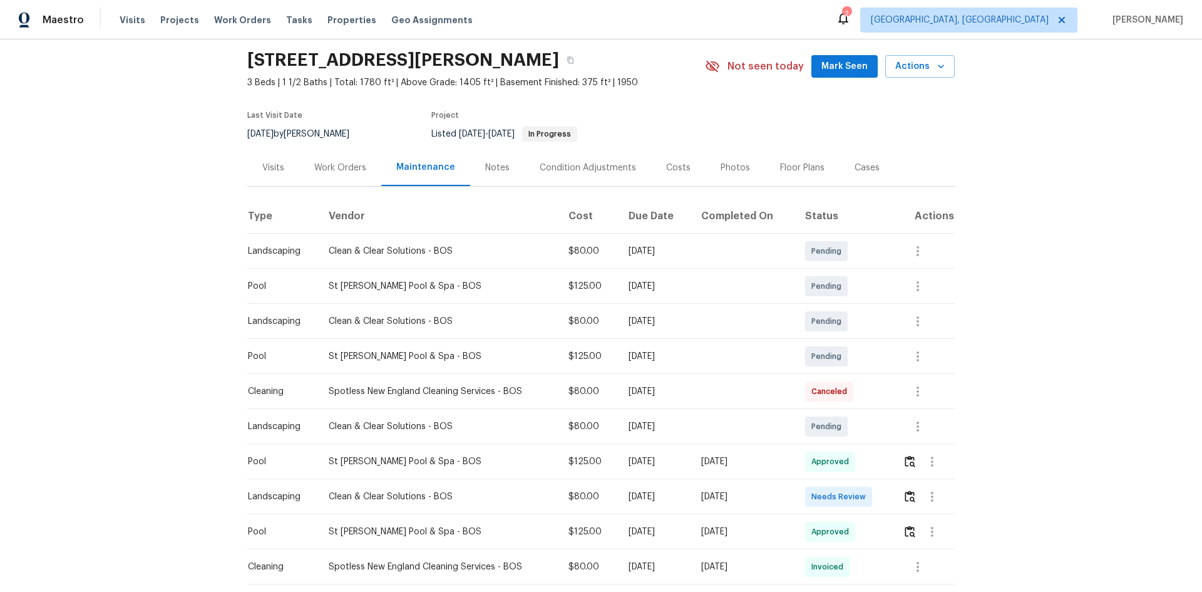
scroll to position [63, 0]
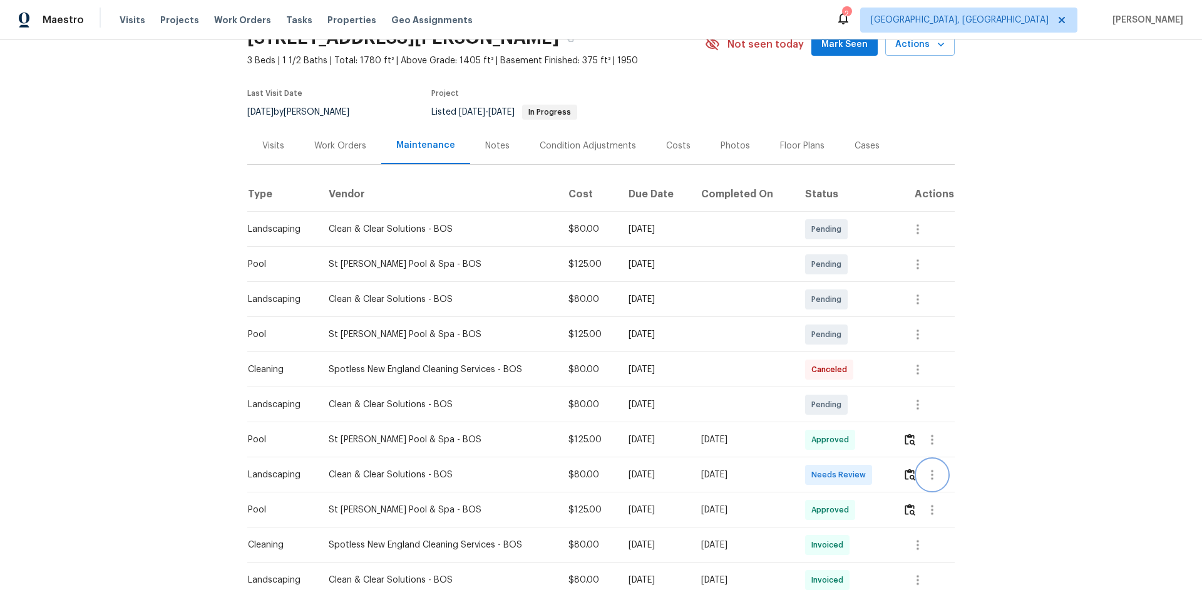
click at [855, 396] on button "button" at bounding box center [932, 475] width 30 height 30
click at [855, 396] on div at bounding box center [601, 296] width 1202 height 592
click at [855, 396] on button "button" at bounding box center [910, 475] width 14 height 30
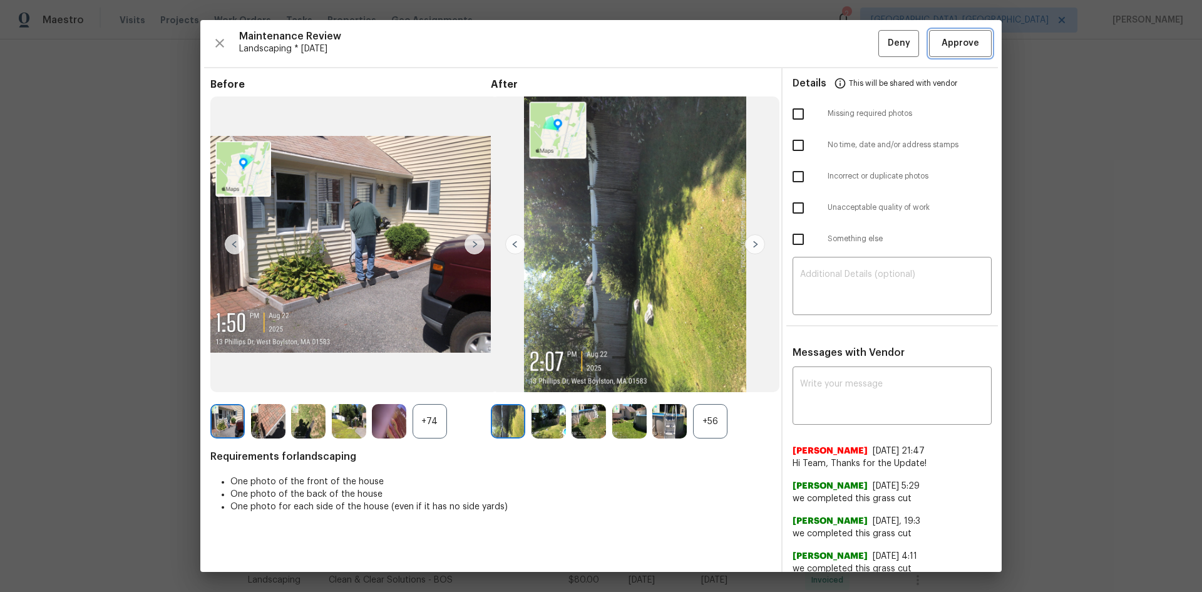
click at [855, 47] on span "Approve" at bounding box center [961, 44] width 38 height 16
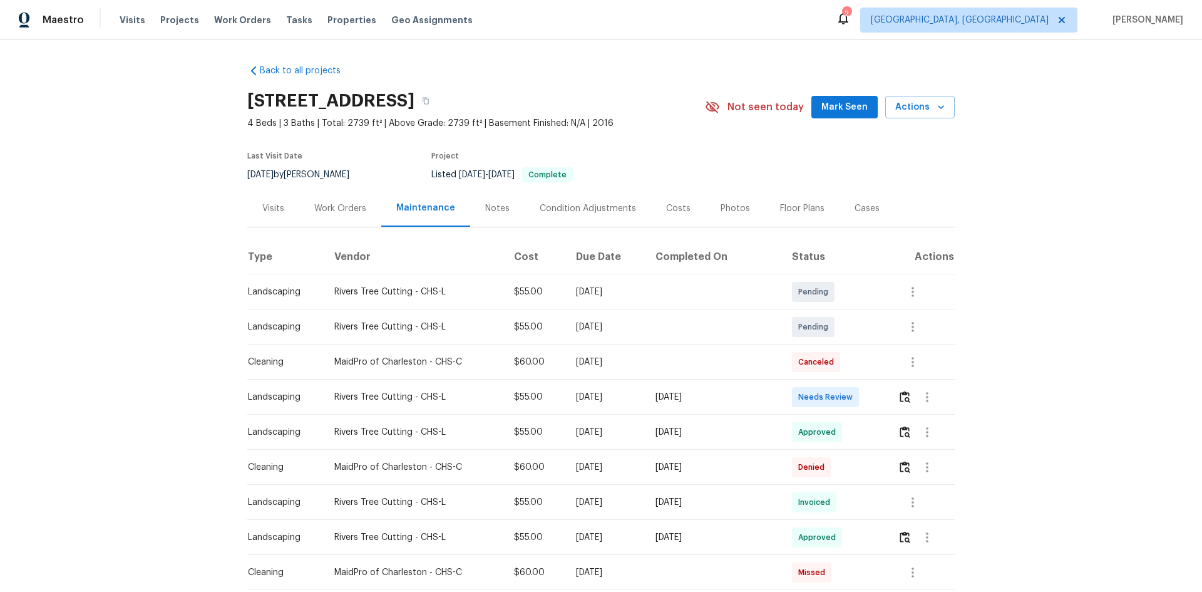
drag, startPoint x: 892, startPoint y: 400, endPoint x: 900, endPoint y: 389, distance: 13.8
click at [855, 396] on td at bounding box center [921, 396] width 67 height 35
click at [855, 395] on img "button" at bounding box center [905, 397] width 11 height 12
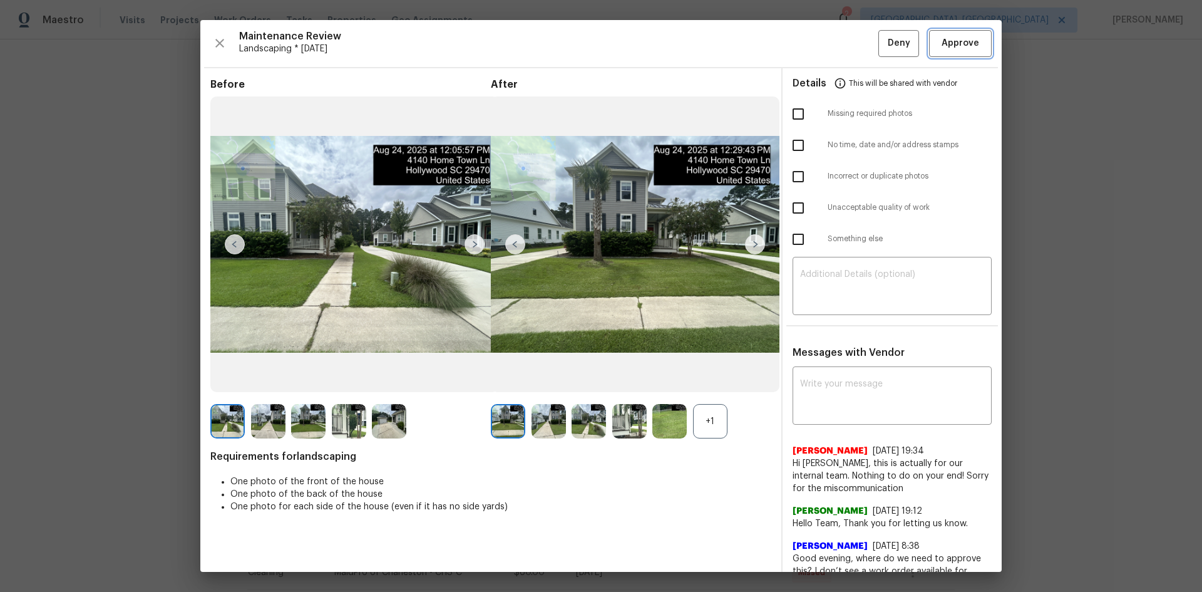
click at [855, 49] on span "Approve" at bounding box center [961, 44] width 38 height 16
